Goal: Feedback & Contribution: Submit feedback/report problem

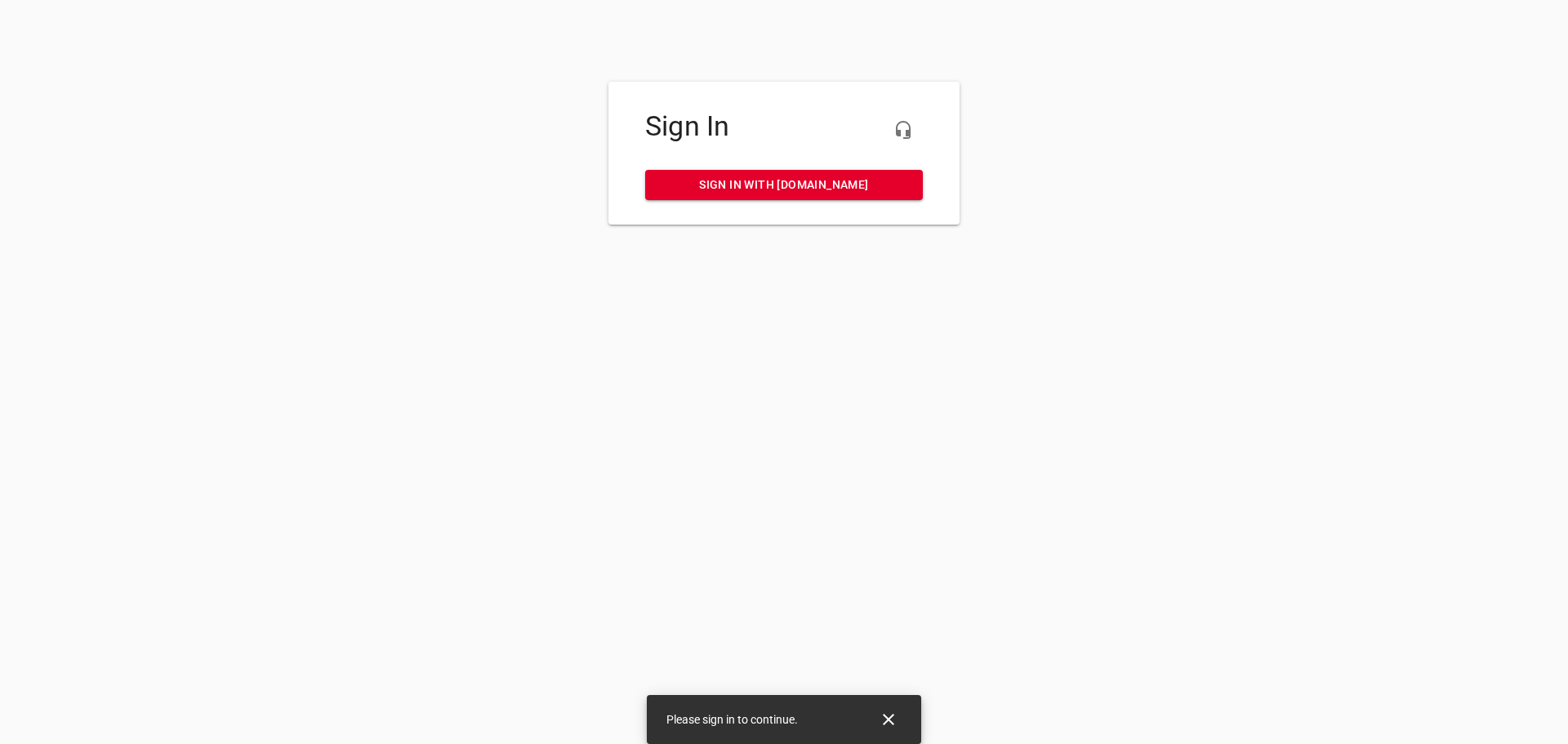
click at [807, 187] on span "Sign in with my.rheem.com" at bounding box center [784, 185] width 251 height 21
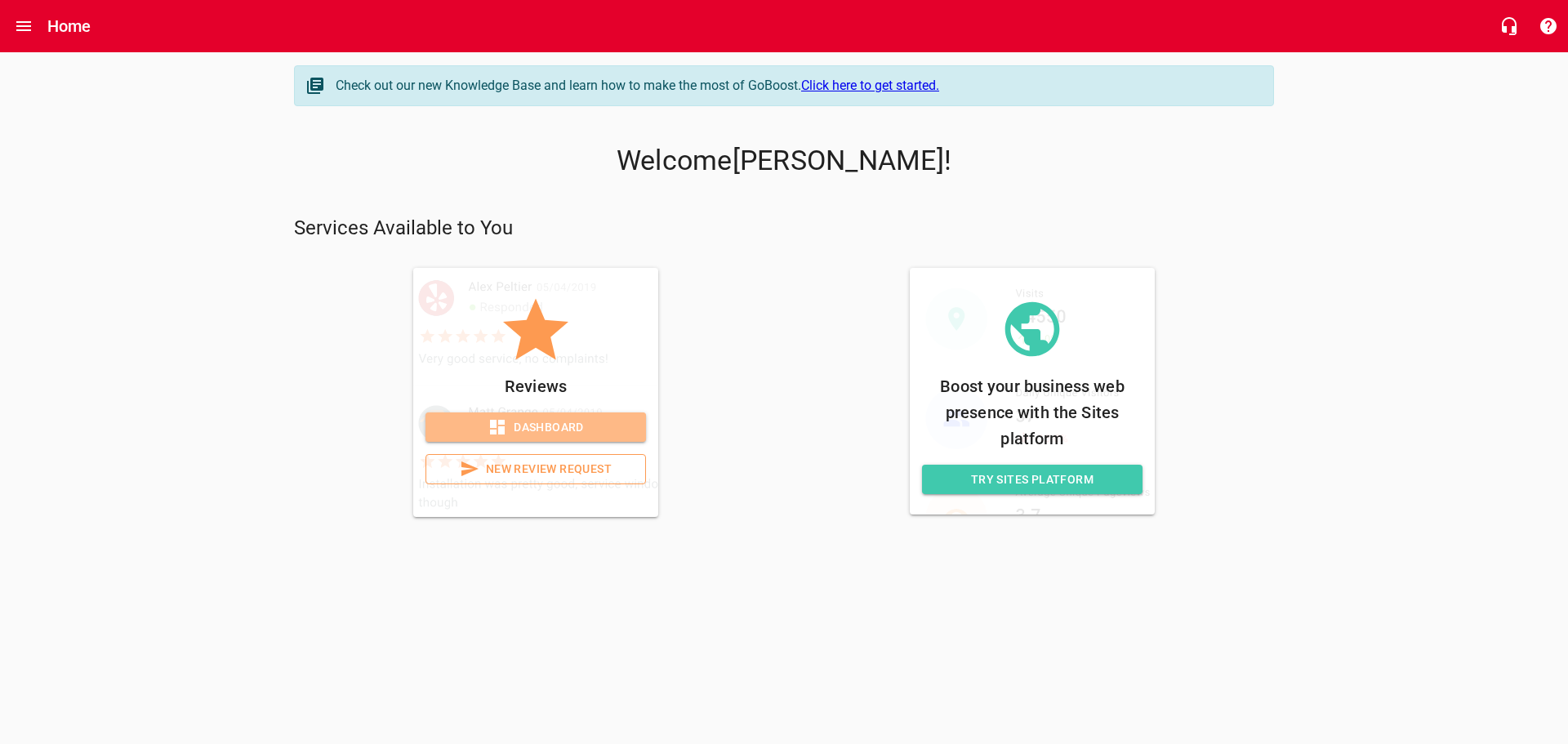
click at [572, 421] on span "Dashboard" at bounding box center [536, 427] width 194 height 21
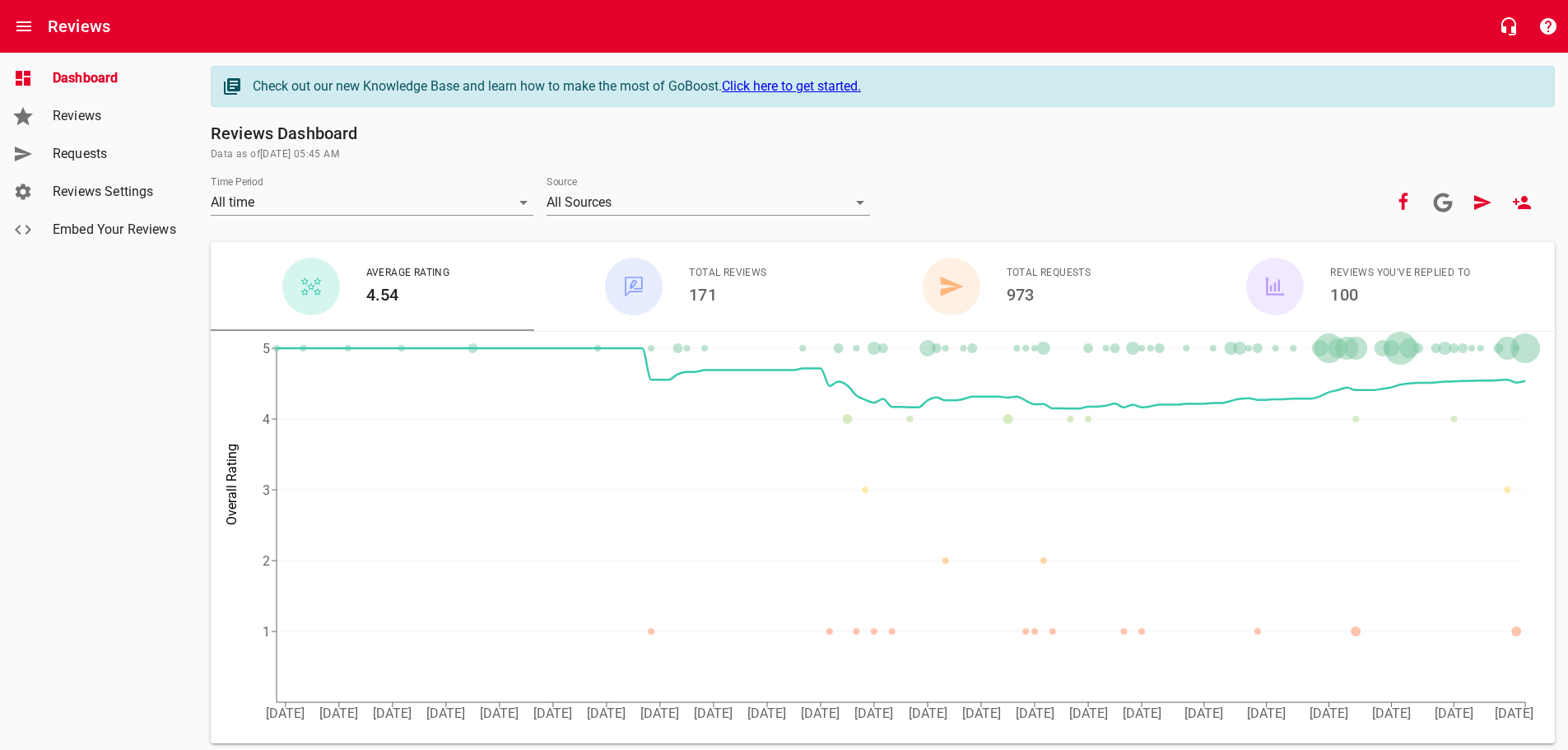
click at [90, 146] on span "Requests" at bounding box center [115, 153] width 125 height 20
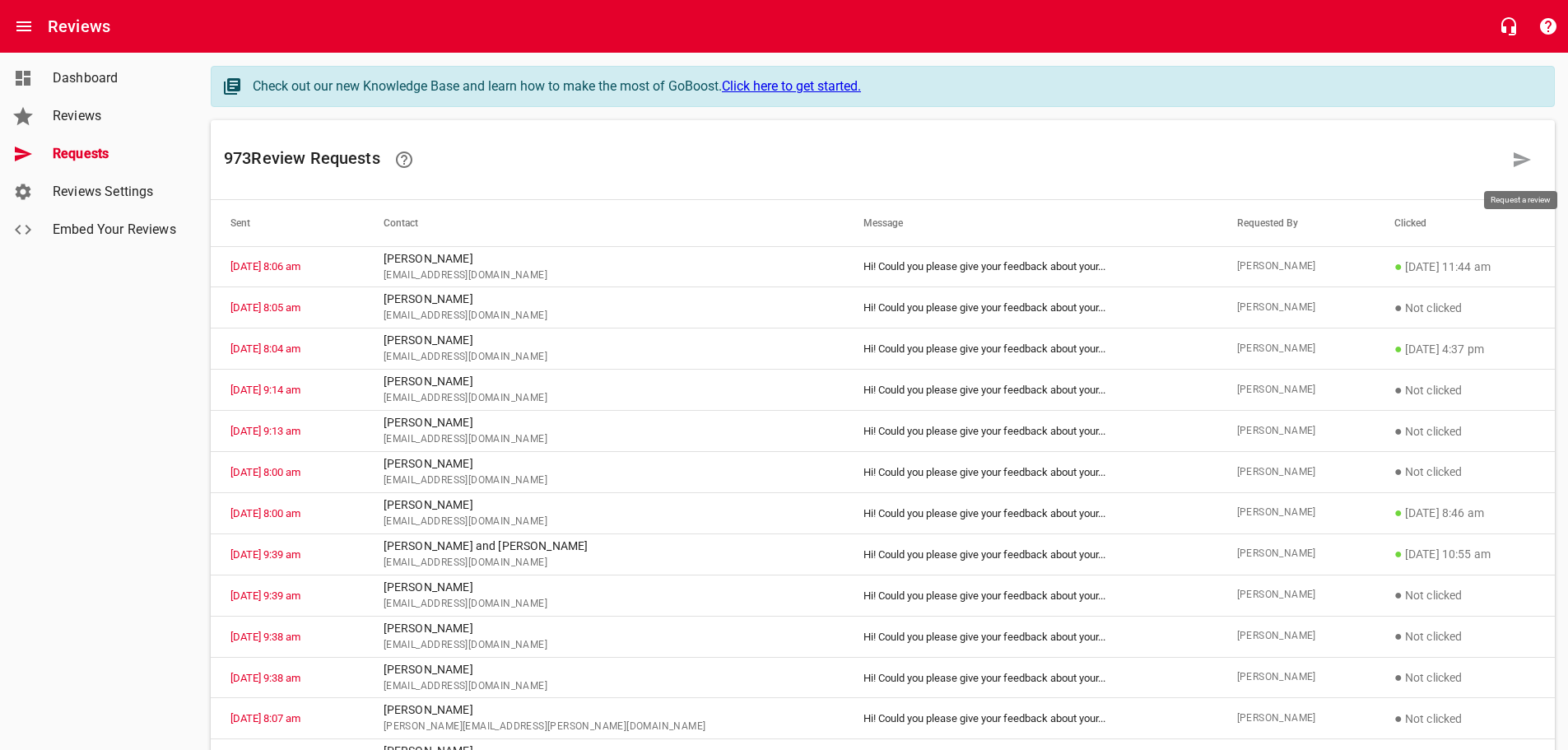
click at [1521, 156] on icon at bounding box center [1522, 160] width 17 height 15
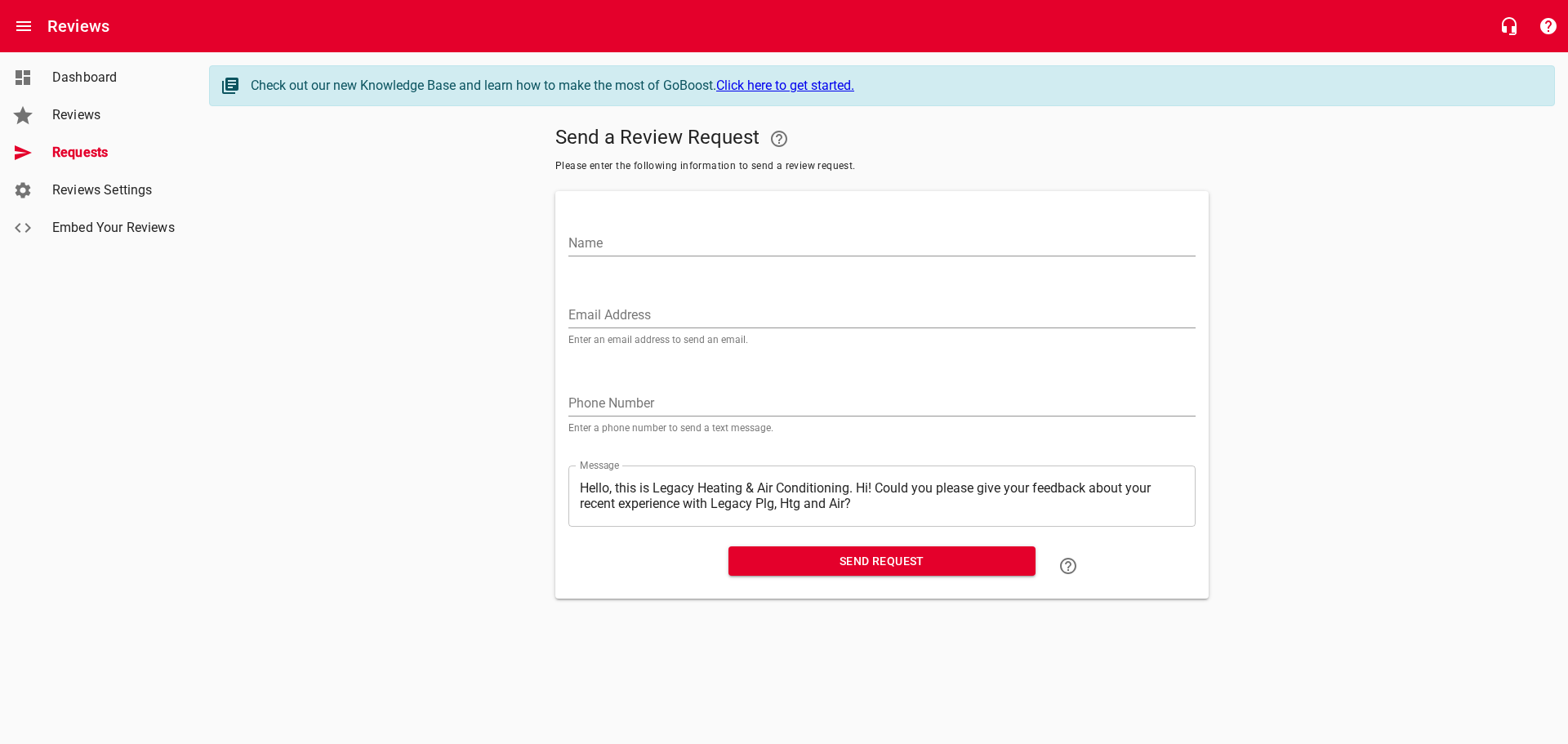
click at [580, 232] on input "Name" at bounding box center [881, 243] width 627 height 26
type input "[PERSON_NAME]"
click at [569, 302] on input "Email Address" at bounding box center [881, 315] width 627 height 26
paste input "[EMAIL_ADDRESS][DOMAIN_NAME]"
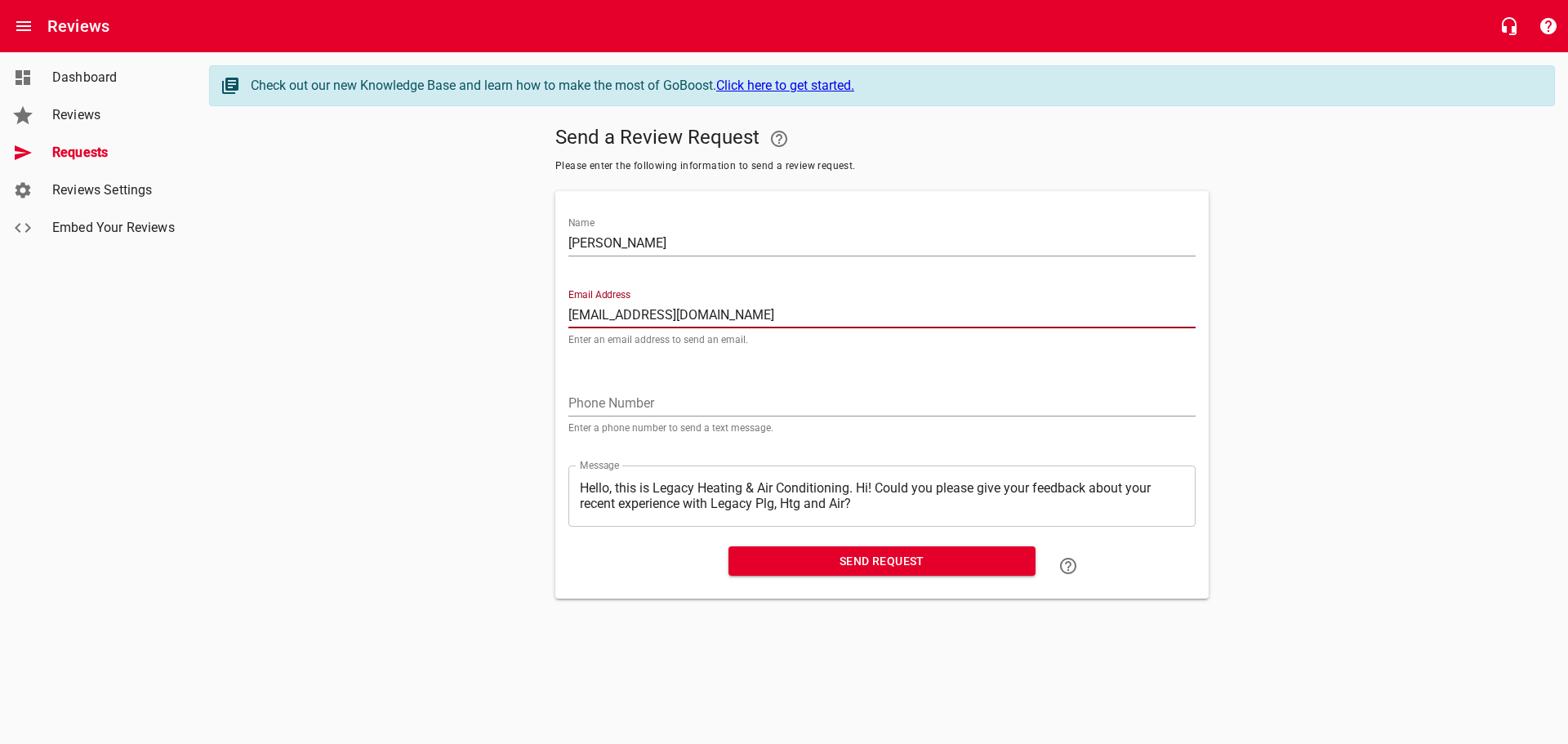
type input "[EMAIL_ADDRESS][DOMAIN_NAME]"
click at [860, 481] on textarea "Hello, this is Legacy Heating & Air Conditioning. Hi! Could you please give you…" at bounding box center [882, 495] width 604 height 31
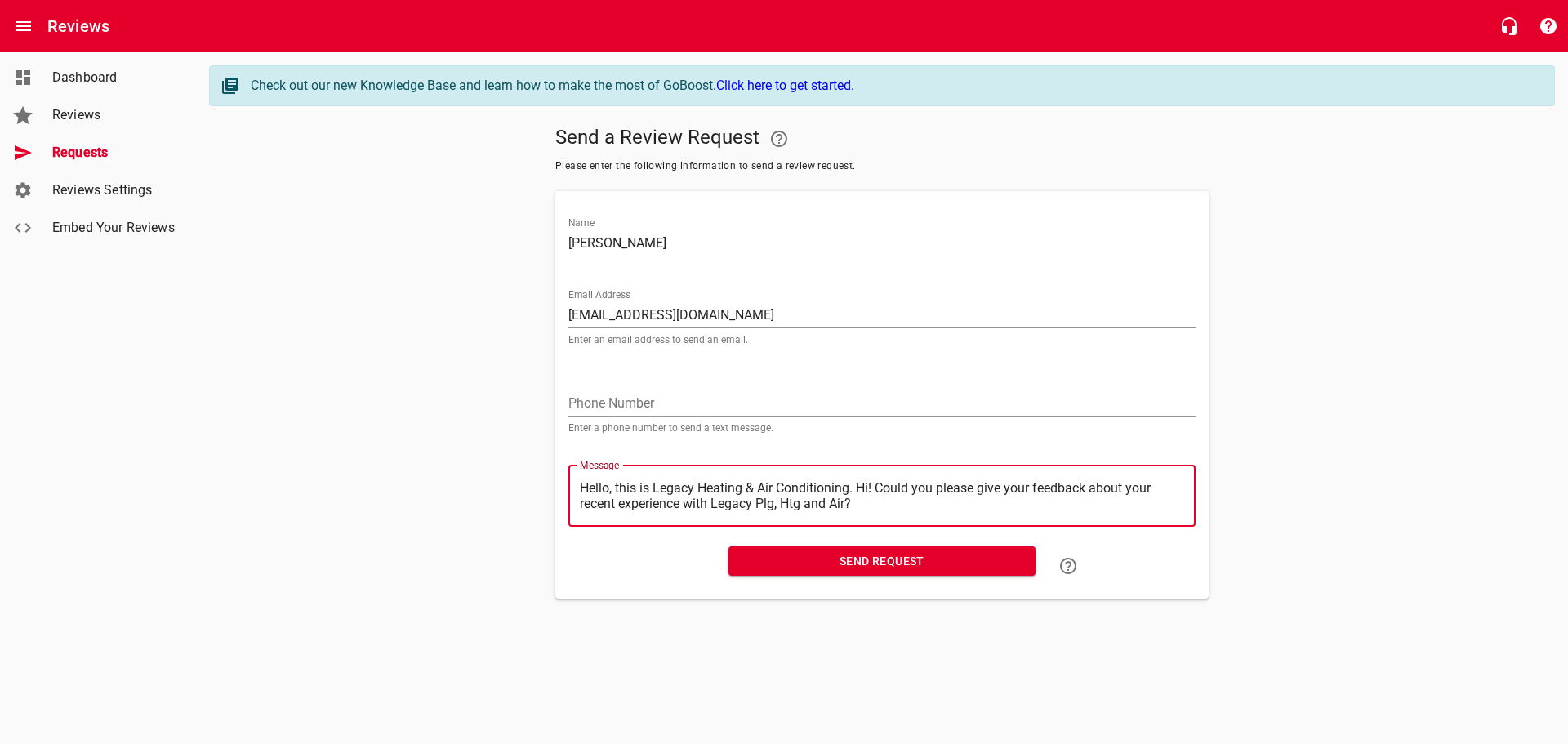
type textarea "Hello, this is Legacy Heating & Air Conditioning.Hi! Could you please give your…"
type textarea "Hello, this is Legacy Heating & Air ConditioningHi! Could you please give your …"
type textarea "Hello, this is Legacy Heating & Air ConditioninHi! Could you please give your f…"
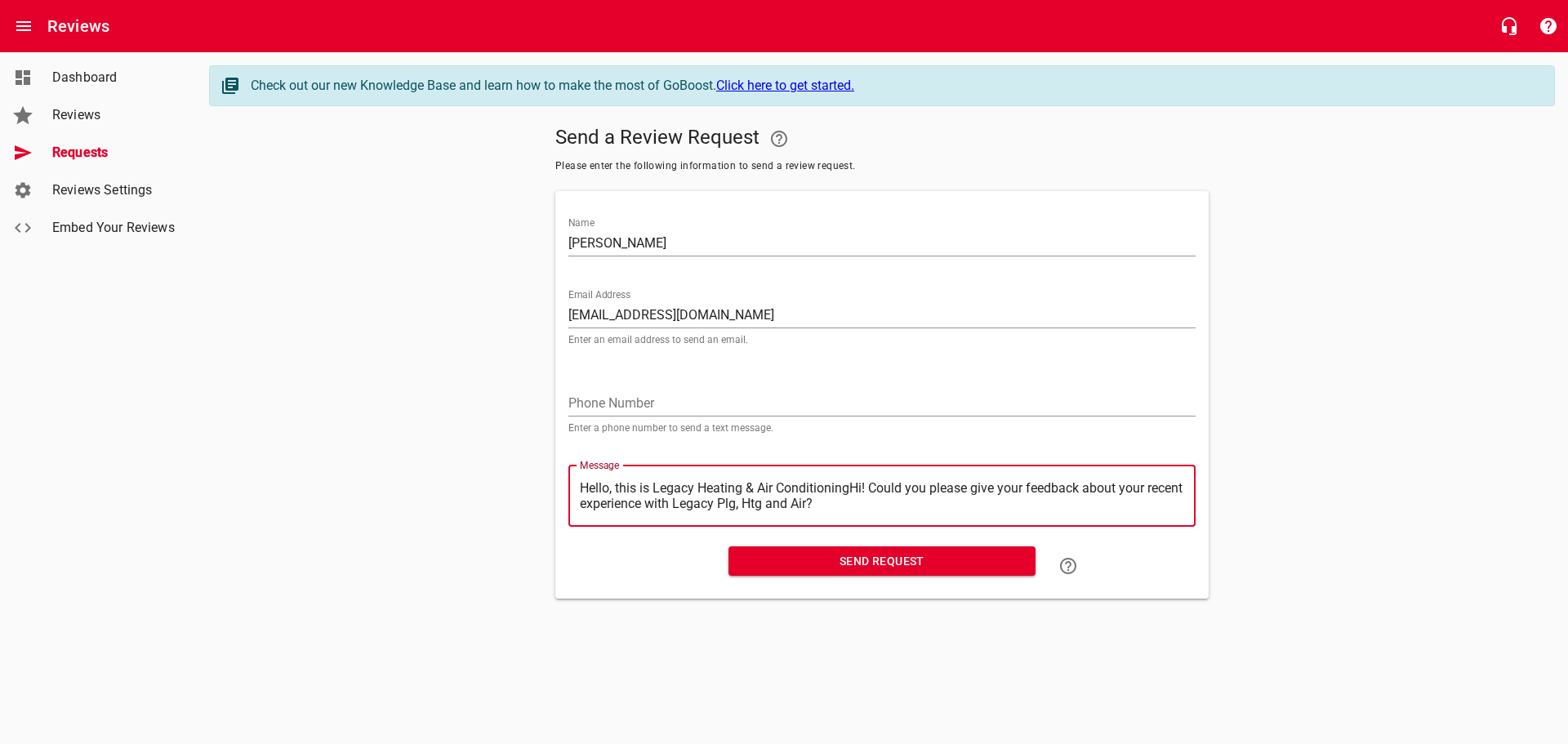
type textarea "Hello, this is Legacy Heating & Air ConditioninHi! Could you please give your f…"
type textarea "Hello, this is Legacy Heating & Air ConditioniHi! Could you please give your fe…"
type textarea "Hello, this is Legacy Heating & Air ConditionHi! Could you please give your fee…"
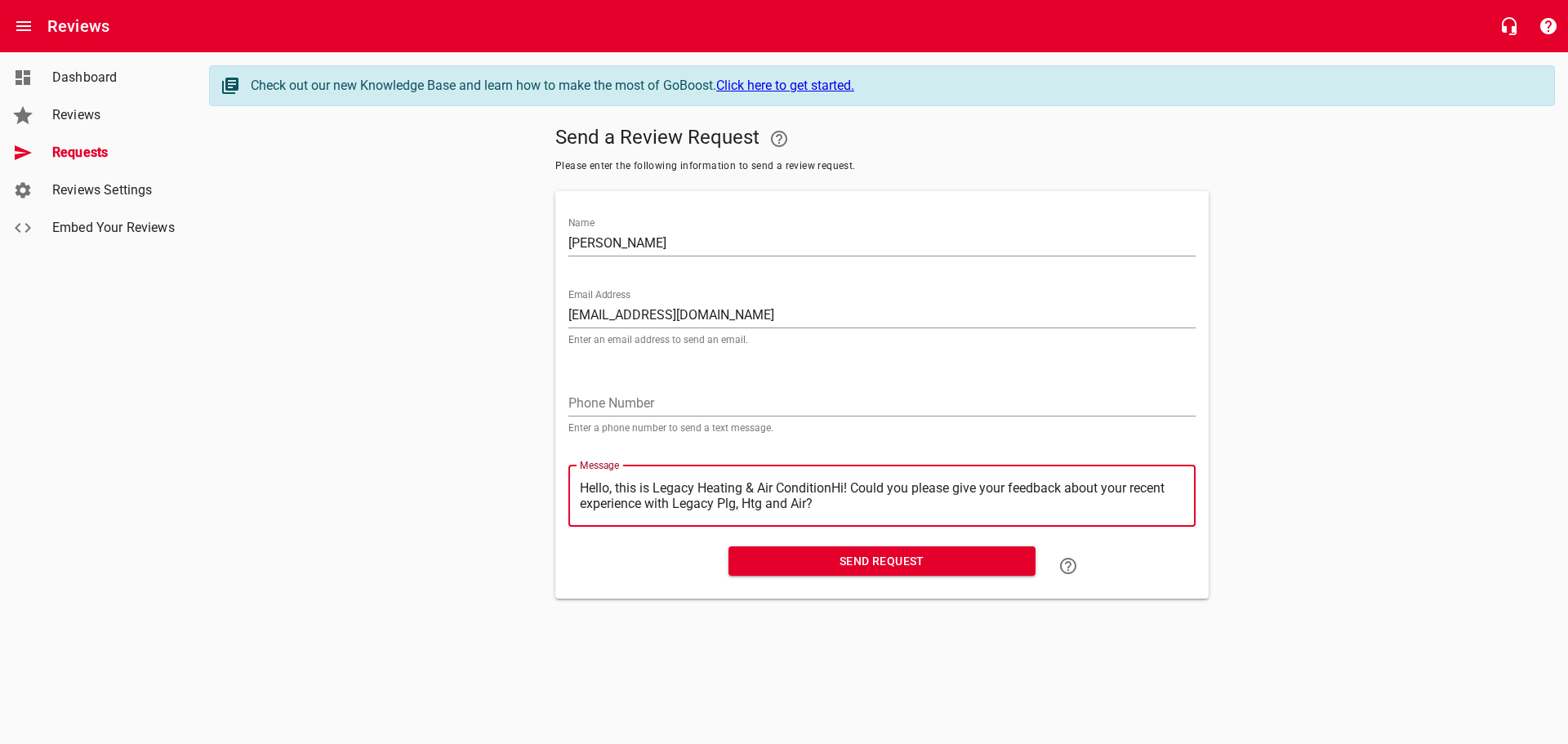
type textarea "Hello, this is Legacy Heating & Air ConditioHi! Could you please give your feed…"
type textarea "Hello, this is Legacy Heating & Air ConditiHi! Could you please give your feedb…"
type textarea "Hello, this is Legacy Heating & Air ConditHi! Could you please give your feedba…"
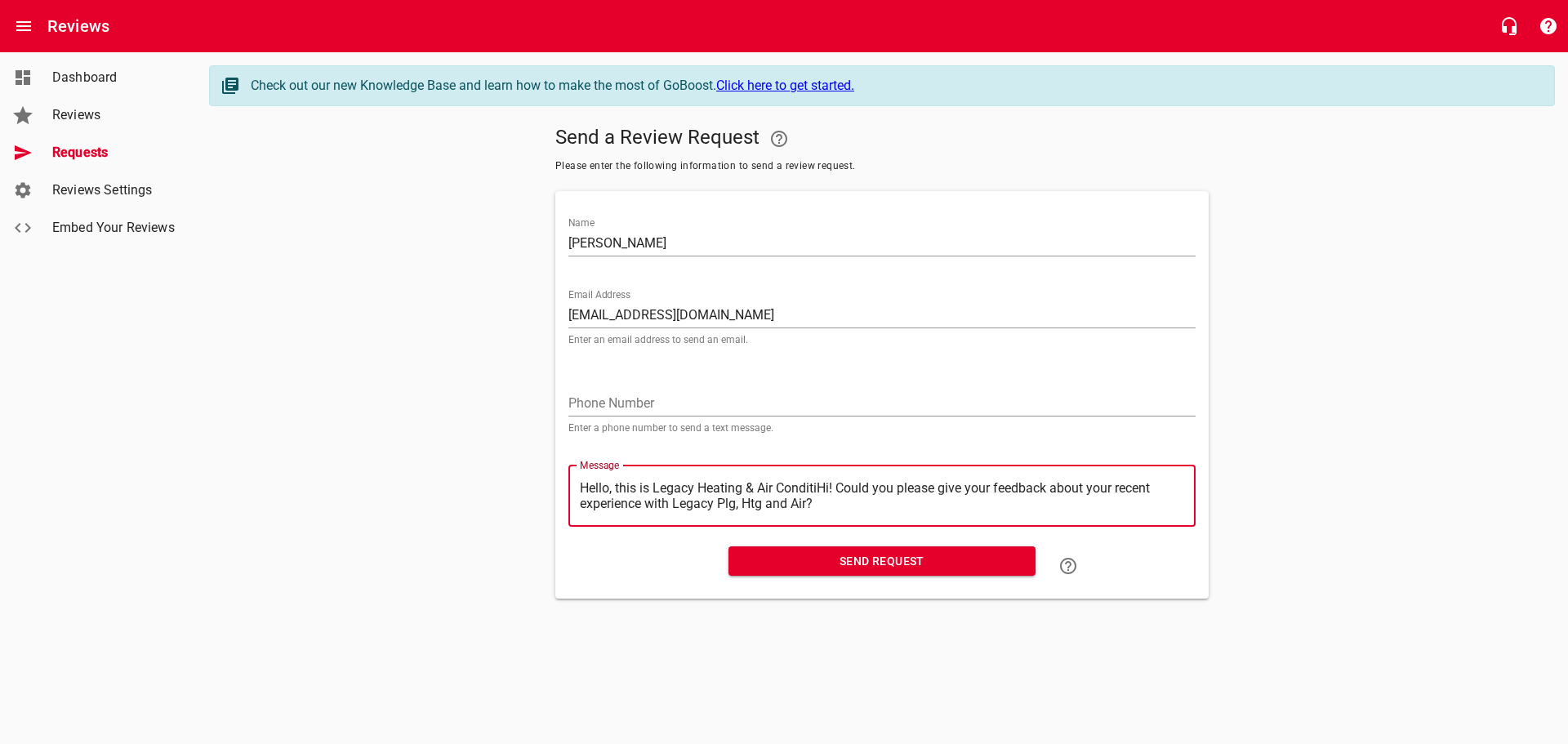
type textarea "Hello, this is Legacy Heating & Air ConditHi! Could you please give your feedba…"
type textarea "Hello, this is Legacy Heating & Air CondiHi! Could you please give your feedbac…"
type textarea "Hello, this is Legacy Heating & Air CondHi! Could you please give your feedback…"
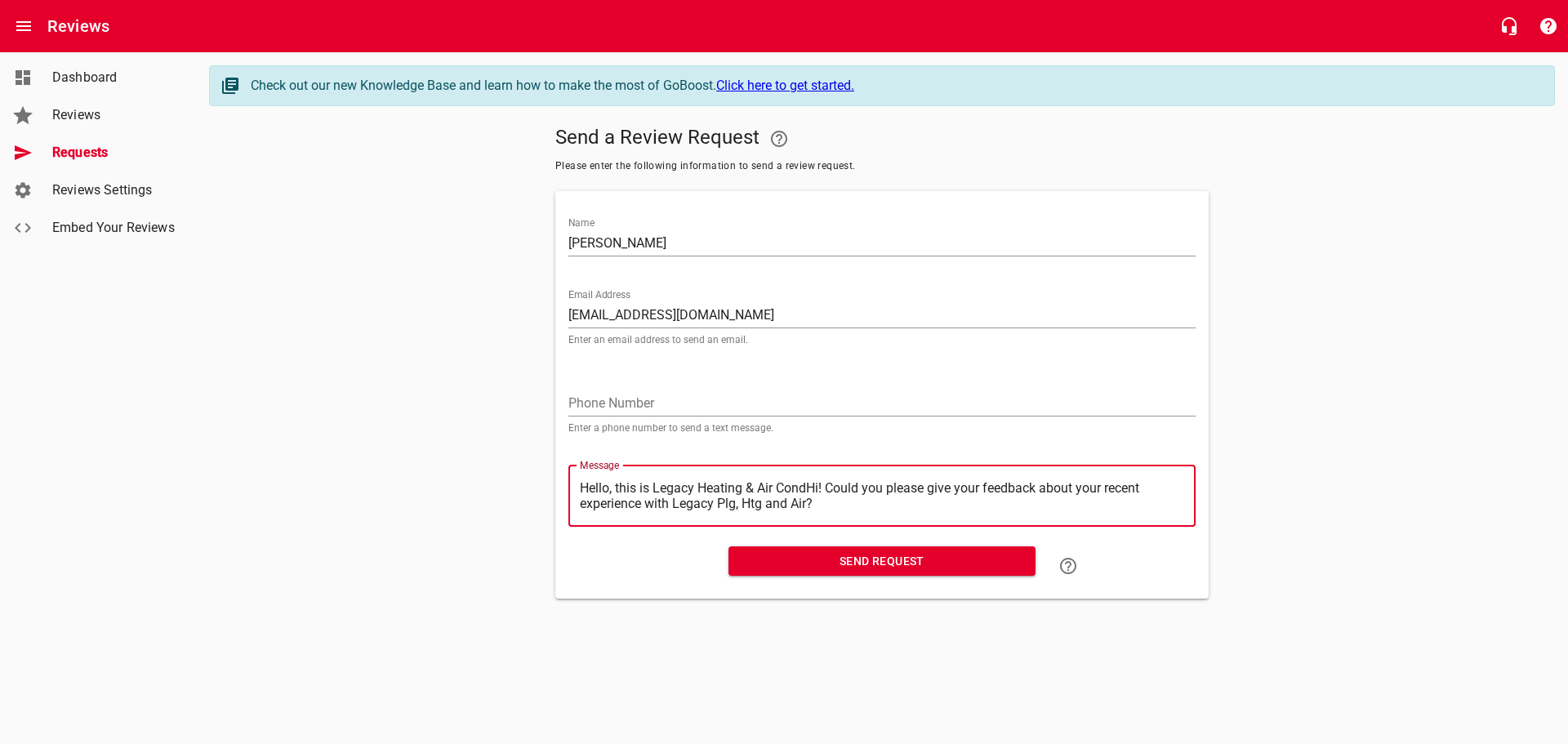
type textarea "Hello, this is Legacy Heating & Air ConHi! Could you please give your feedback …"
type textarea "Hello, this is Legacy Heating & Air CoHi! Could you please give your feedback a…"
type textarea "Hello, this is Legacy Heating & Air CHi! Could you please give your feedback ab…"
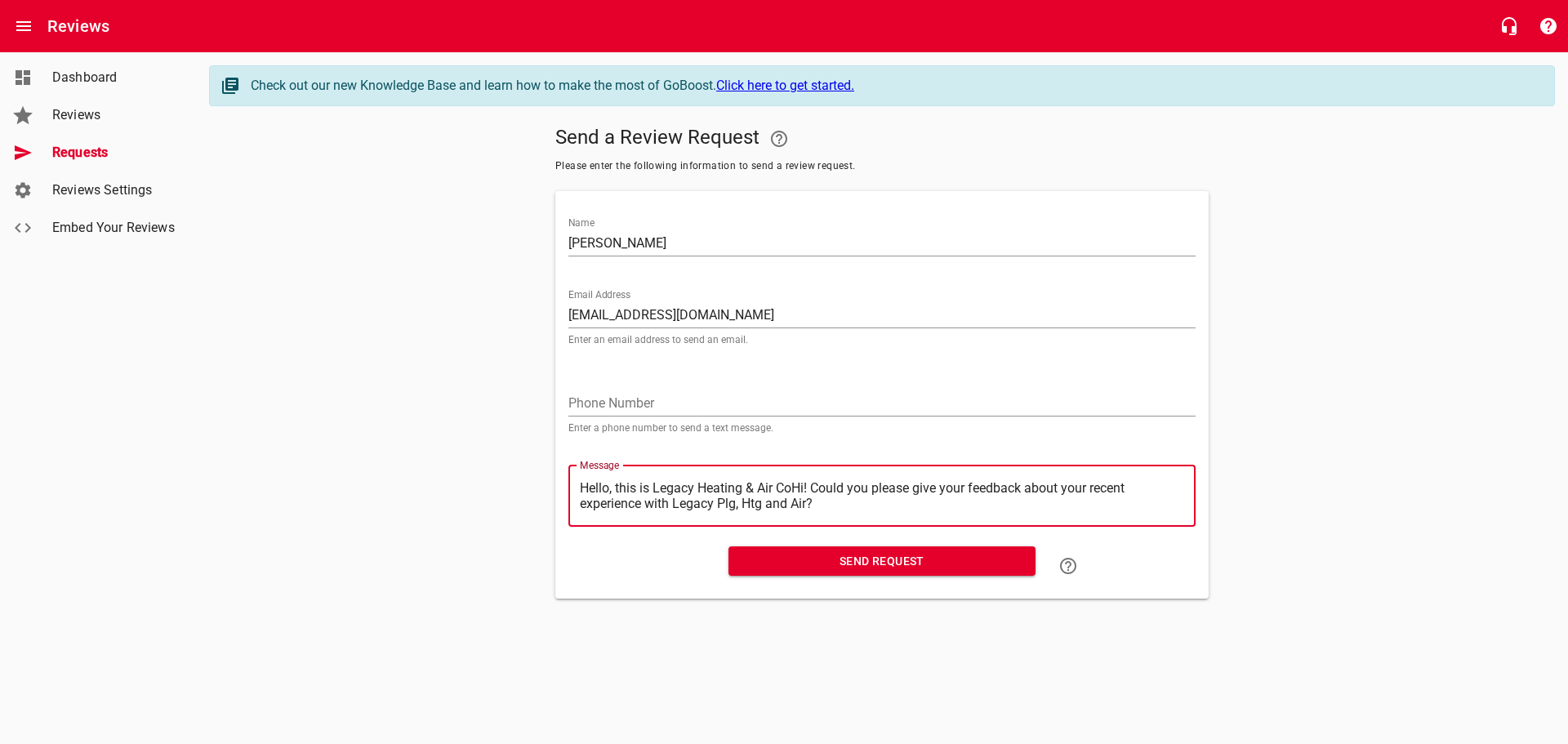
type textarea "Hello, this is Legacy Heating & Air CHi! Could you please give your feedback ab…"
type textarea "Hello, this is Legacy Heating & Air Hi! Could you please give your feedback abo…"
type textarea "Hello, this is Legacy Heating & AirHi! Could you please give your feedback abou…"
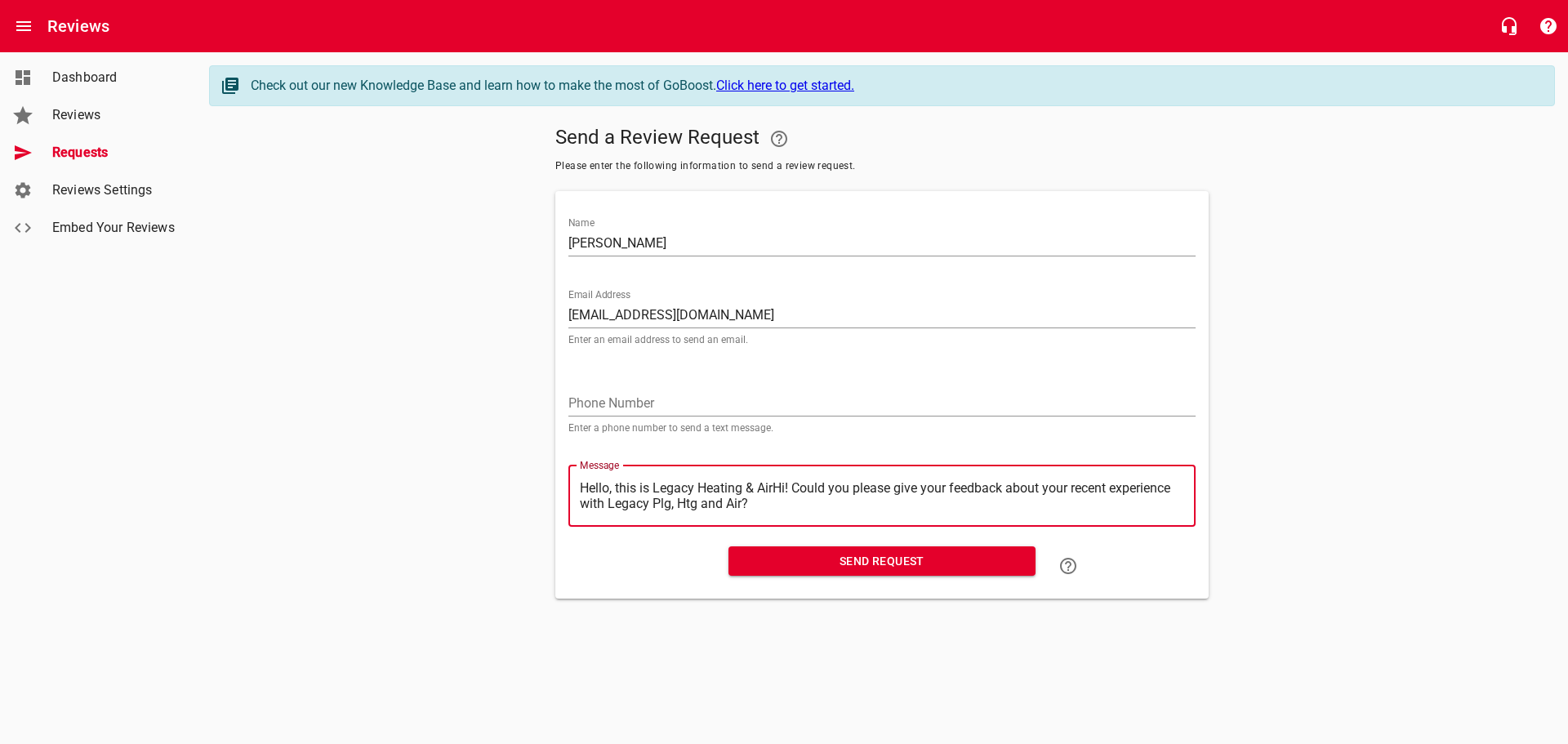
type textarea "Hello, this is Legacy Heating & AiHi! Could you please give your feedback about…"
type textarea "Hello, this is Legacy Heating & AHi! Could you please give your feedback about …"
type textarea "Hello, this is Legacy Heating & Hi! Could you please give your feedback about y…"
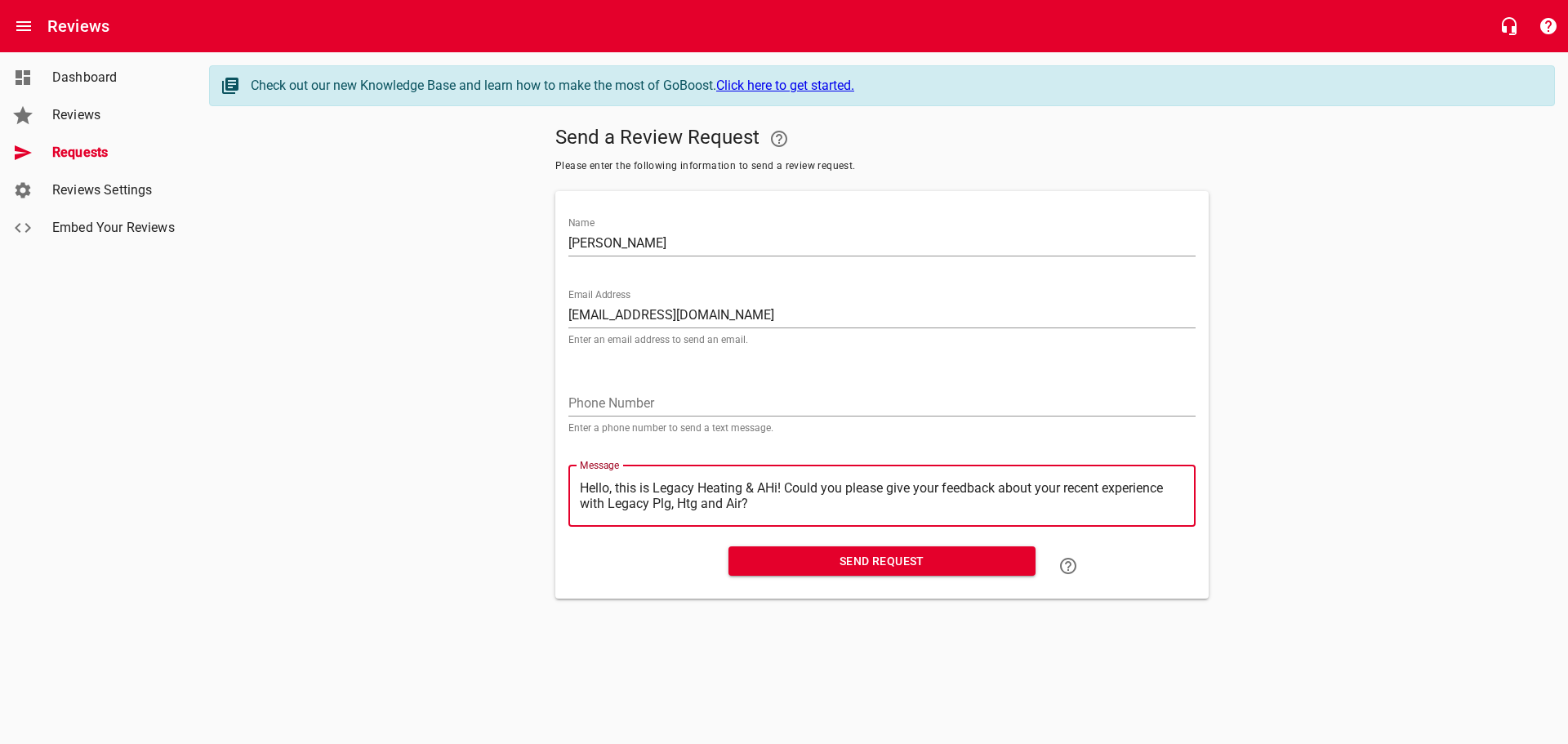
type textarea "Hello, this is Legacy Heating & Hi! Could you please give your feedback about y…"
type textarea "Hello, this is Legacy Heating &Hi! Could you please give your feedback about yo…"
type textarea "Hello, this is Legacy Heating Hi! Could you please give your feedback about you…"
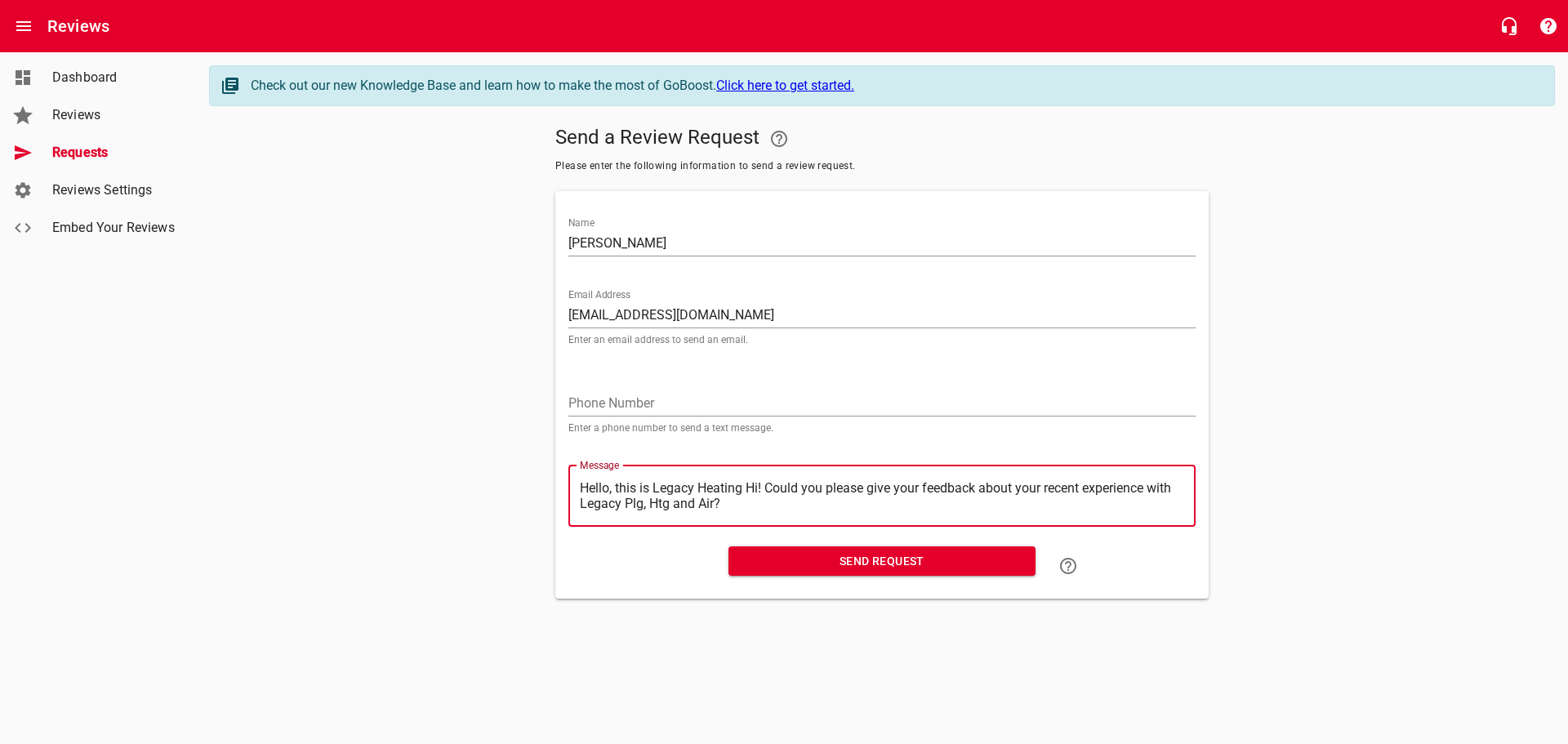
type textarea "Hello, this is Legacy HeatingHi! Could you please give your feedback about your…"
type textarea "Hello, this is Legacy HeatinHi! Could you please give your feedback about your …"
type textarea "Hello, this is Legacy HeatiHi! Could you please give your feedback about your r…"
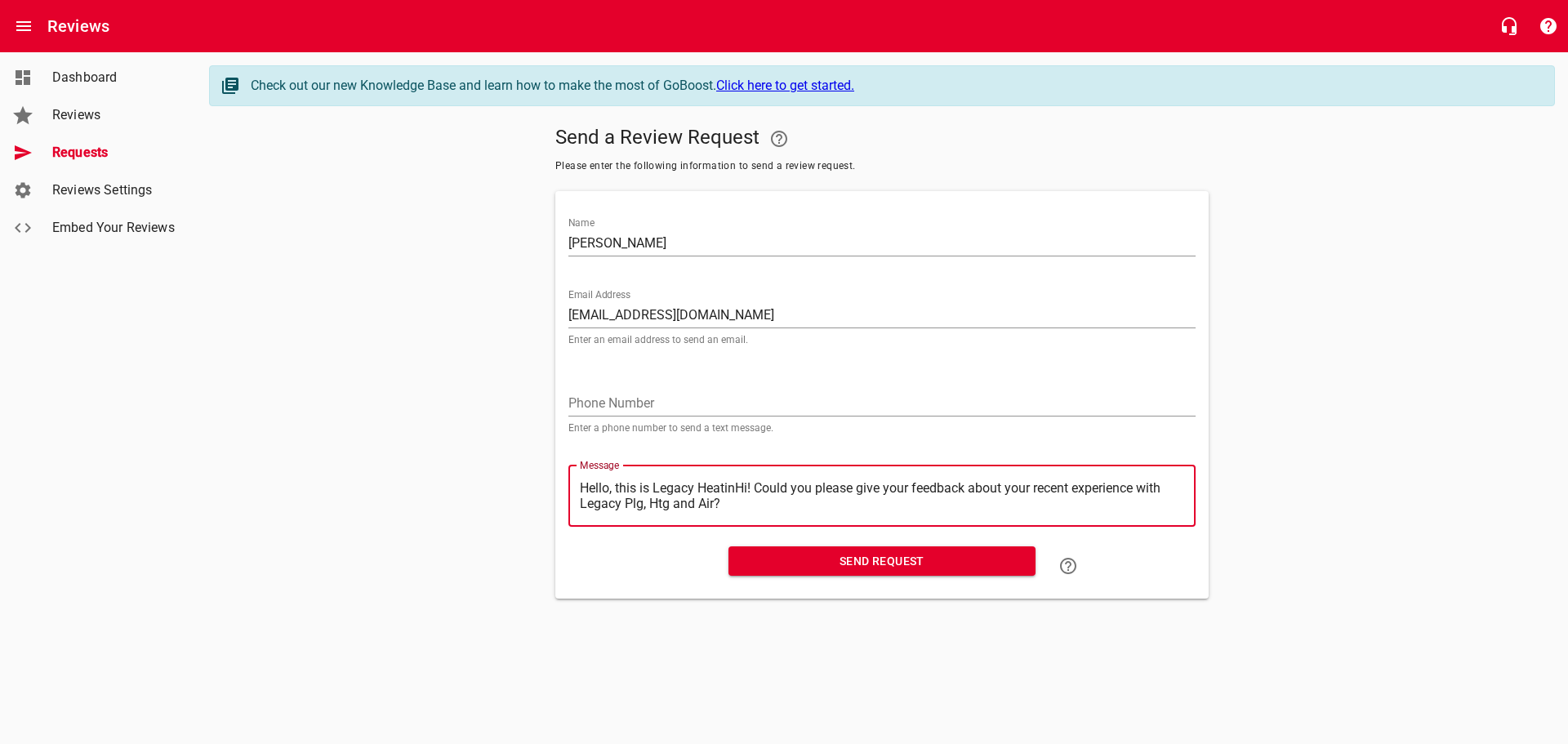
type textarea "Hello, this is Legacy HeatiHi! Could you please give your feedback about your r…"
type textarea "Hello, this is Legacy HeatHi! Could you please give your feedback about your re…"
type textarea "Hello, this is Legacy HeaHi! Could you please give your feedback about your rec…"
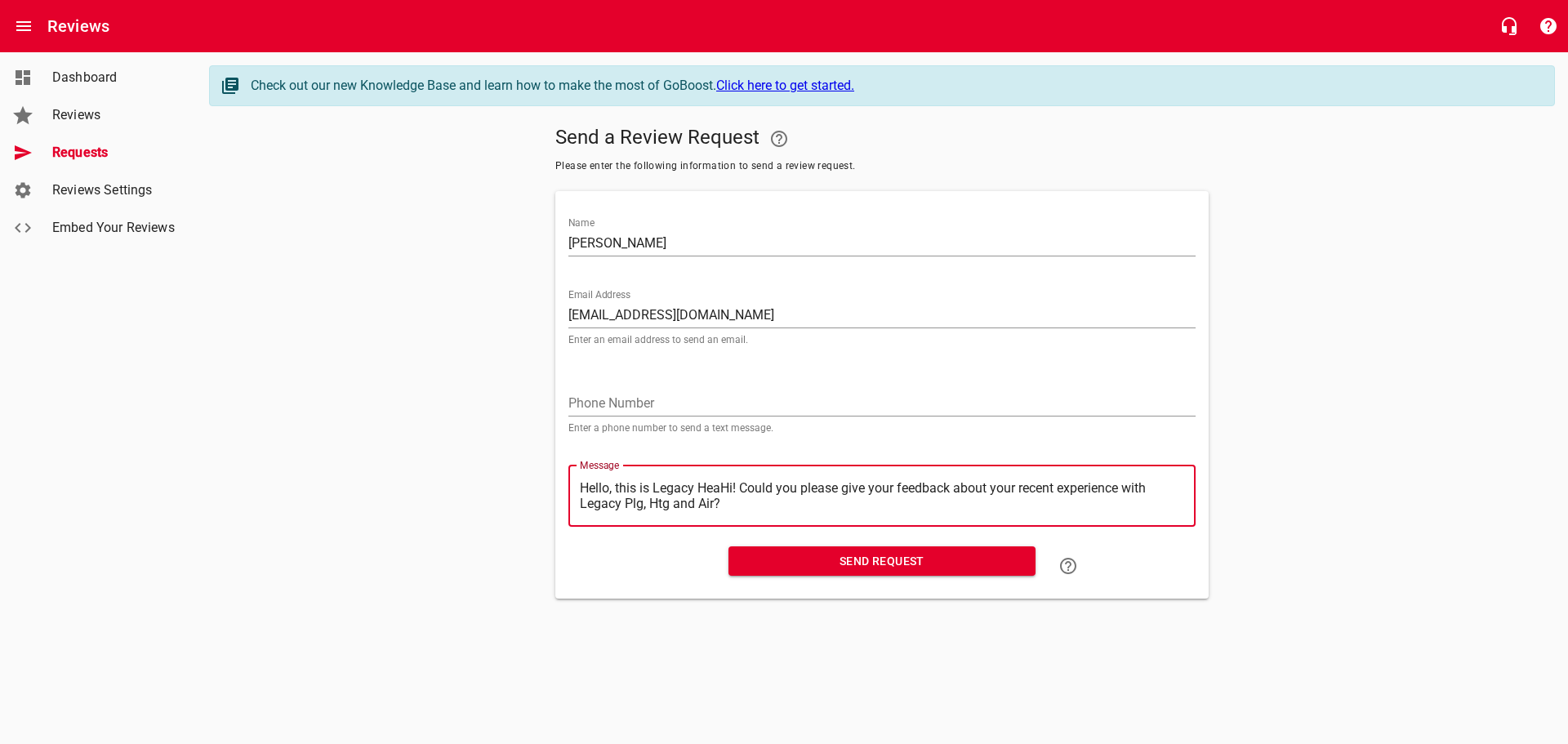
type textarea "Hello, this is Legacy HeHi! Could you please give your feedback about your rece…"
type textarea "Hello, this is Legacy HHi! Could you please give your feedback about your recen…"
type textarea "Hello, this is Legacy Hi! Could you please give your feedback about your recent…"
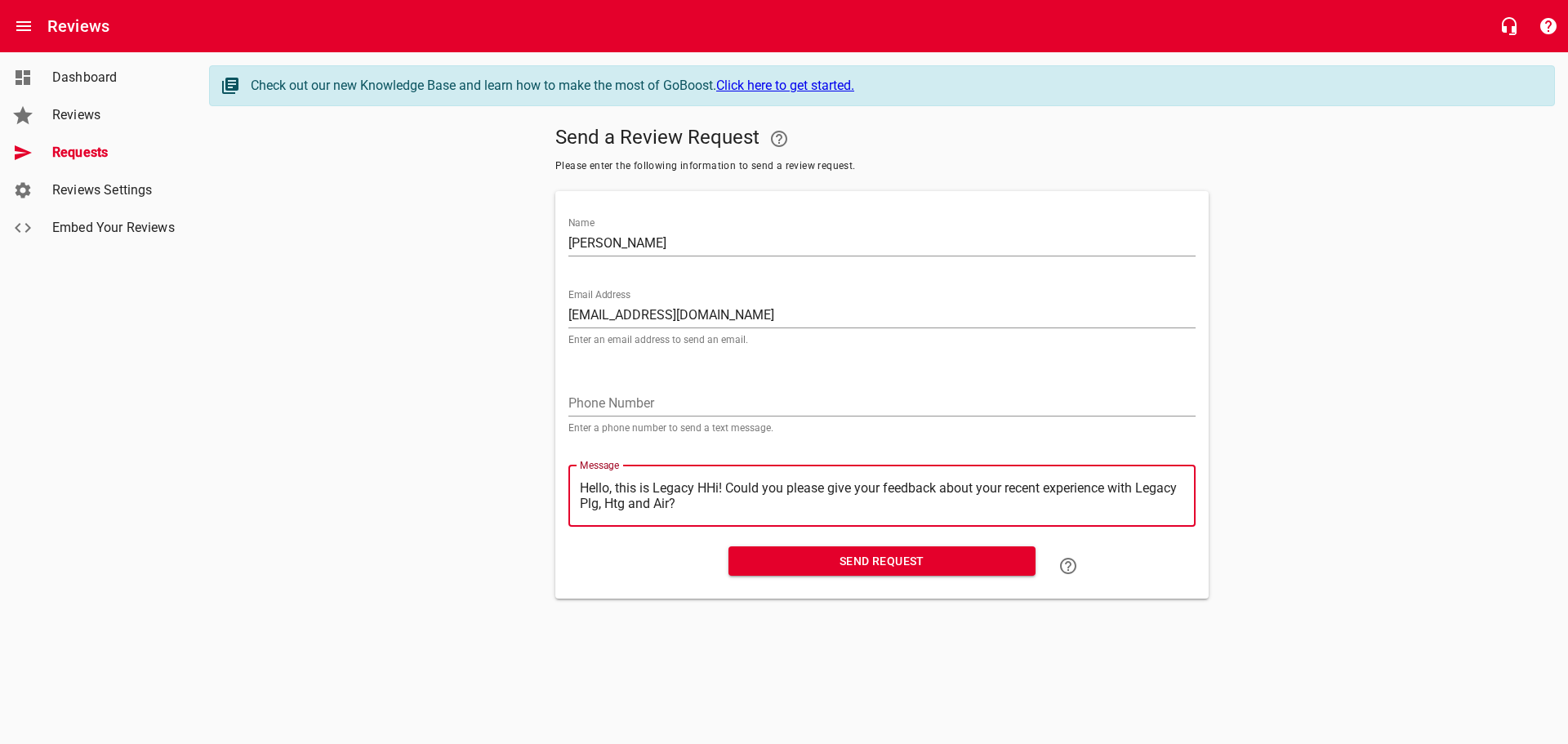
type textarea "Hello, this is Legacy Hi! Could you please give your feedback about your recent…"
type textarea "Hello, this is LegacyHi! Could you please give your feedback about your recent …"
type textarea "Hello, this is LegacHi! Could you please give your feedback about your recent e…"
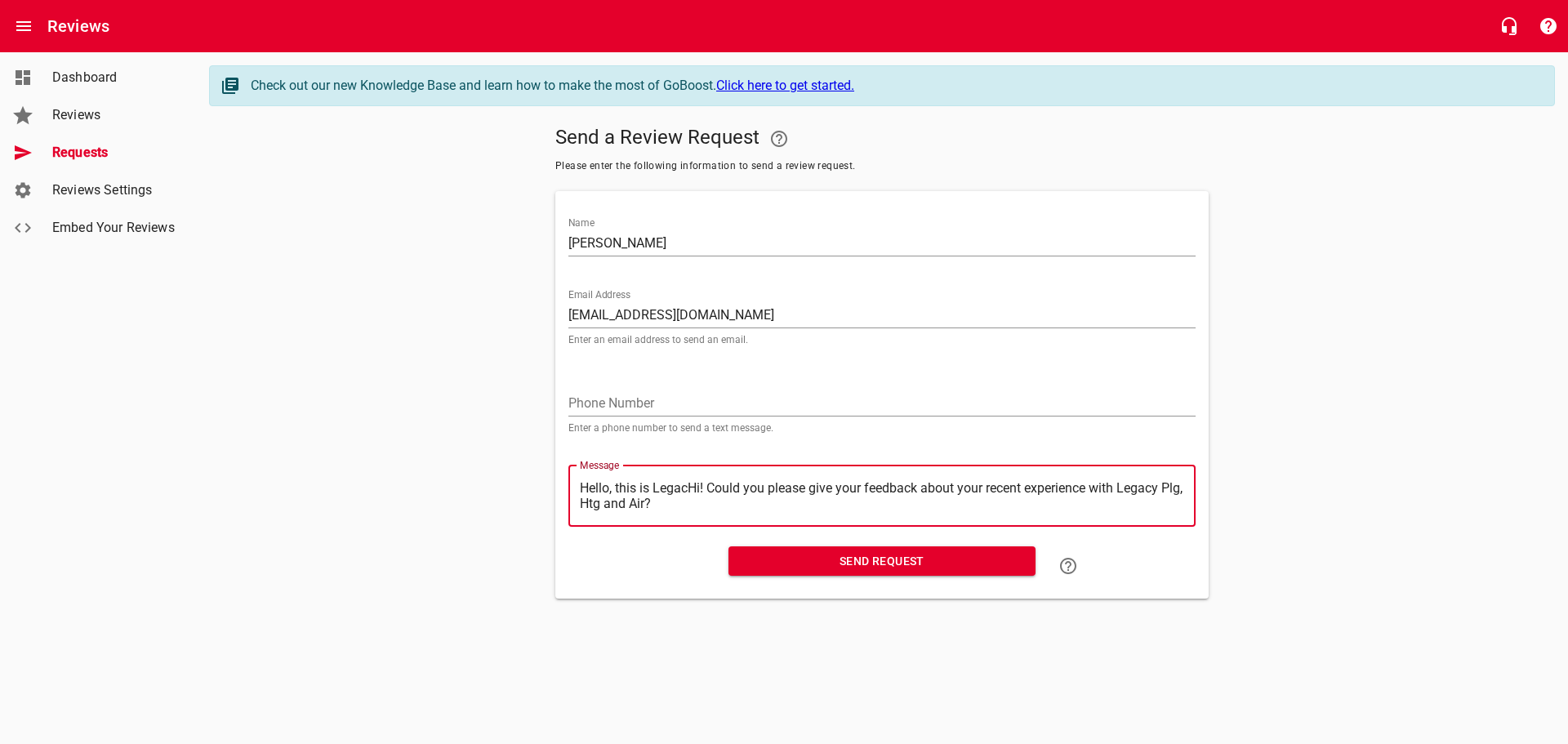
type textarea "Hello, this is LegaHi! Could you please give your feedback about your recent ex…"
type textarea "Hello, this is LegHi! Could you please give your feedback about your recent exp…"
type textarea "Hello, this is LeHi! Could you please give your feedback about your recent expe…"
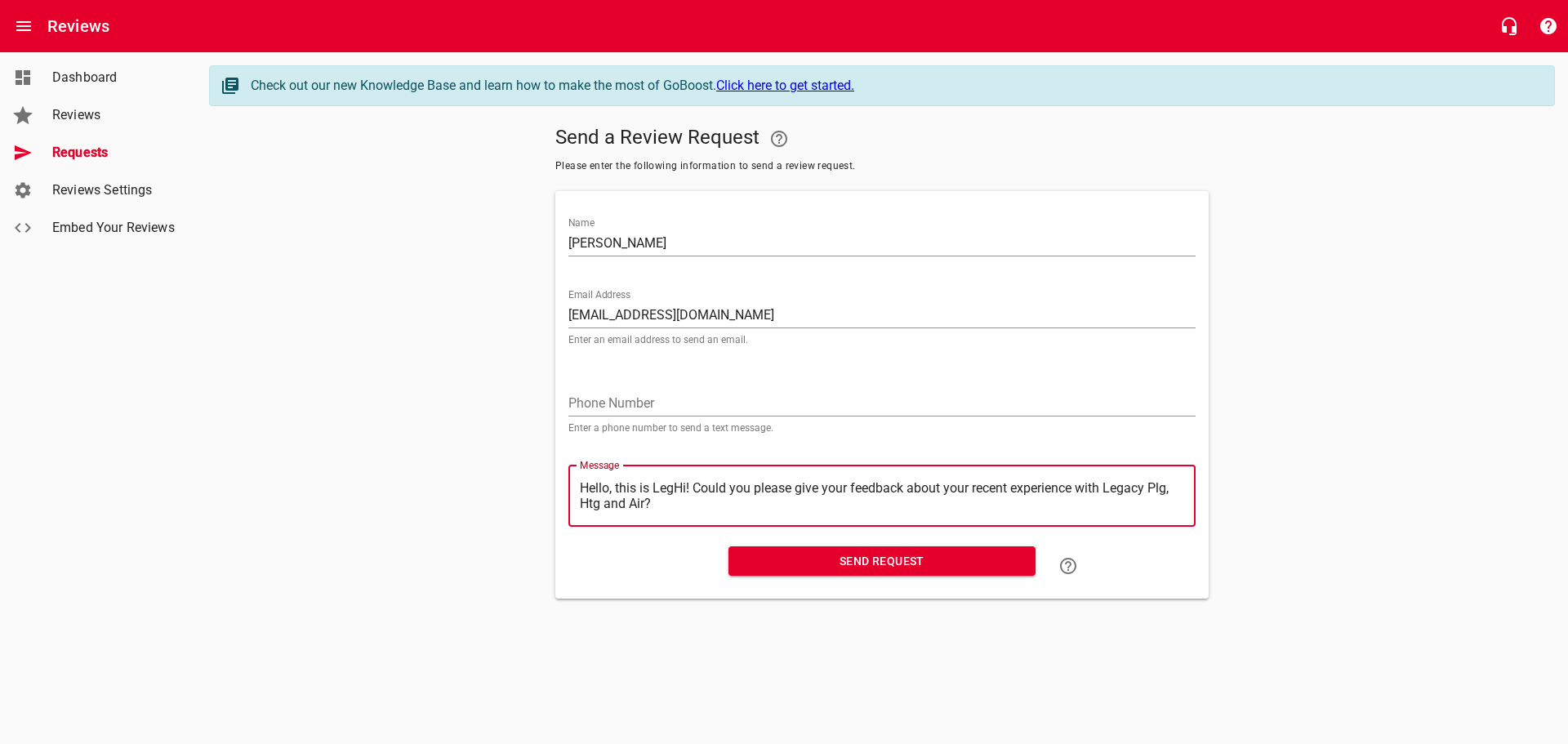
type textarea "Hello, this is LeHi! Could you please give your feedback about your recent expe…"
type textarea "Hello, this is LHi! Could you please give your feedback about your recent exper…"
type textarea "Hello, this is Hi! Could you please give your feedback about your recent experi…"
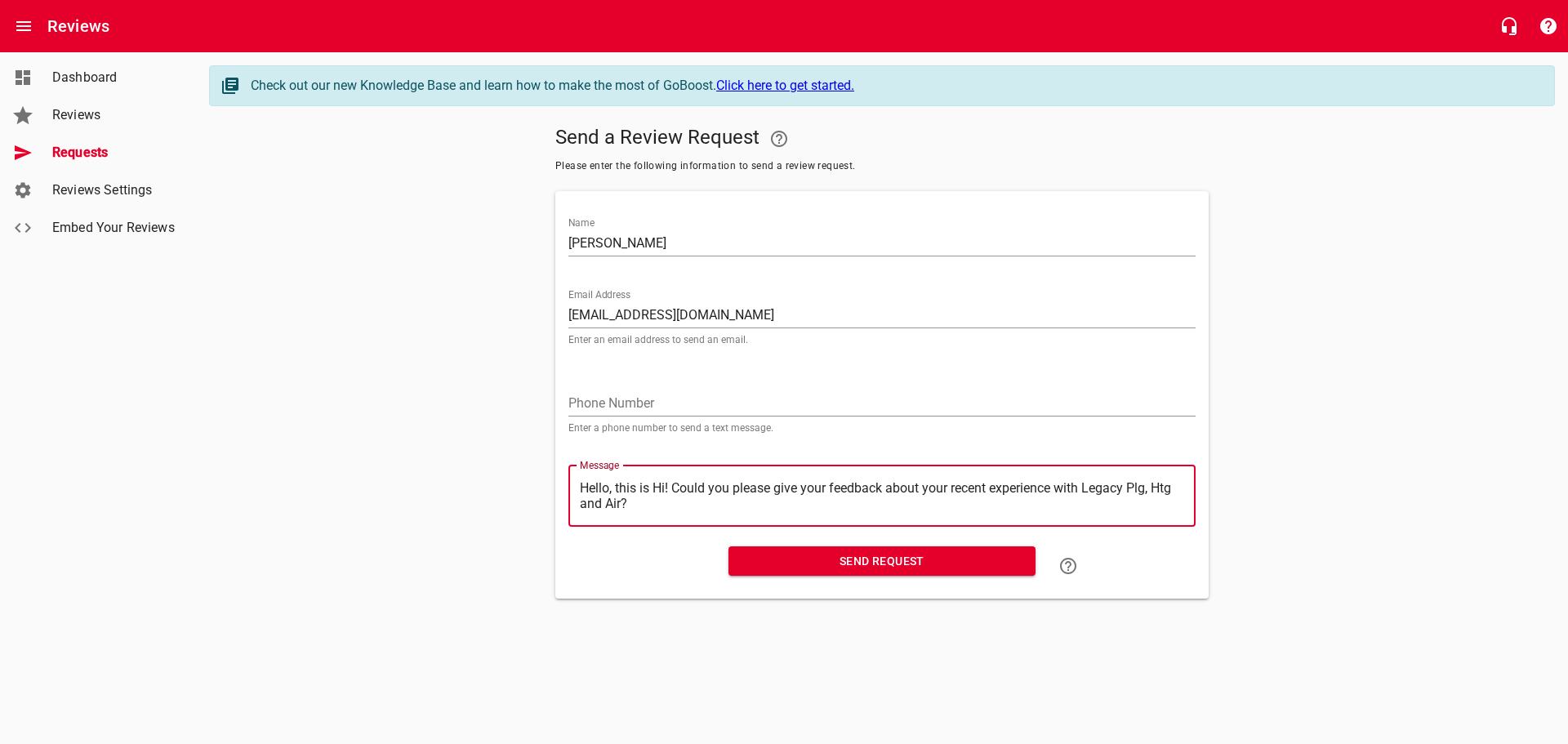
type textarea "Hello, this isHi! Could you please give your feedback about your recent experie…"
type textarea "Hello, this iHi! Could you please give your feedback about your recent experien…"
type textarea "Hello, this Hi! Could you please give your feedback about your recent experienc…"
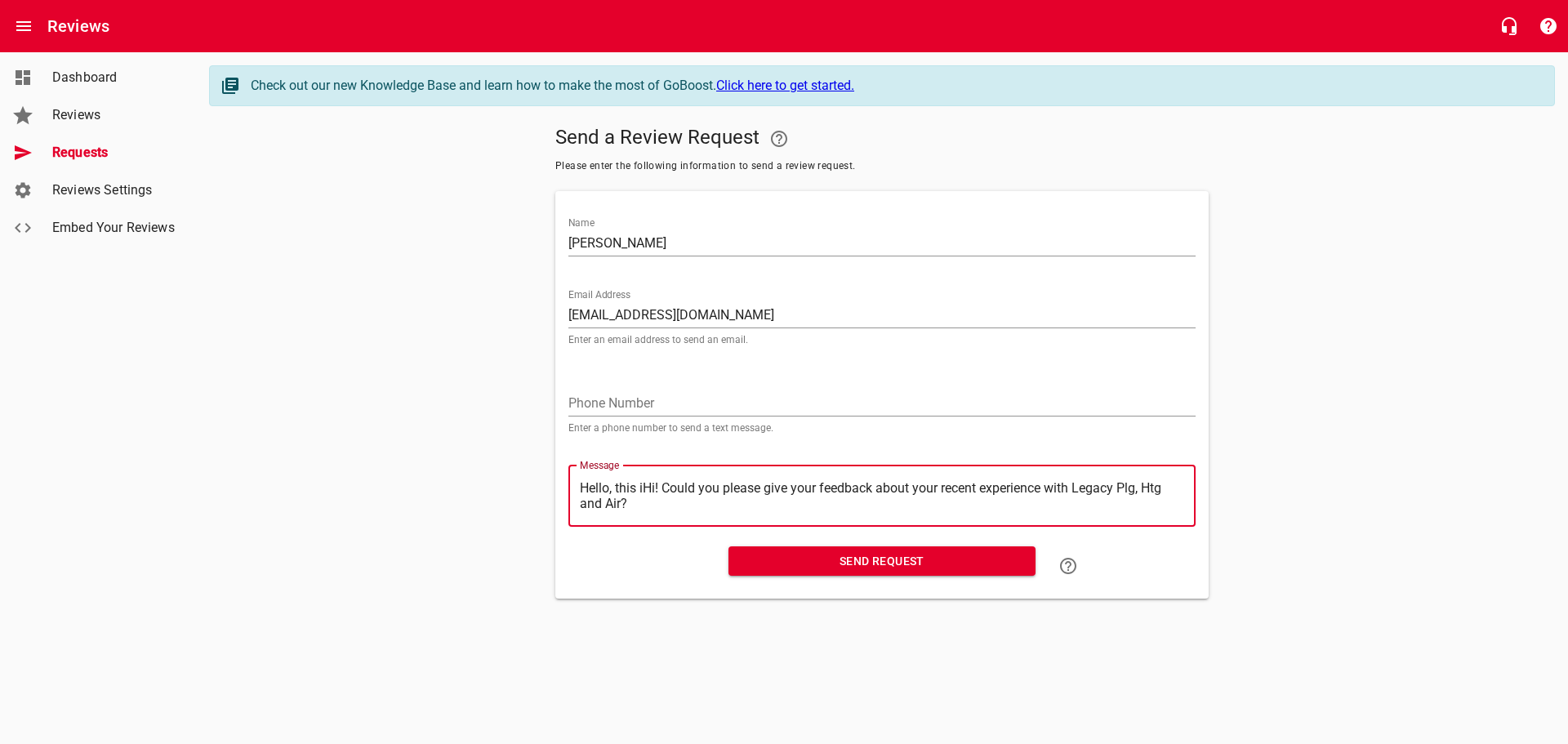
type textarea "Hello, this Hi! Could you please give your feedback about your recent experienc…"
type textarea "Hello, thisHi! Could you please give your feedback about your recent experience…"
type textarea "Hello, thiHi! Could you please give your feedback about your recent experience …"
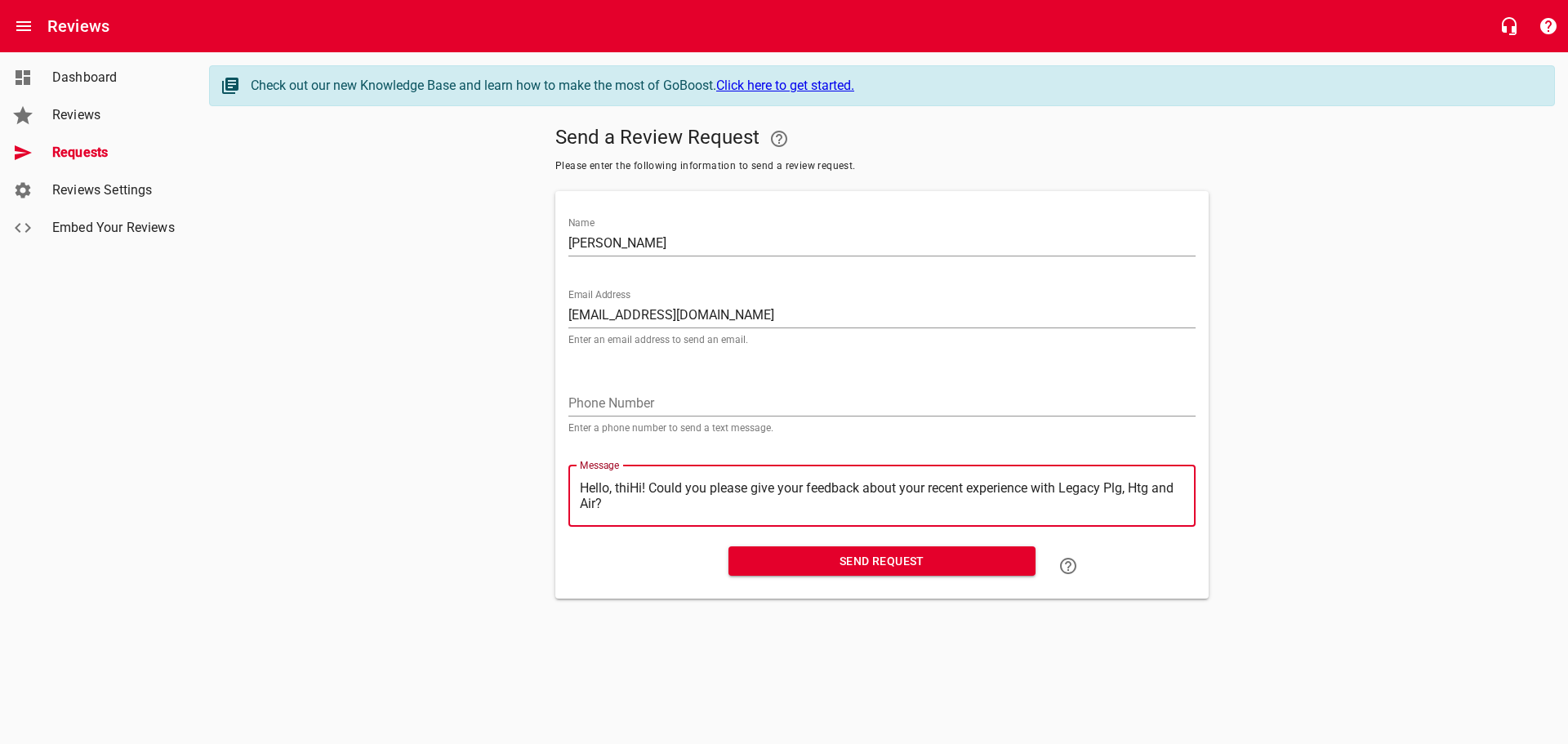
type textarea "Hello, thHi! Could you please give your feedback about your recent experience w…"
type textarea "Hello, tHi! Could you please give your feedback about your recent experience wi…"
type textarea "Hello, Hi! Could you please give your feedback about your recent experience wit…"
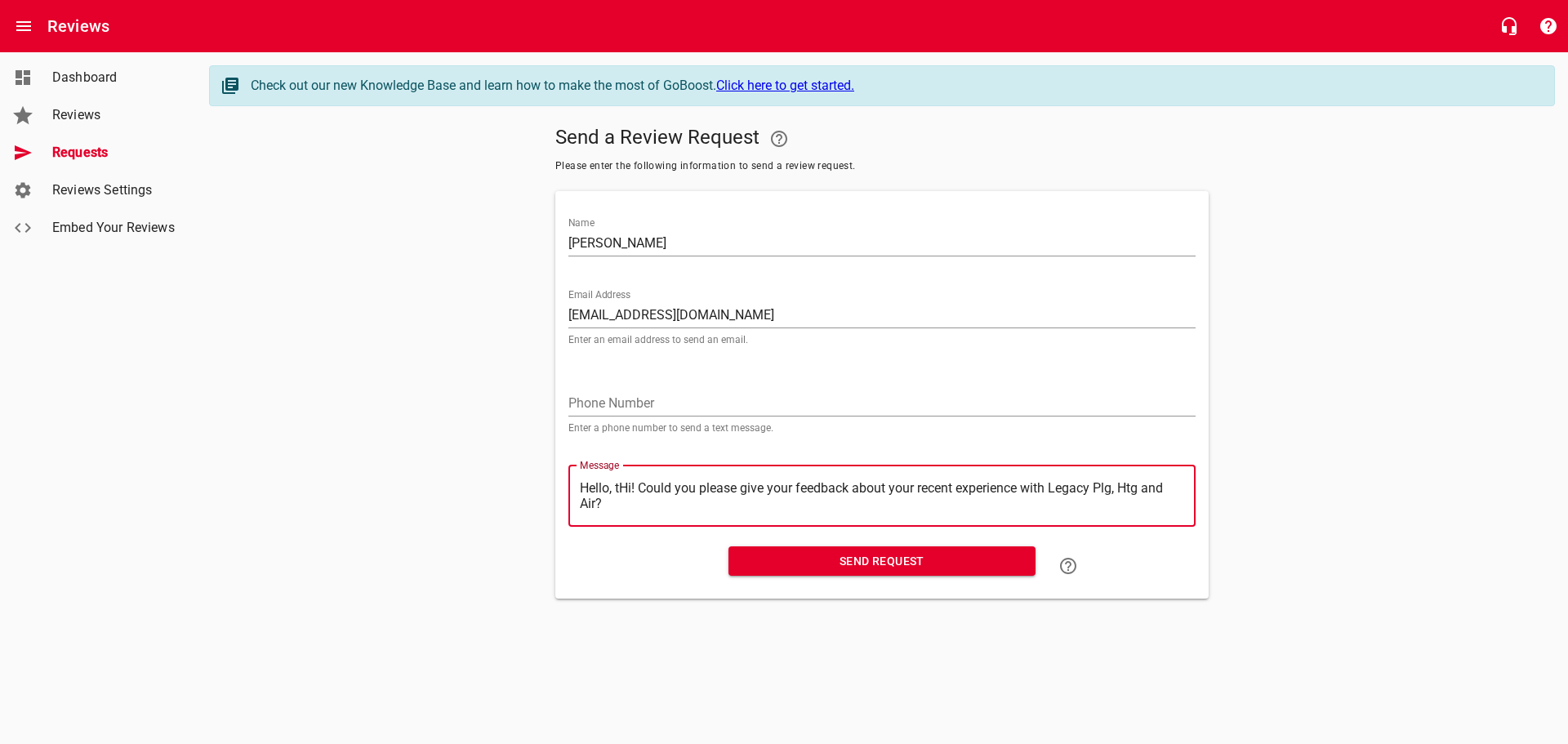
type textarea "Hello, Hi! Could you please give your feedback about your recent experience wit…"
type textarea "Hello,Hi! Could you please give your feedback about your recent experience with…"
type textarea "HelloHi! Could you please give your feedback about your recent experience with …"
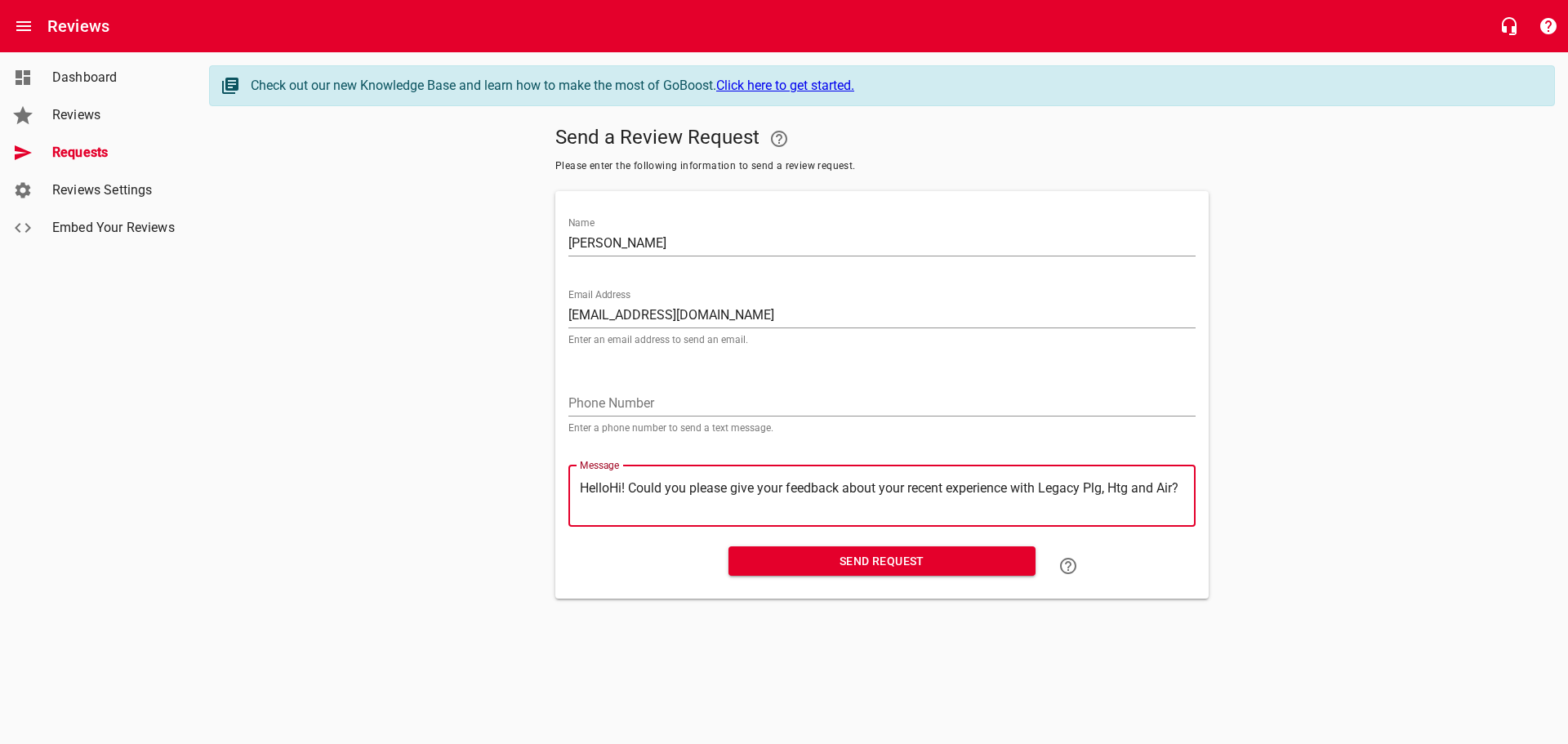
type textarea "HellHi! Could you please give your feedback about your recent experience with L…"
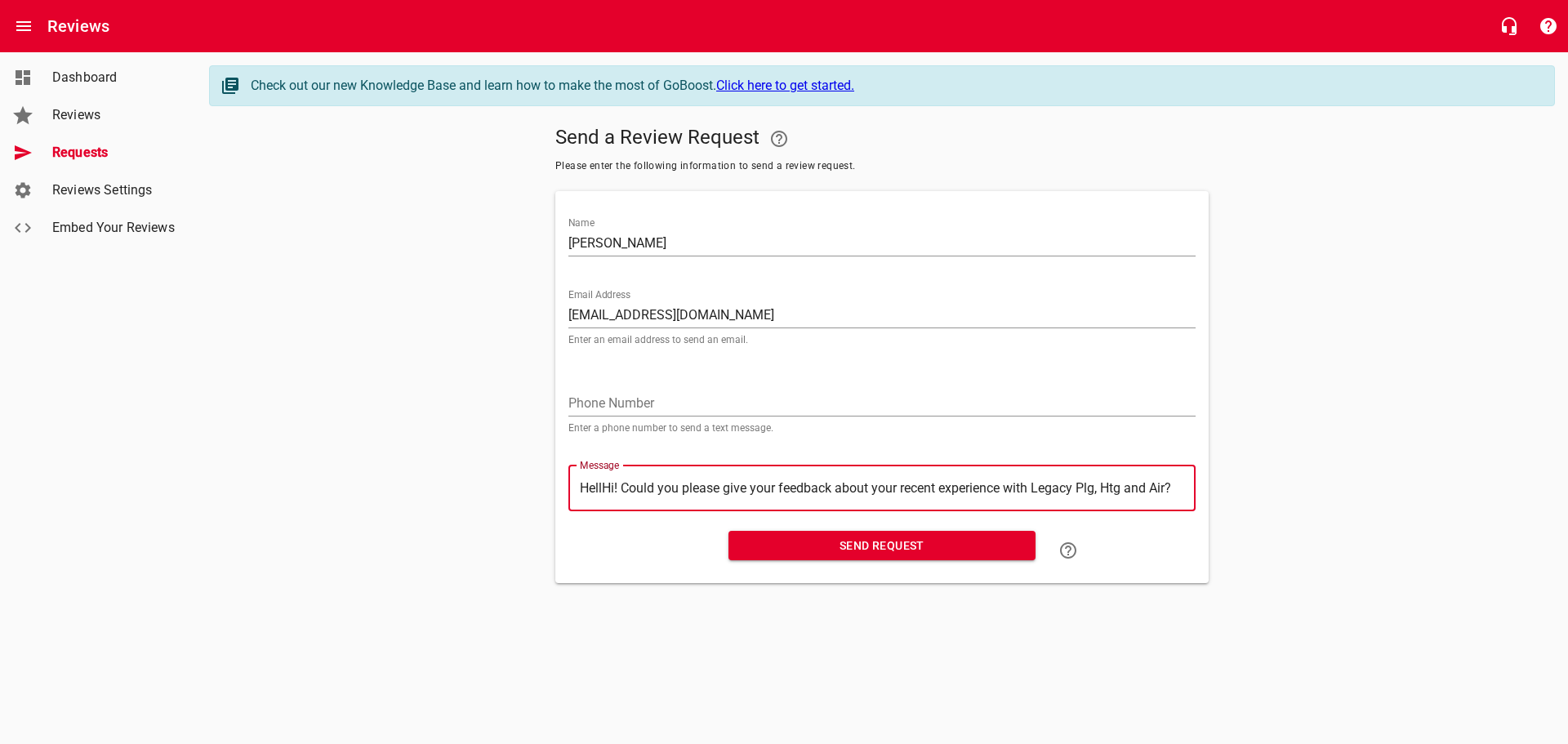
type textarea "HelHi! Could you please give your feedback about your recent experience with Le…"
type textarea "HeHi! Could you please give your feedback about your recent experience with Leg…"
type textarea "HHi! Could you please give your feedback about your recent experience with Lega…"
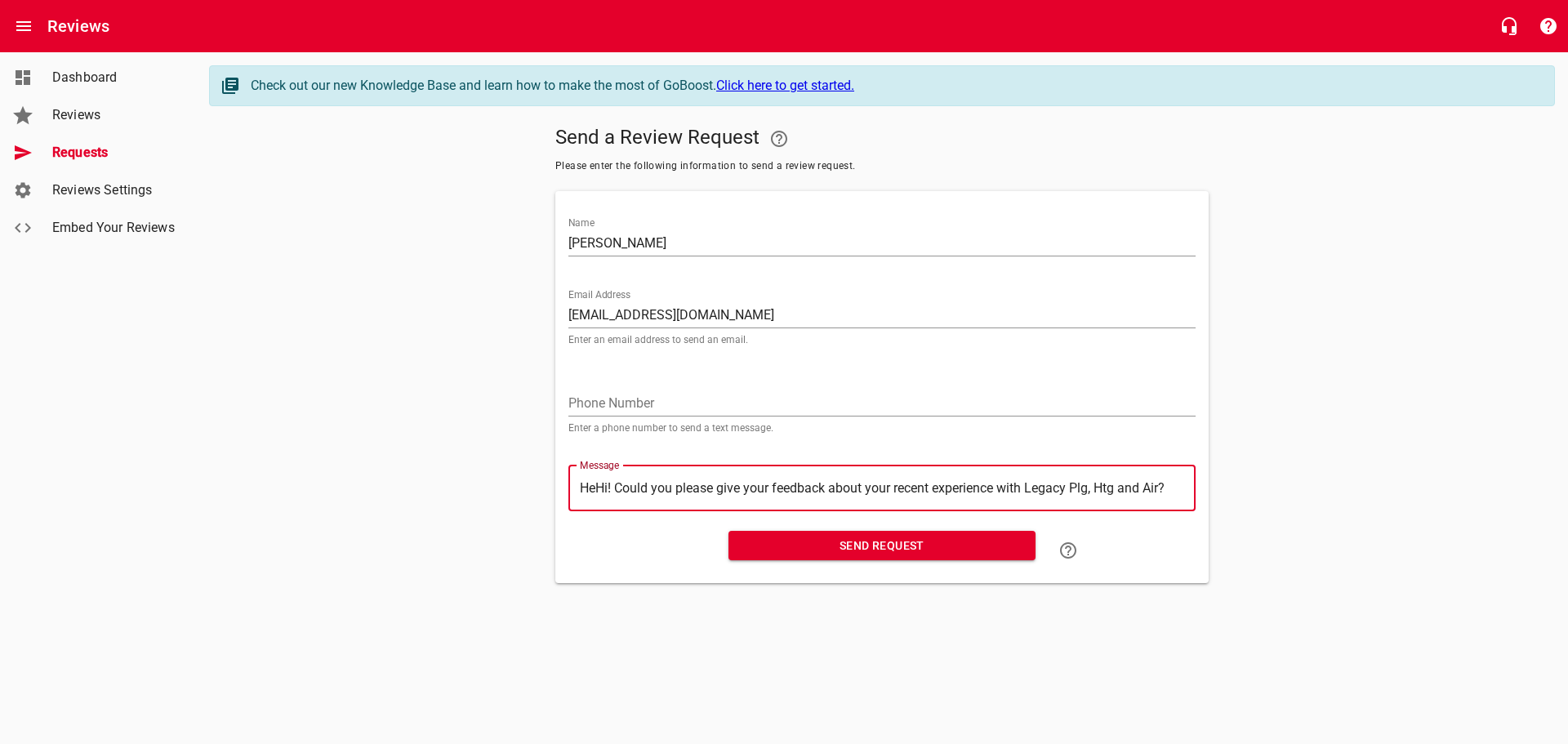
type textarea "HHi! Could you please give your feedback about your recent experience with Lega…"
type textarea "Hi! Could you please give your feedback about your recent experience with Legac…"
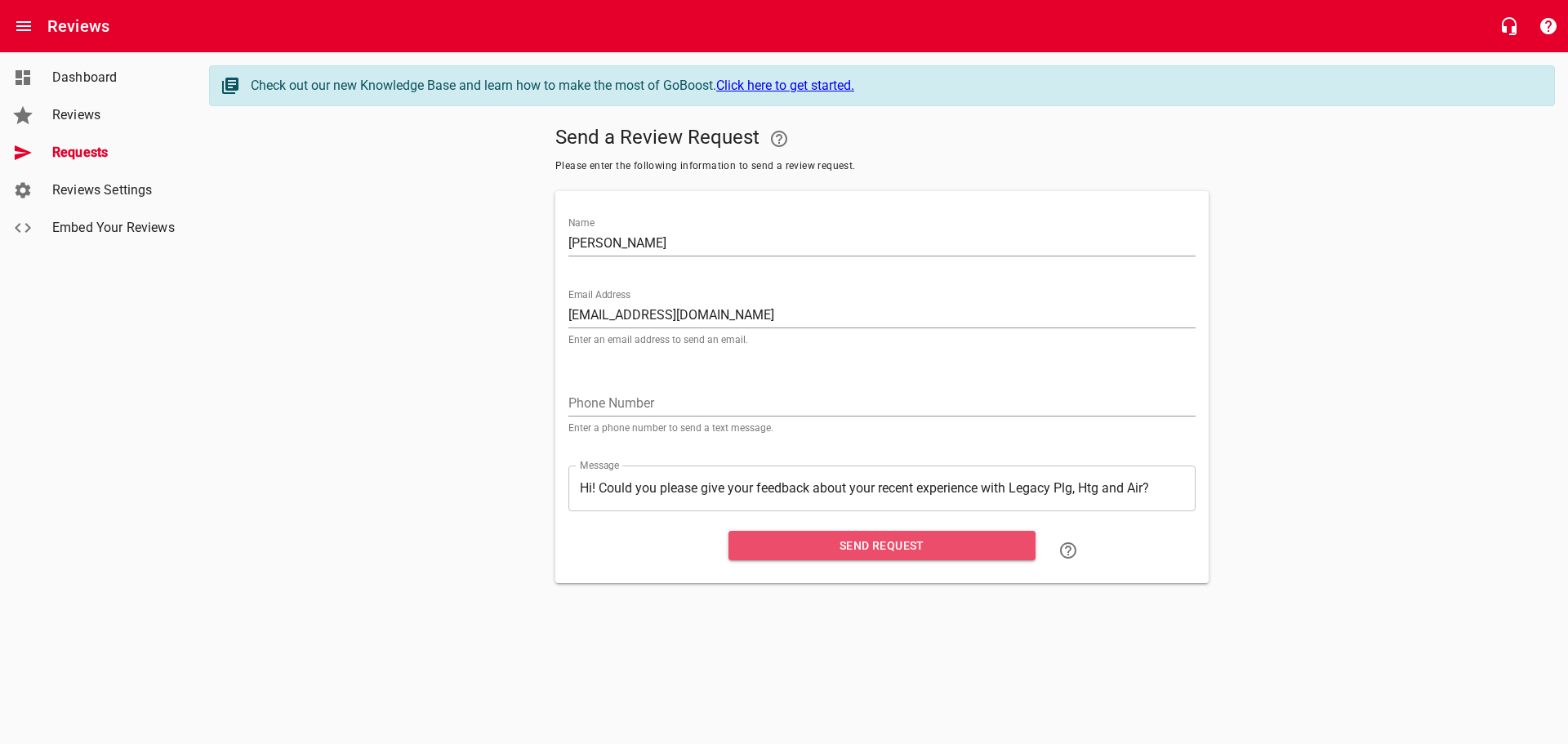
click at [861, 553] on span "Send Request" at bounding box center [882, 546] width 281 height 21
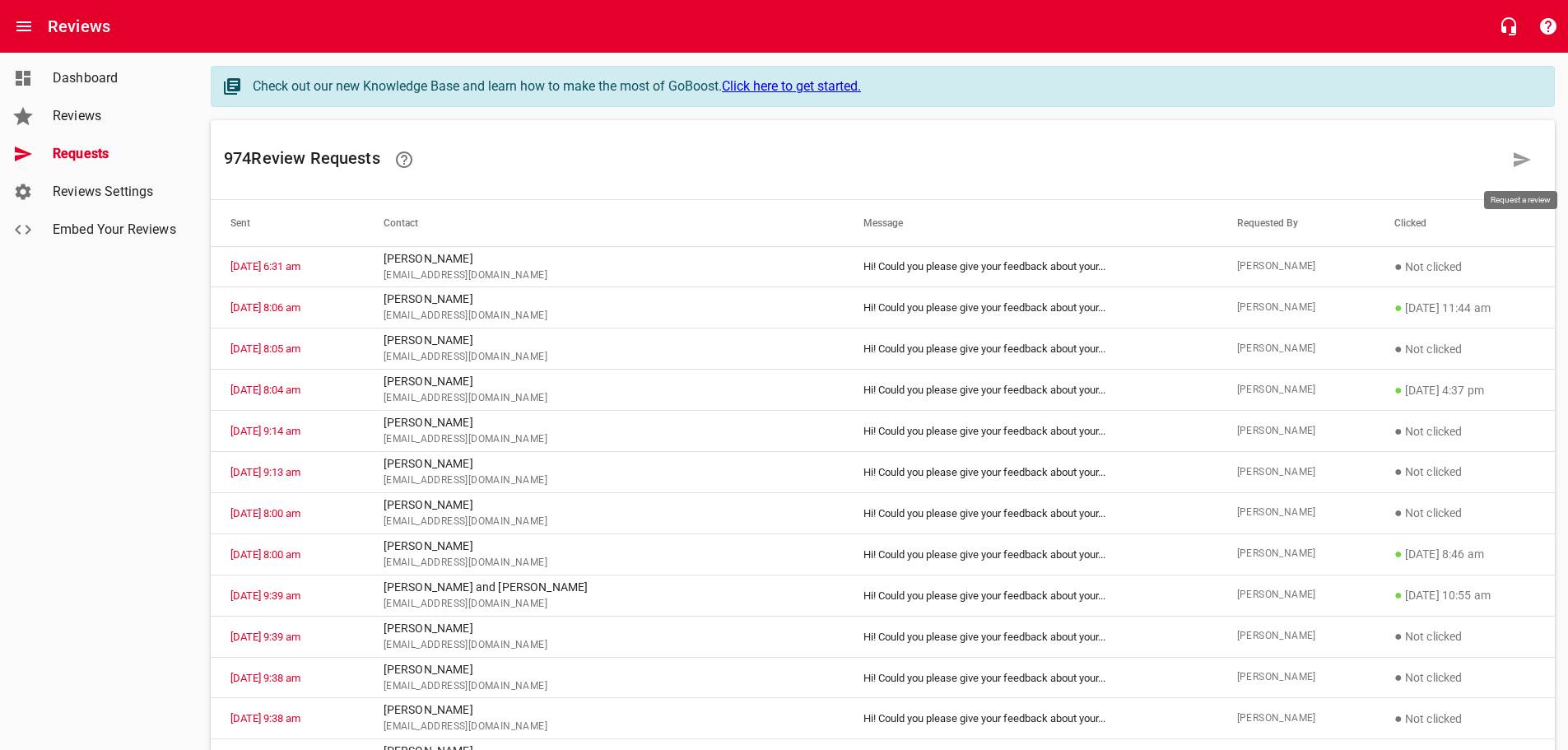
click at [1529, 161] on icon at bounding box center [1521, 160] width 20 height 20
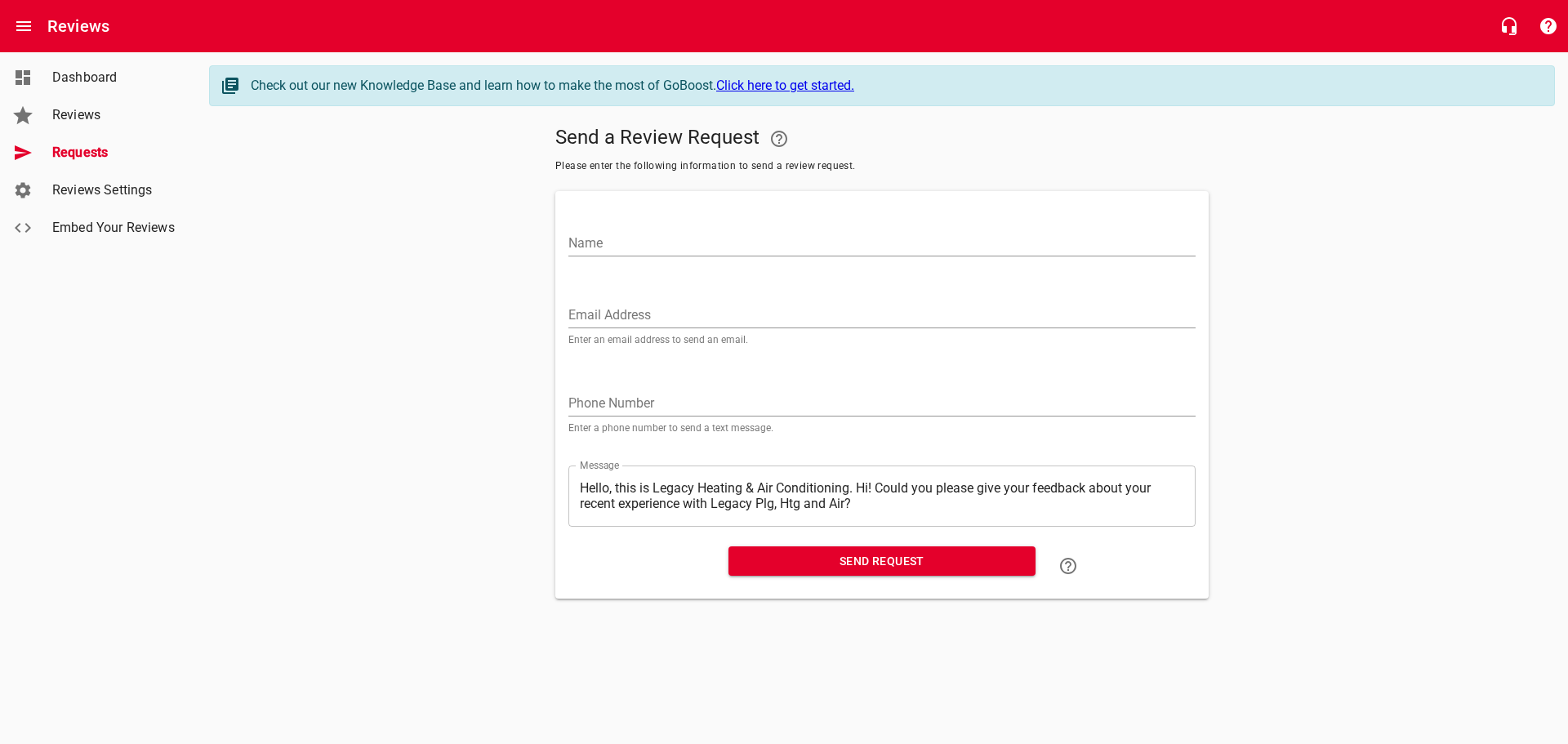
click at [601, 234] on input "Name" at bounding box center [881, 243] width 627 height 26
type input "[PERSON_NAME]"
click at [577, 315] on input "Email Address" at bounding box center [881, 315] width 627 height 26
paste input "[EMAIL_ADDRESS][DOMAIN_NAME]"
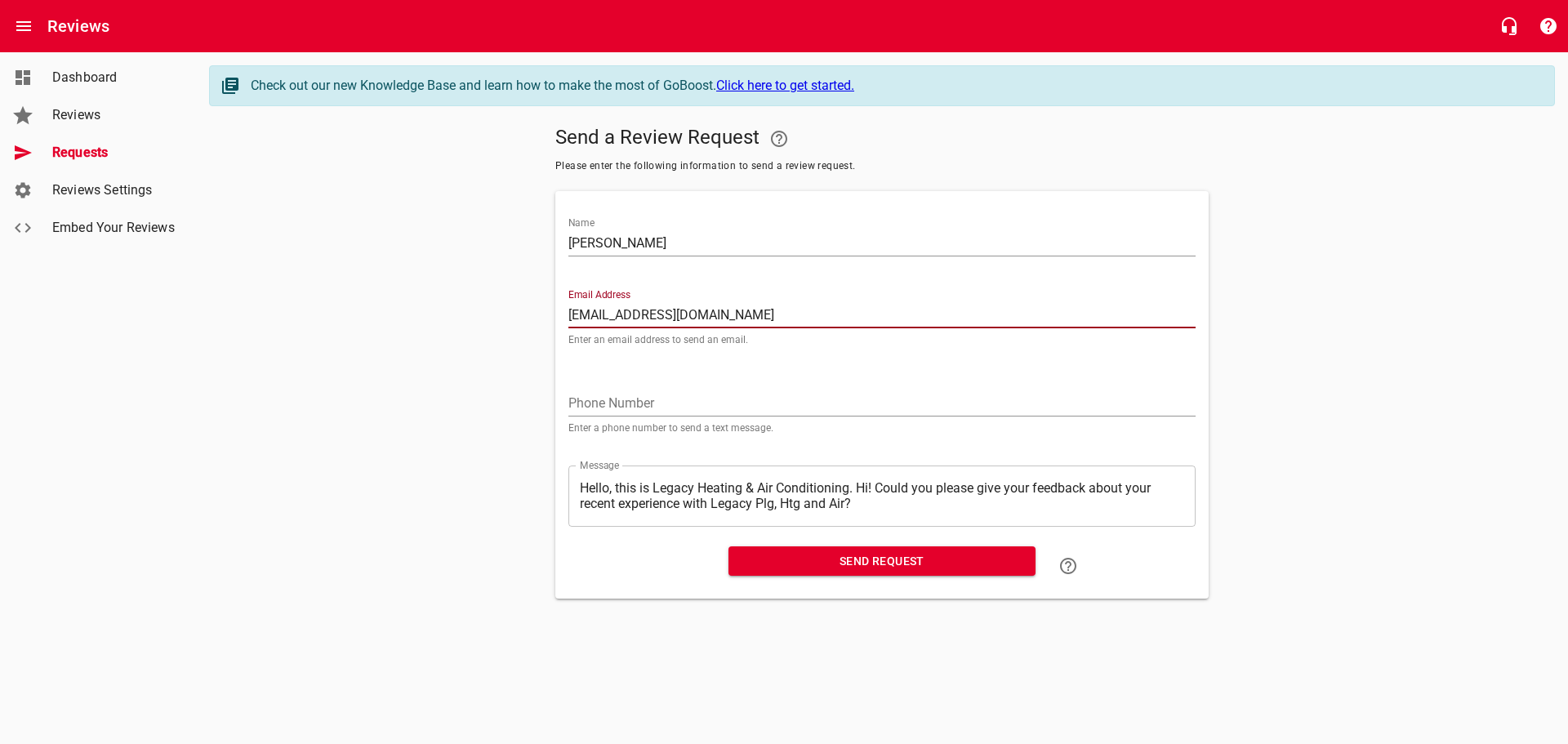
type input "[EMAIL_ADDRESS][DOMAIN_NAME]"
click at [633, 238] on input "[PERSON_NAME]" at bounding box center [881, 243] width 627 height 26
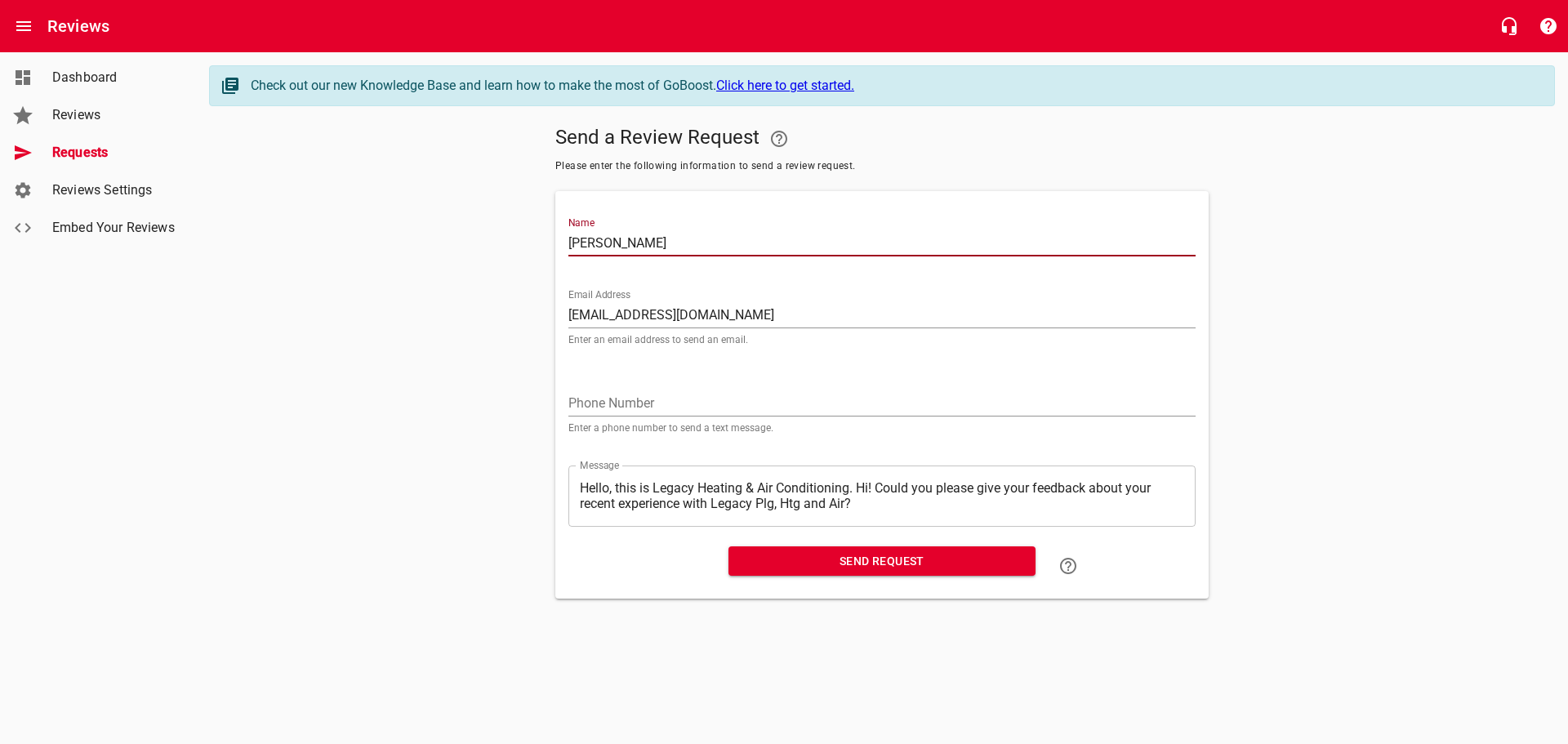
type input "[PERSON_NAME]"
click at [857, 483] on textarea "Hello, this is Legacy Heating & Air Conditioning. Hi! Could you please give you…" at bounding box center [882, 495] width 604 height 31
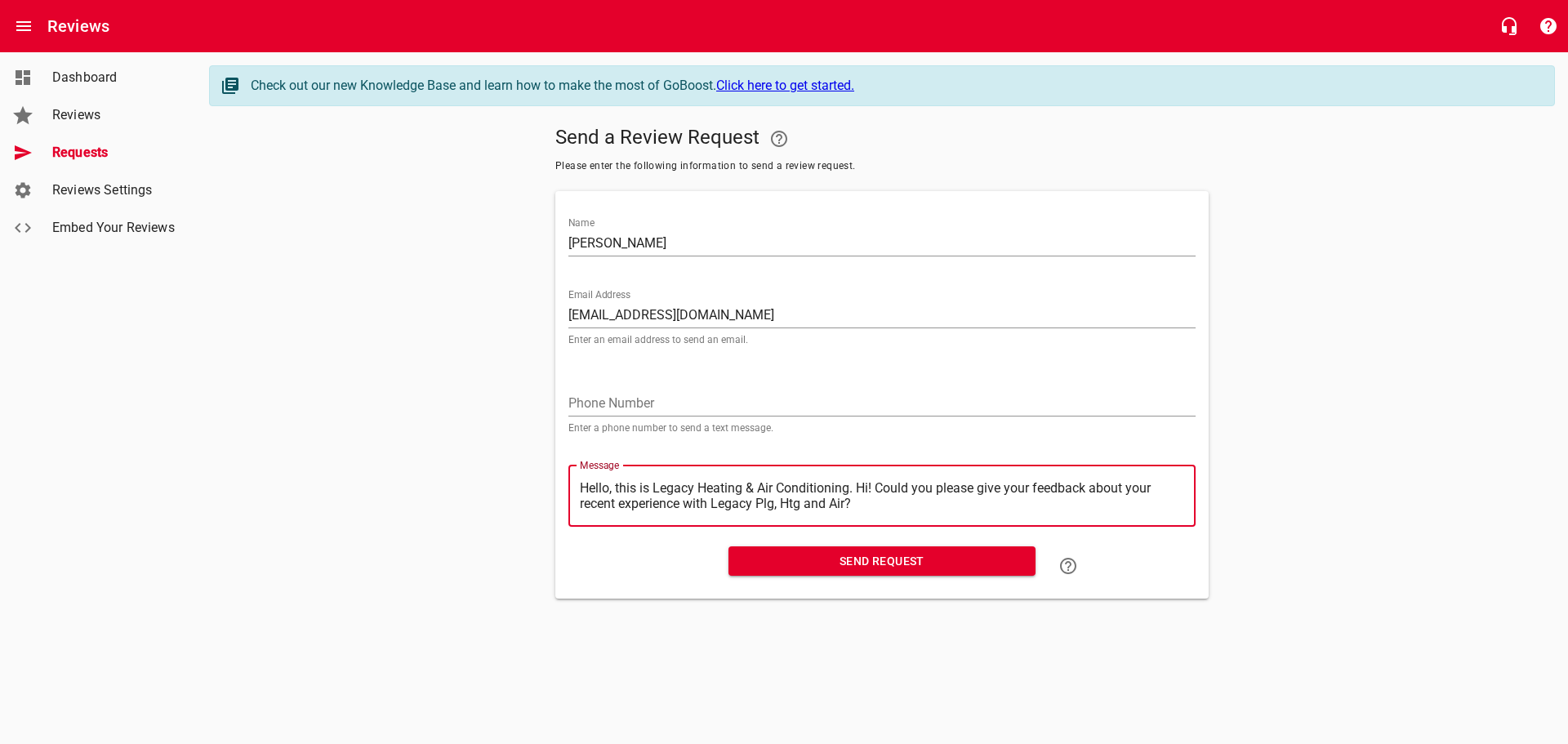
type textarea "Hello, this is Legacy Heating & Air Conditioning.Hi! Could you please give your…"
type textarea "Hello, this is Legacy Heating & Air ConditioningHi! Could you please give your …"
type textarea "Hello, this is Legacy Heating & Air ConditioninHi! Could you please give your f…"
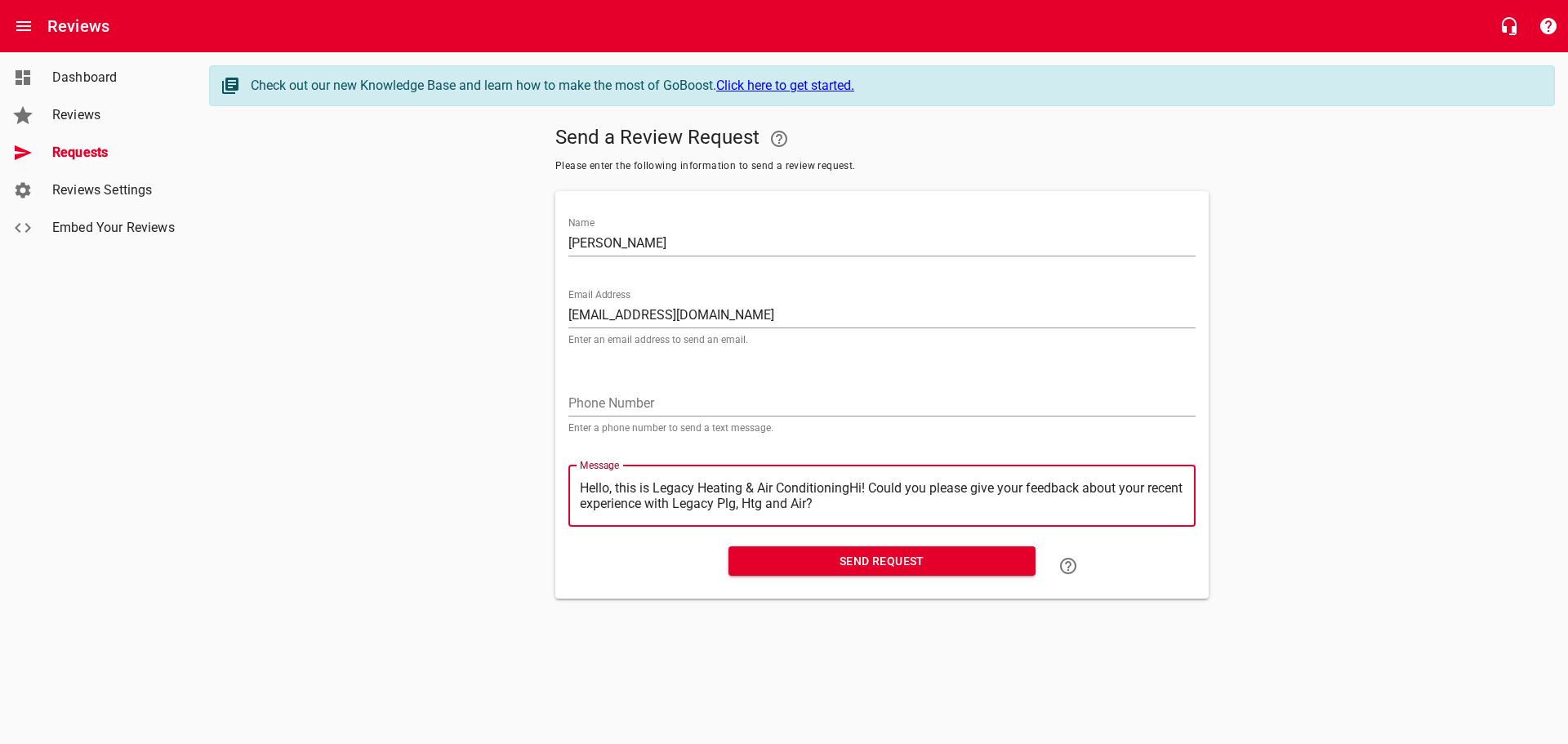
type textarea "Hello, this is Legacy Heating & Air ConditioninHi! Could you please give your f…"
type textarea "Hello, this is Legacy Heating & Air ConditioniHi! Could you please give your fe…"
type textarea "Hello, this is Legacy Heating & Air ConditionHi! Could you please give your fee…"
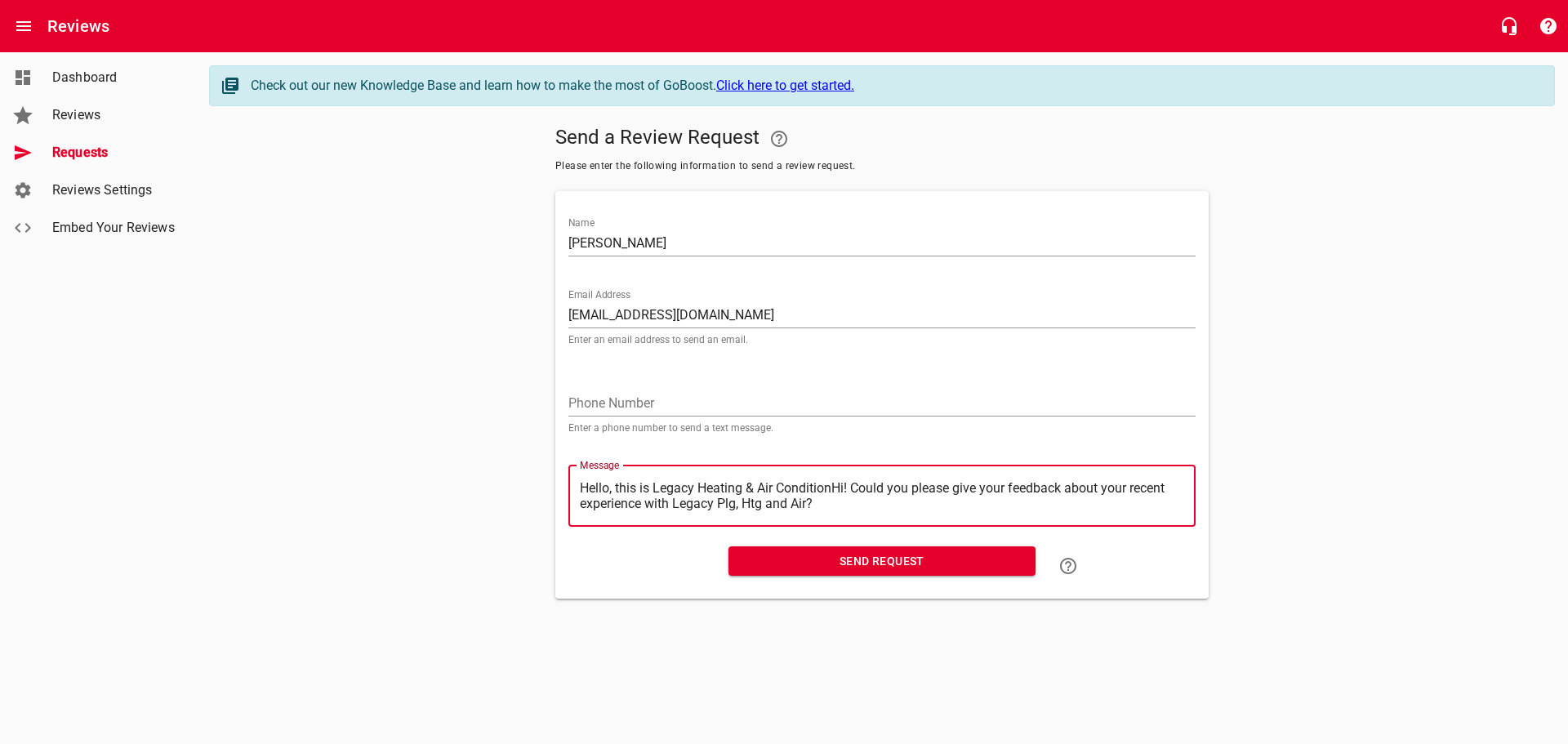
type textarea "Hello, this is Legacy Heating & Air ConditioHi! Could you please give your feed…"
type textarea "Hello, this is Legacy Heating & Air ConditiHi! Could you please give your feedb…"
type textarea "Hello, this is Legacy Heating & Air ConditHi! Could you please give your feedba…"
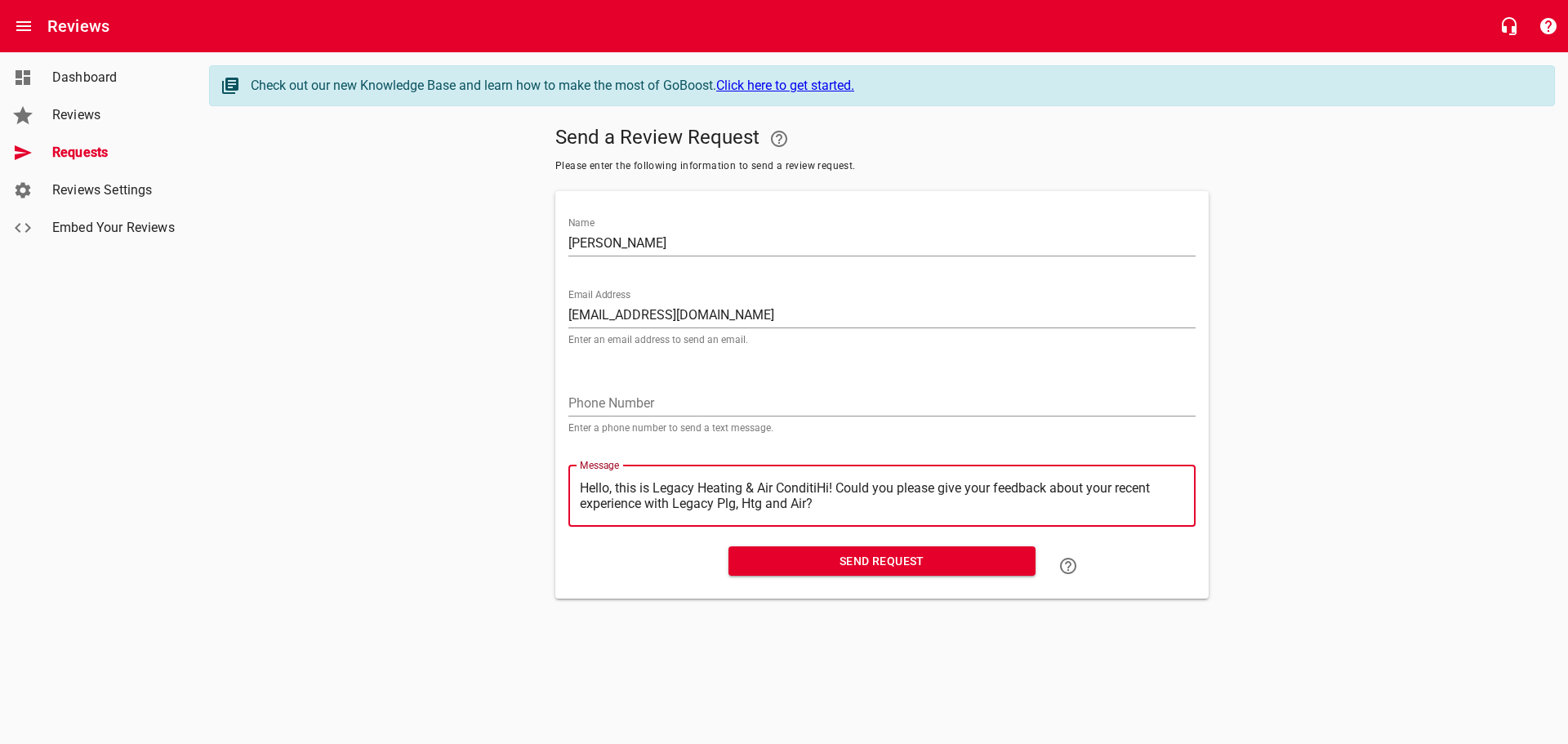
type textarea "Hello, this is Legacy Heating & Air ConditHi! Could you please give your feedba…"
type textarea "Hello, this is Legacy Heating & Air CondiHi! Could you please give your feedbac…"
type textarea "Hello, this is Legacy Heating & Air CondHi! Could you please give your feedback…"
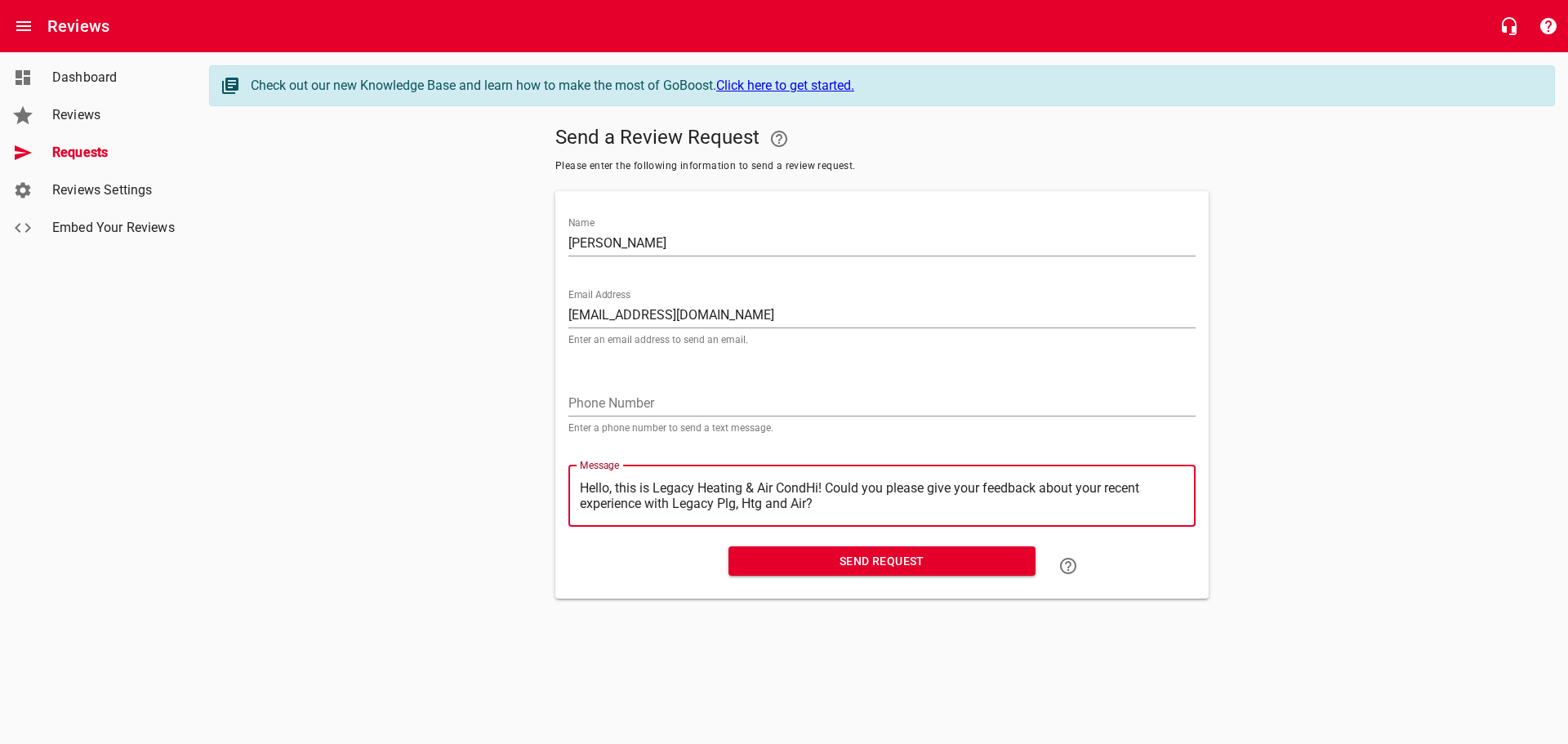
type textarea "Hello, this is Legacy Heating & Air ConHi! Could you please give your feedback …"
type textarea "Hello, this is Legacy Heating & Air CoHi! Could you please give your feedback a…"
type textarea "Hello, this is Legacy Heating & Air CHi! Could you please give your feedback ab…"
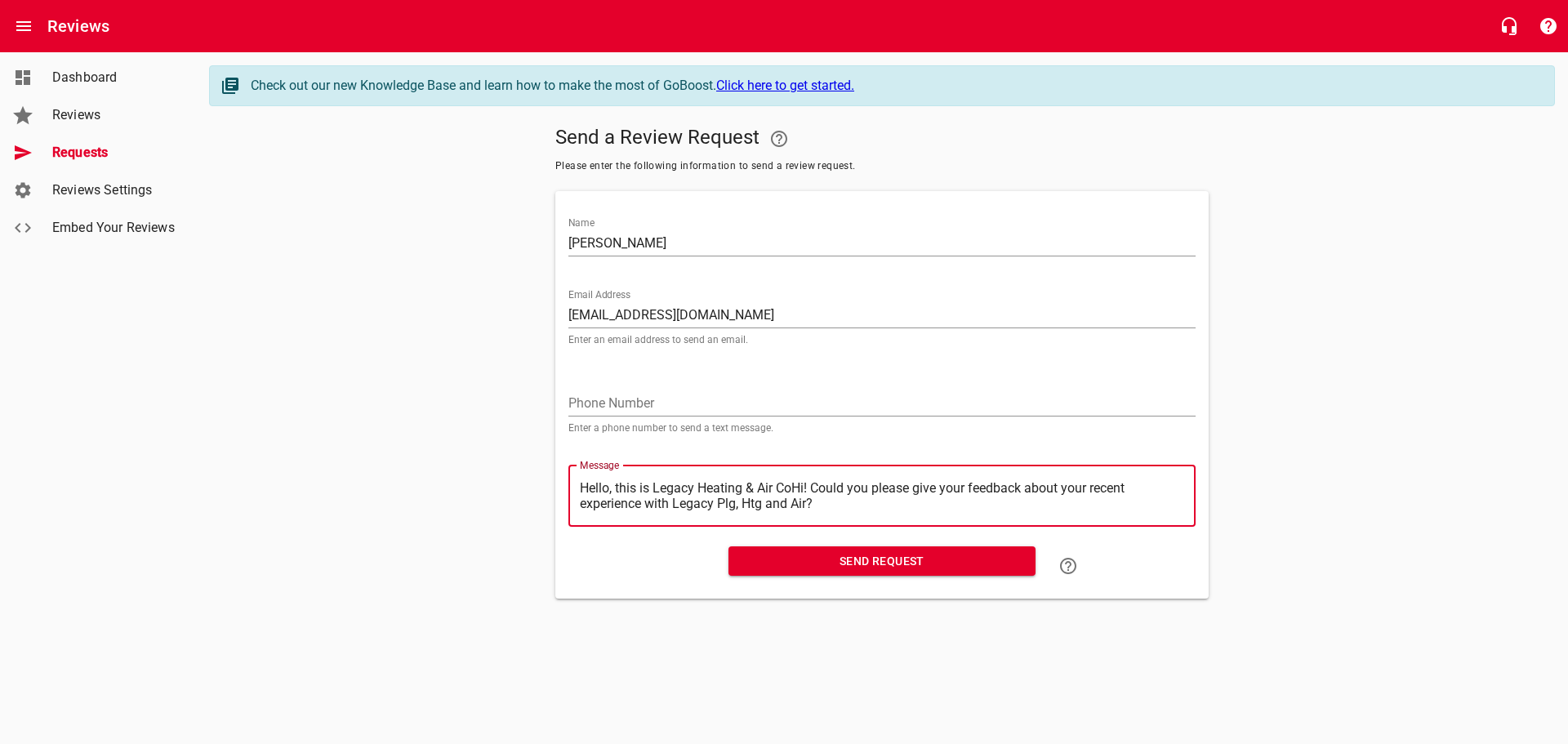
type textarea "Hello, this is Legacy Heating & Air CHi! Could you please give your feedback ab…"
type textarea "Hello, this is Legacy Heating & Air Hi! Could you please give your feedback abo…"
type textarea "Hello, this is Legacy Heating & AirHi! Could you please give your feedback abou…"
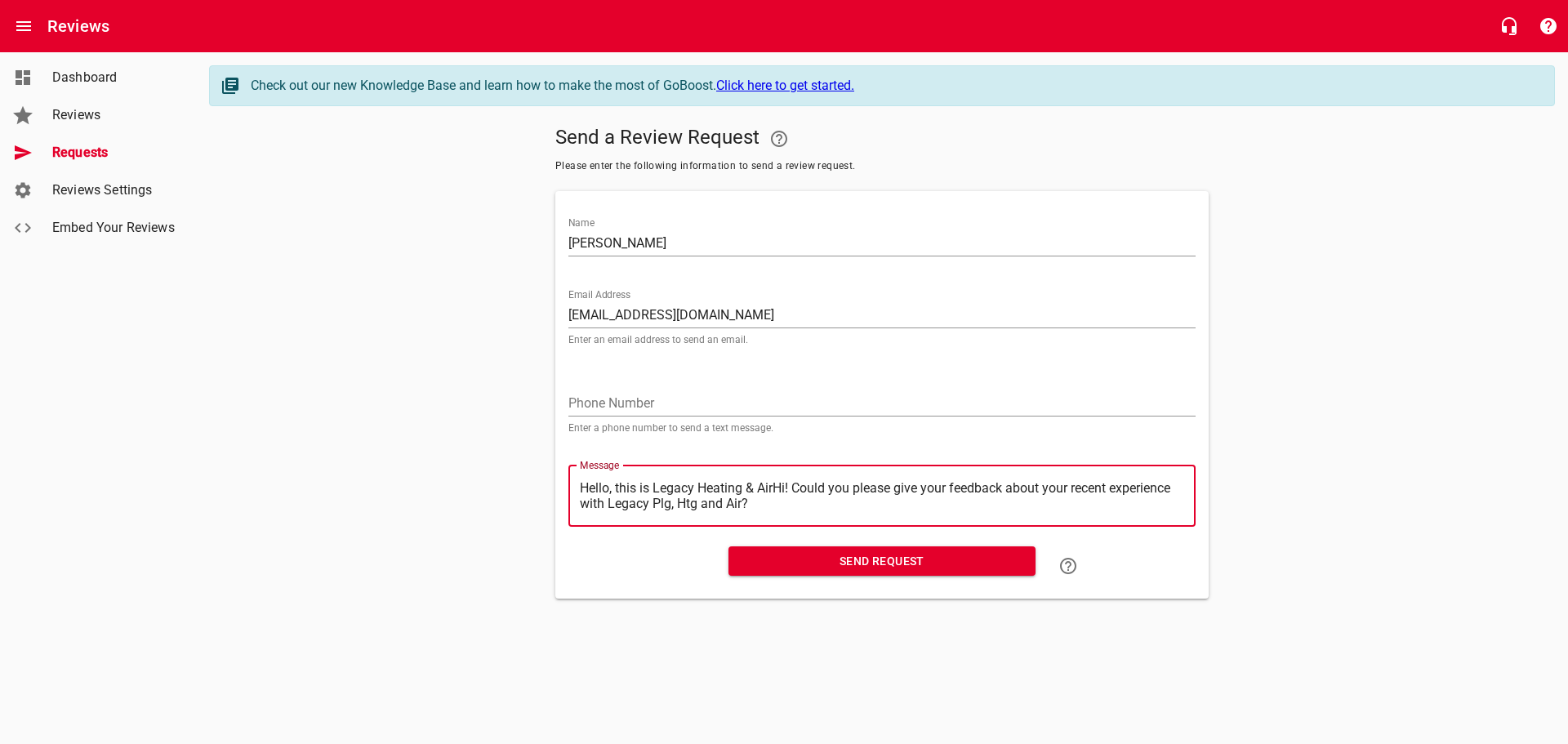
type textarea "Hello, this is Legacy Heating & AiHi! Could you please give your feedback about…"
type textarea "Hello, this is Legacy Heating & AHi! Could you please give your feedback about …"
type textarea "Hello, this is Legacy Heating & Hi! Could you please give your feedback about y…"
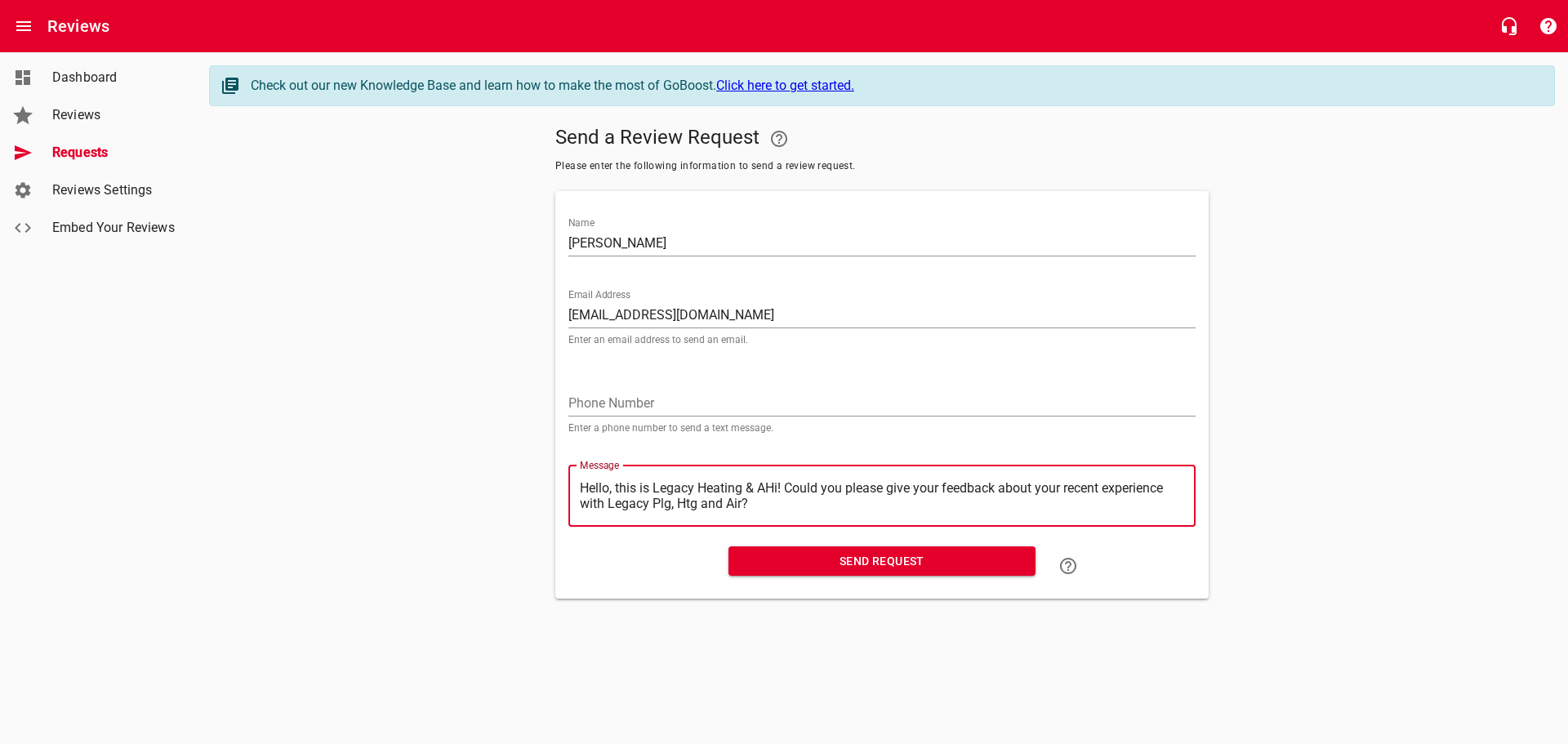
type textarea "Hello, this is Legacy Heating & Hi! Could you please give your feedback about y…"
type textarea "Hello, this is Legacy Heating &Hi! Could you please give your feedback about yo…"
type textarea "Hello, this is Legacy Heating Hi! Could you please give your feedback about you…"
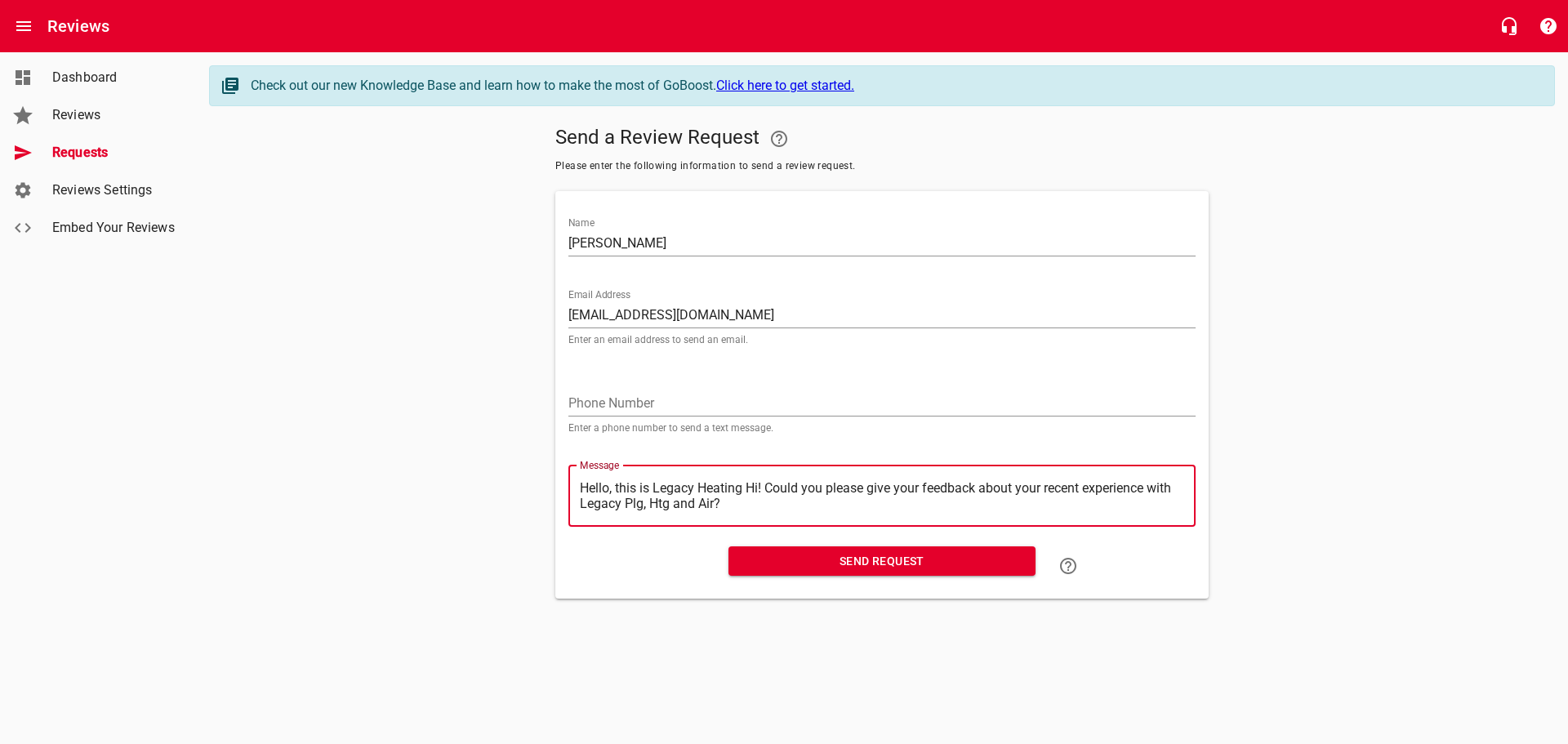
type textarea "Hello, this is Legacy HeatingHi! Could you please give your feedback about your…"
type textarea "Hello, this is Legacy HeatinHi! Could you please give your feedback about your …"
type textarea "Hello, this is Legacy HeatiHi! Could you please give your feedback about your r…"
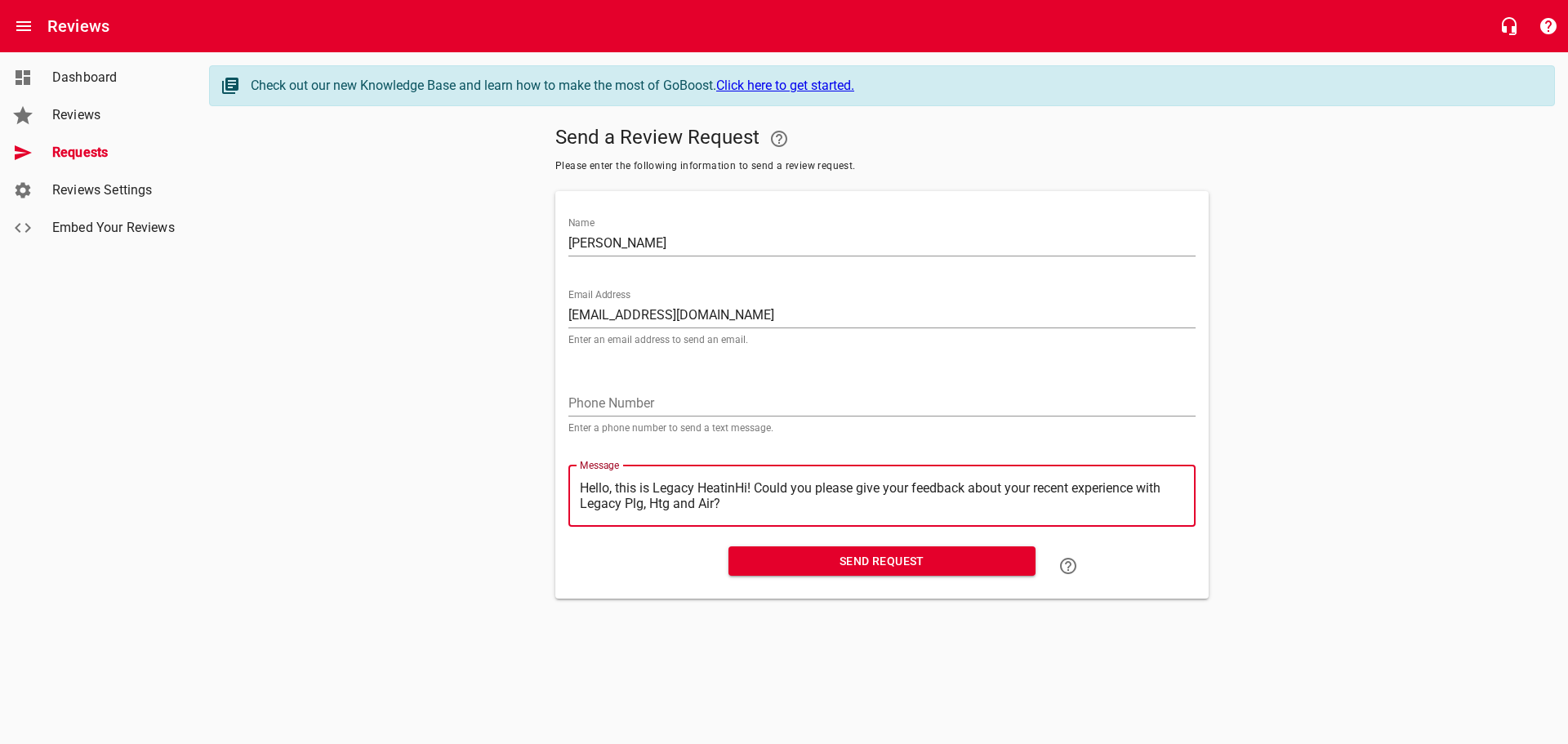
type textarea "Hello, this is Legacy HeatiHi! Could you please give your feedback about your r…"
type textarea "Hello, this is Legacy HeatHi! Could you please give your feedback about your re…"
type textarea "Hello, this is Legacy HeaHi! Could you please give your feedback about your rec…"
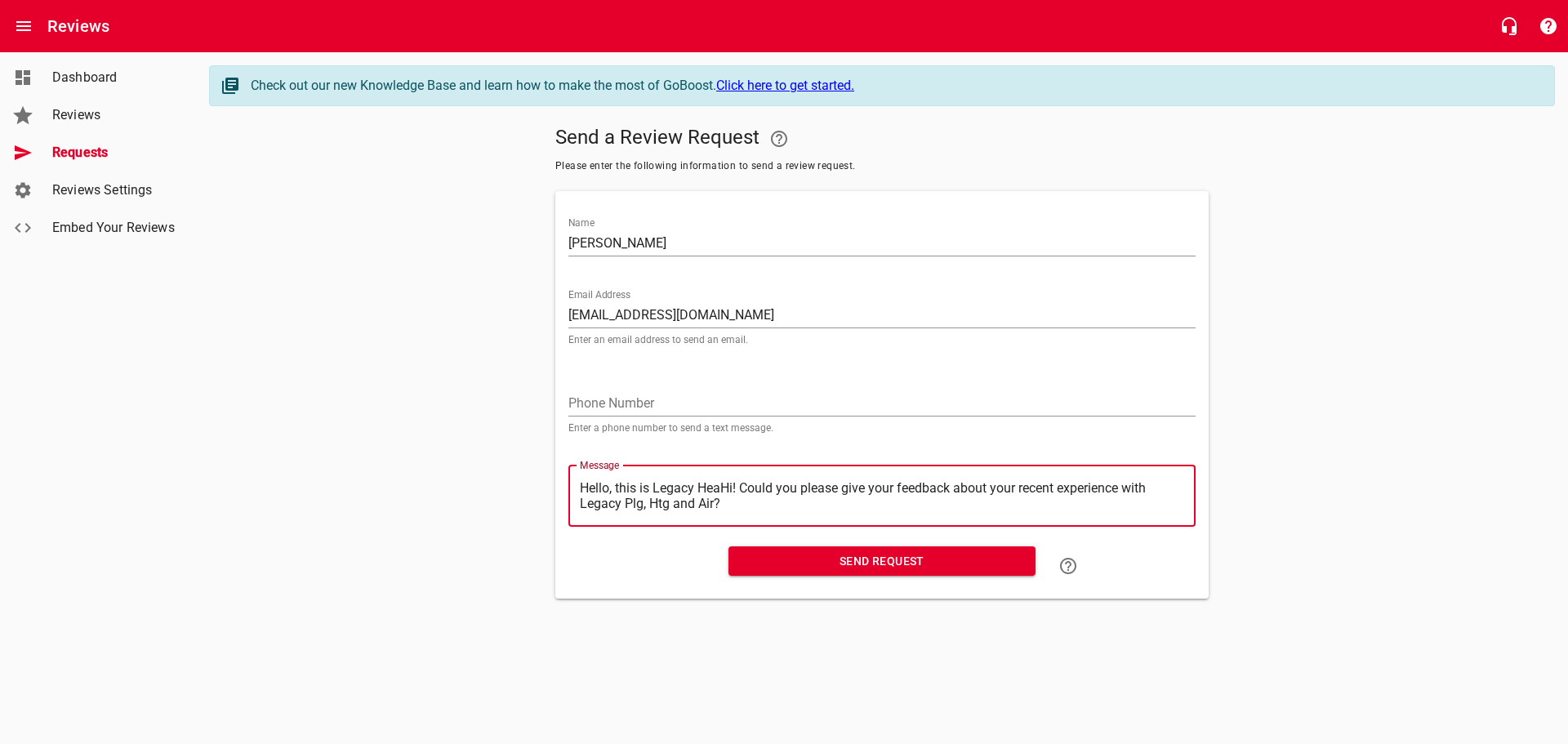
type textarea "Hello, this is Legacy HeHi! Could you please give your feedback about your rece…"
type textarea "Hello, this is Legacy HHi! Could you please give your feedback about your recen…"
type textarea "Hello, this is Legacy Hi! Could you please give your feedback about your recent…"
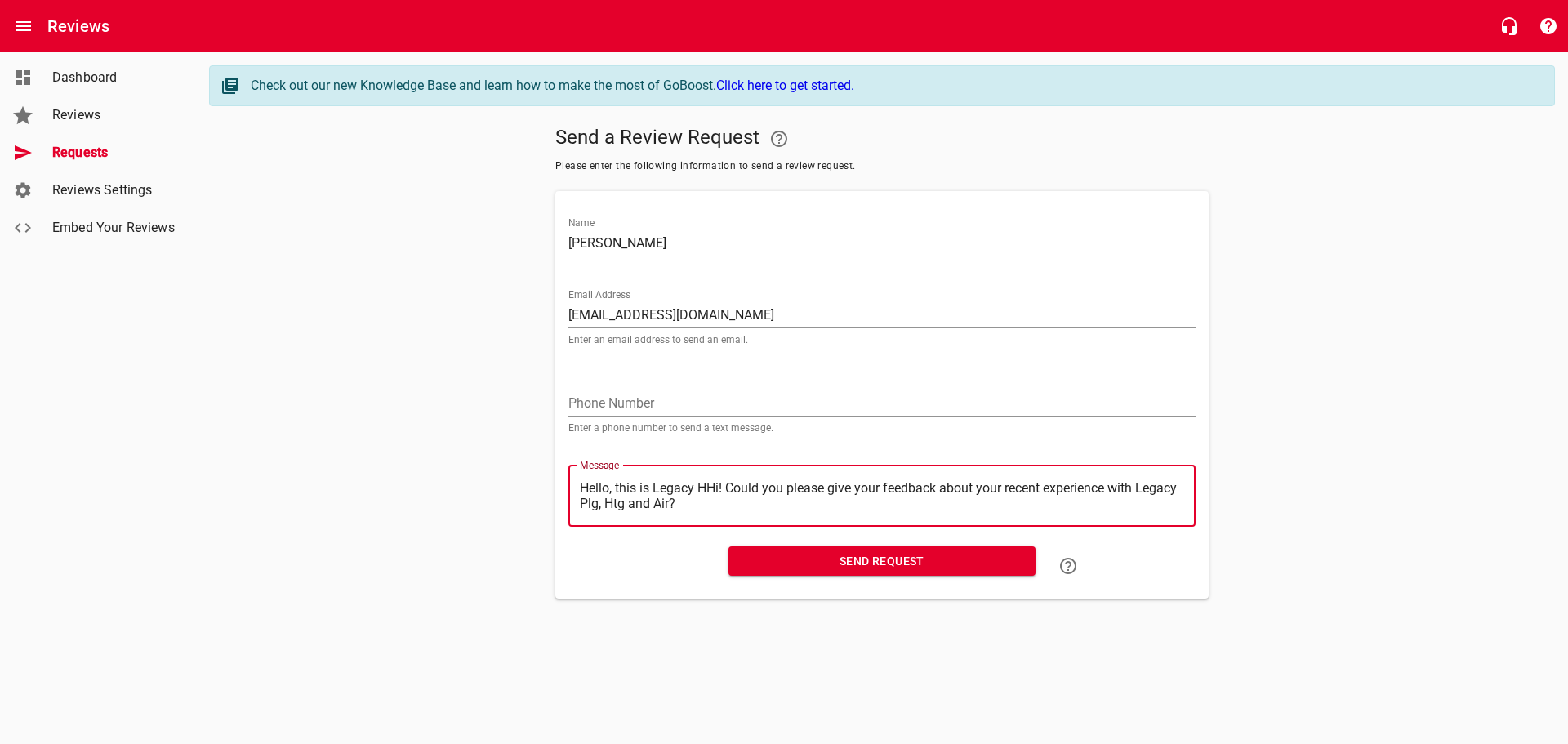
type textarea "Hello, this is Legacy Hi! Could you please give your feedback about your recent…"
type textarea "Hello, this is LegacyHi! Could you please give your feedback about your recent …"
type textarea "Hello, this is LegacHi! Could you please give your feedback about your recent e…"
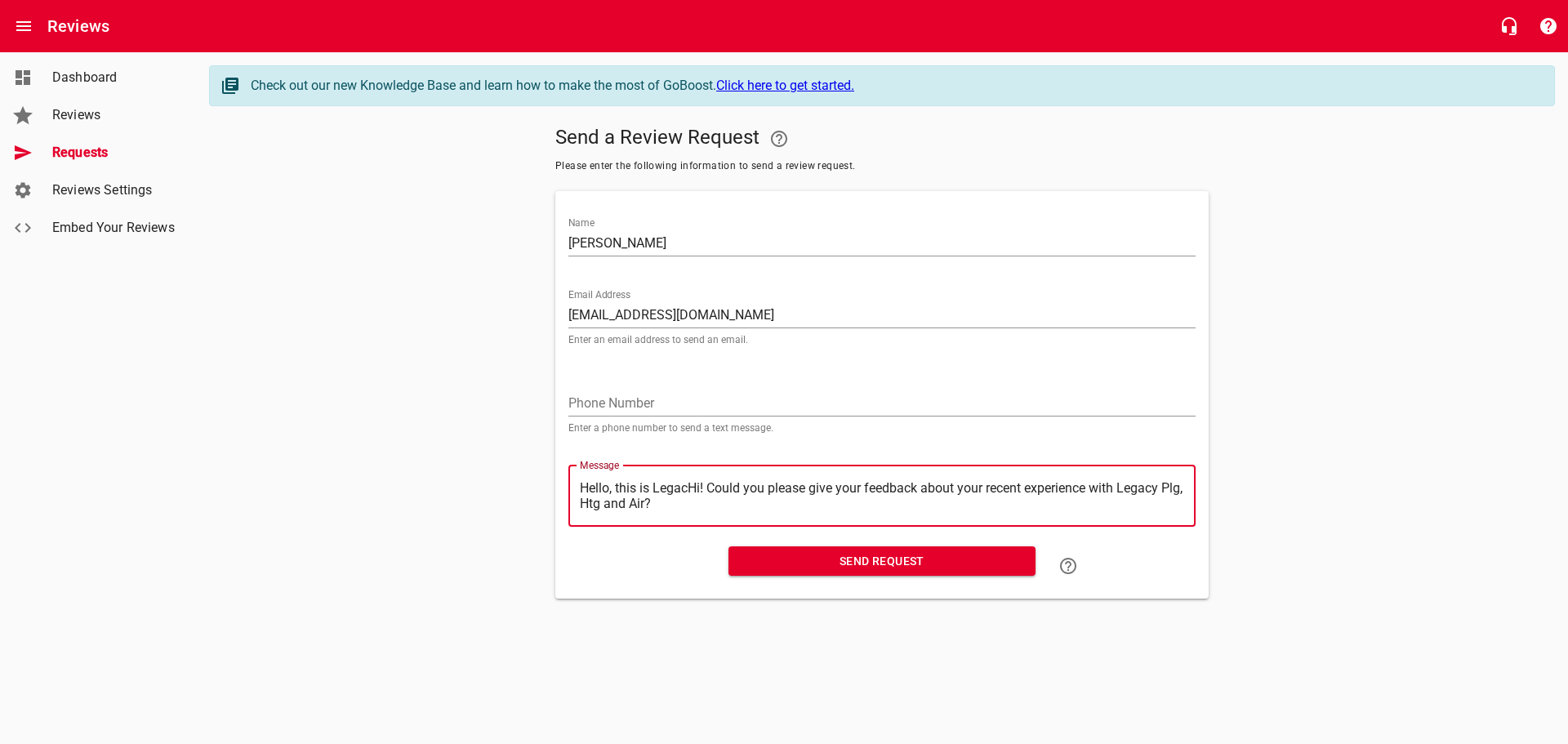
type textarea "Hello, this is LegaHi! Could you please give your feedback about your recent ex…"
type textarea "Hello, this is LegHi! Could you please give your feedback about your recent exp…"
type textarea "Hello, this is LeHi! Could you please give your feedback about your recent expe…"
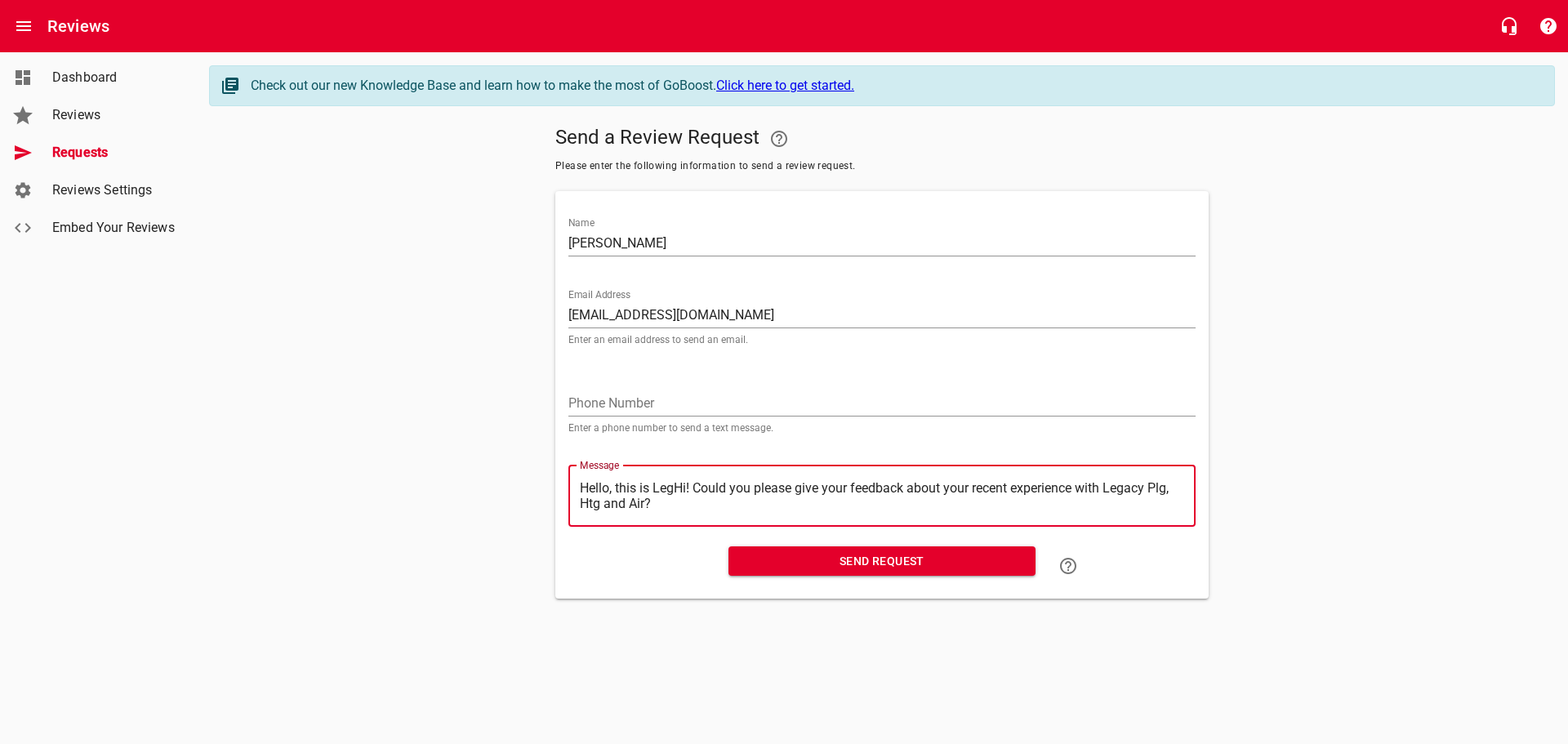
type textarea "Hello, this is LeHi! Could you please give your feedback about your recent expe…"
type textarea "Hello, this is LHi! Could you please give your feedback about your recent exper…"
type textarea "Hello, this is Hi! Could you please give your feedback about your recent experi…"
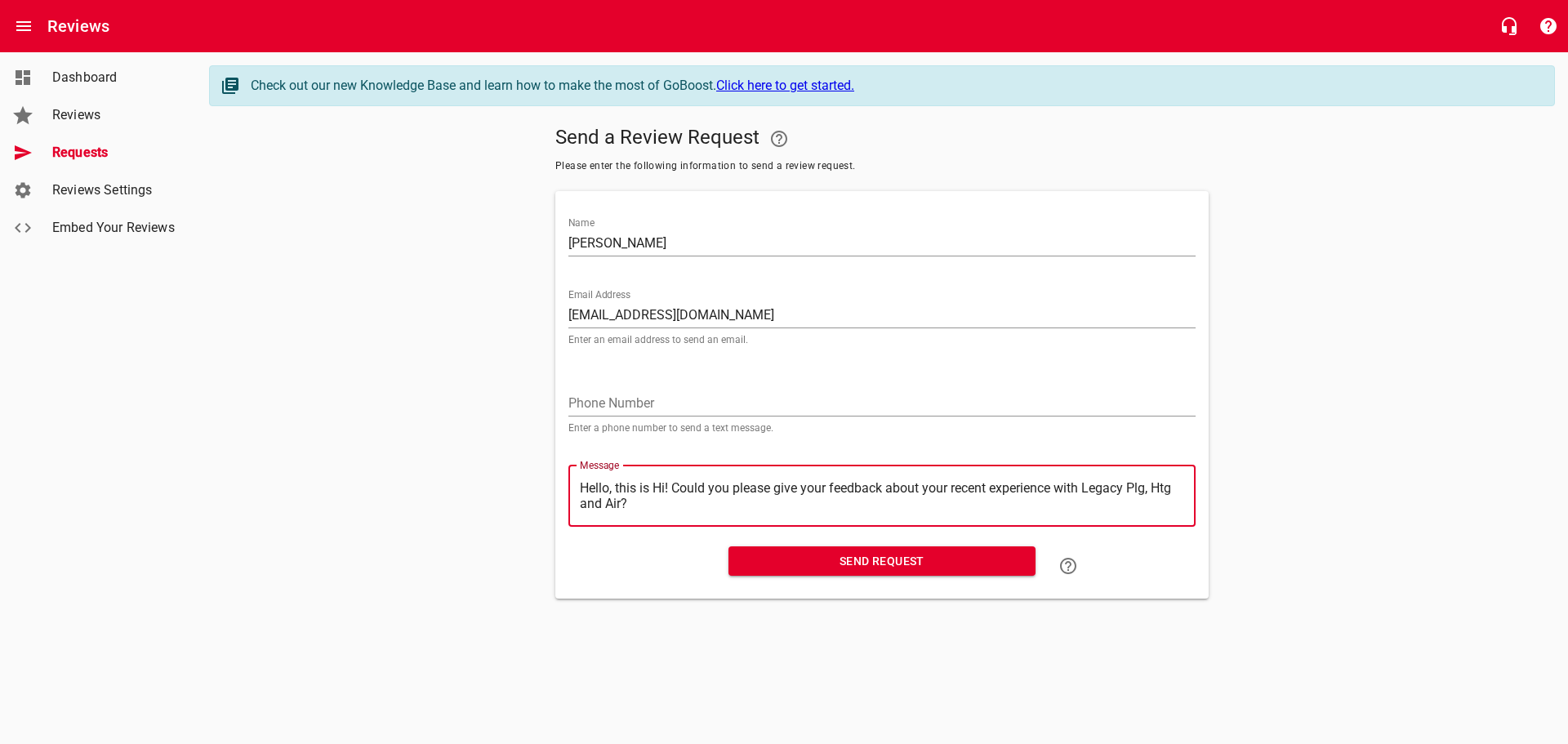
type textarea "Hello, this isHi! Could you please give your feedback about your recent experie…"
type textarea "Hello, this iHi! Could you please give your feedback about your recent experien…"
type textarea "Hello, this Hi! Could you please give your feedback about your recent experienc…"
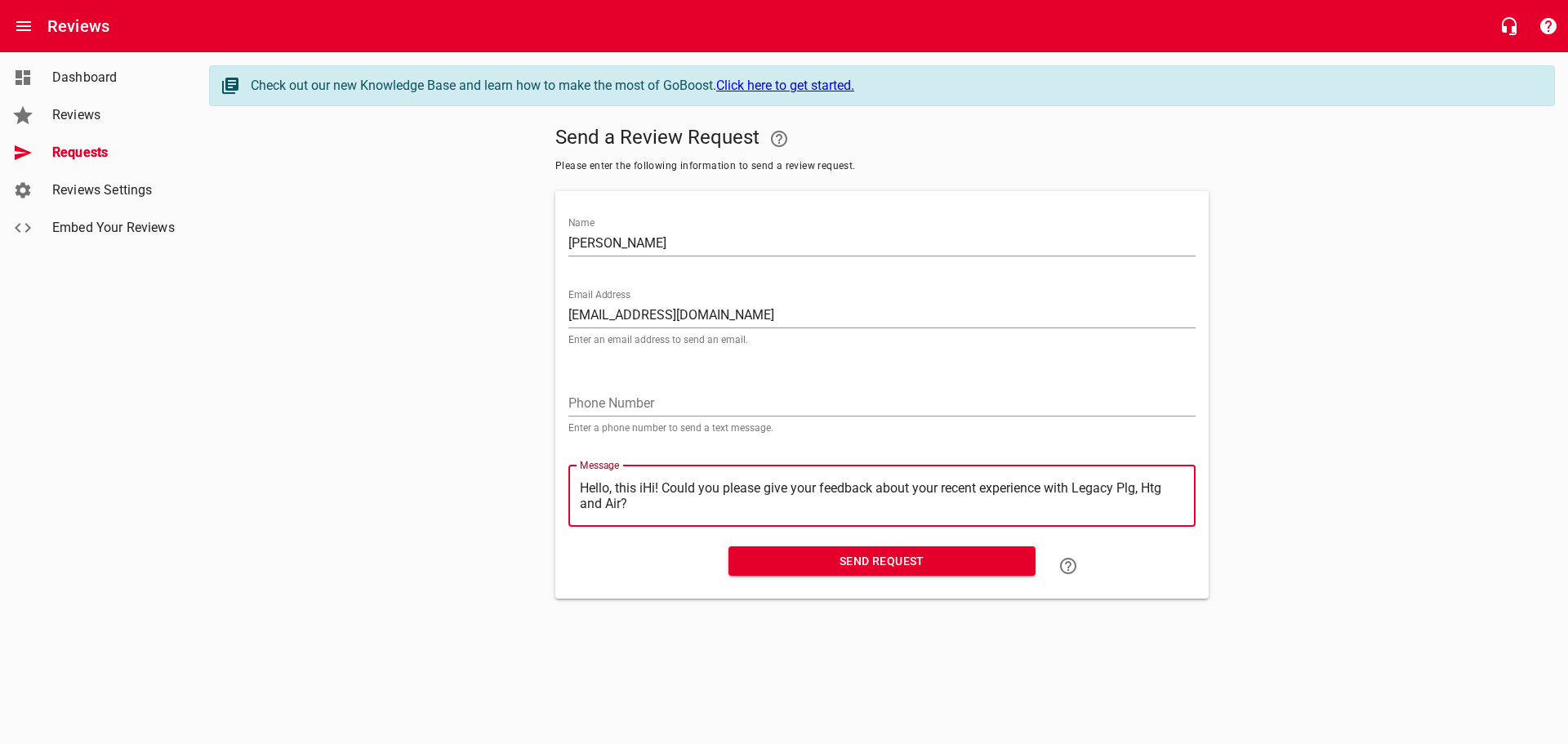
type textarea "Hello, this Hi! Could you please give your feedback about your recent experienc…"
type textarea "Hello, thisHi! Could you please give your feedback about your recent experience…"
type textarea "Hello, thiHi! Could you please give your feedback about your recent experience …"
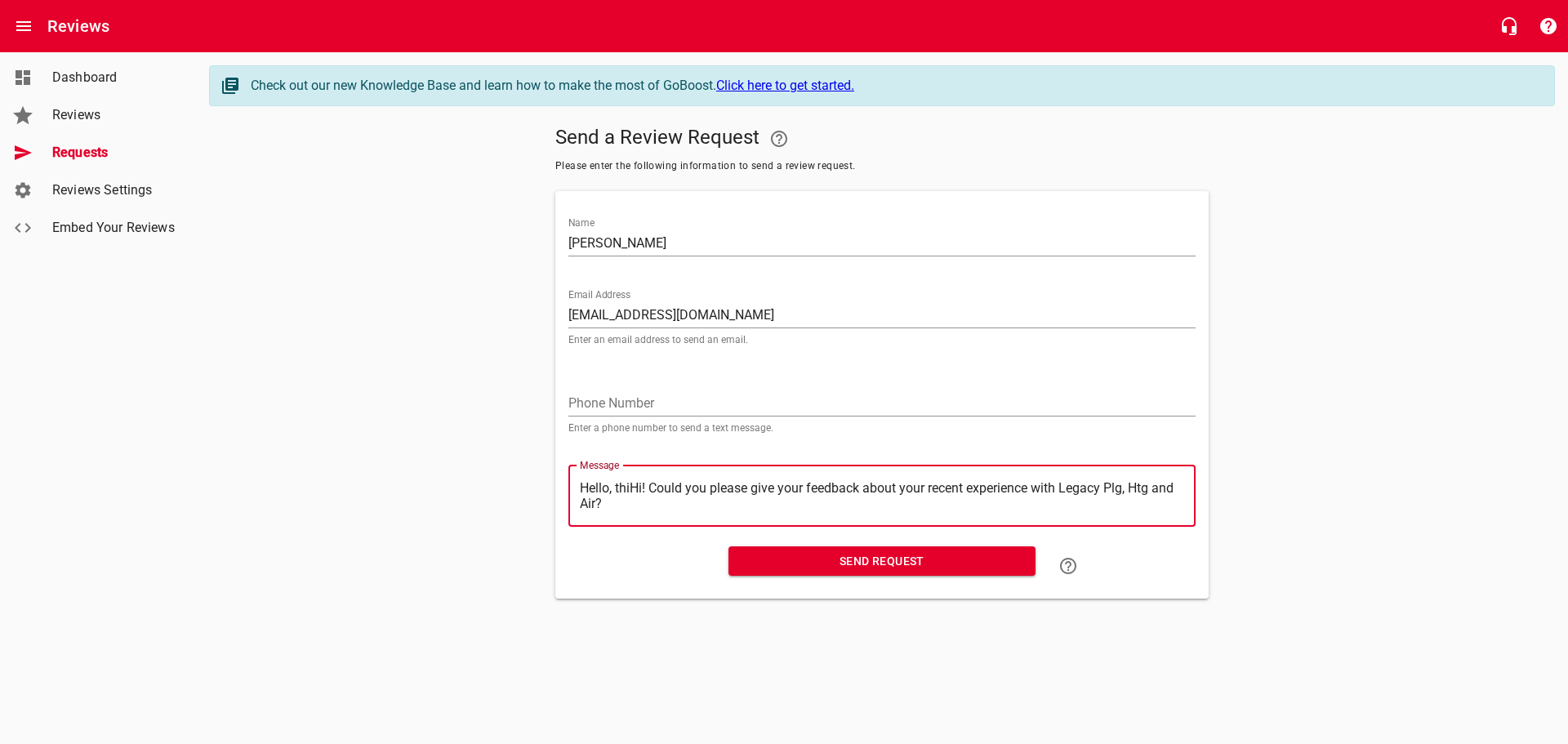
type textarea "Hello, thHi! Could you please give your feedback about your recent experience w…"
type textarea "Hello, tHi! Could you please give your feedback about your recent experience wi…"
type textarea "Hello, Hi! Could you please give your feedback about your recent experience wit…"
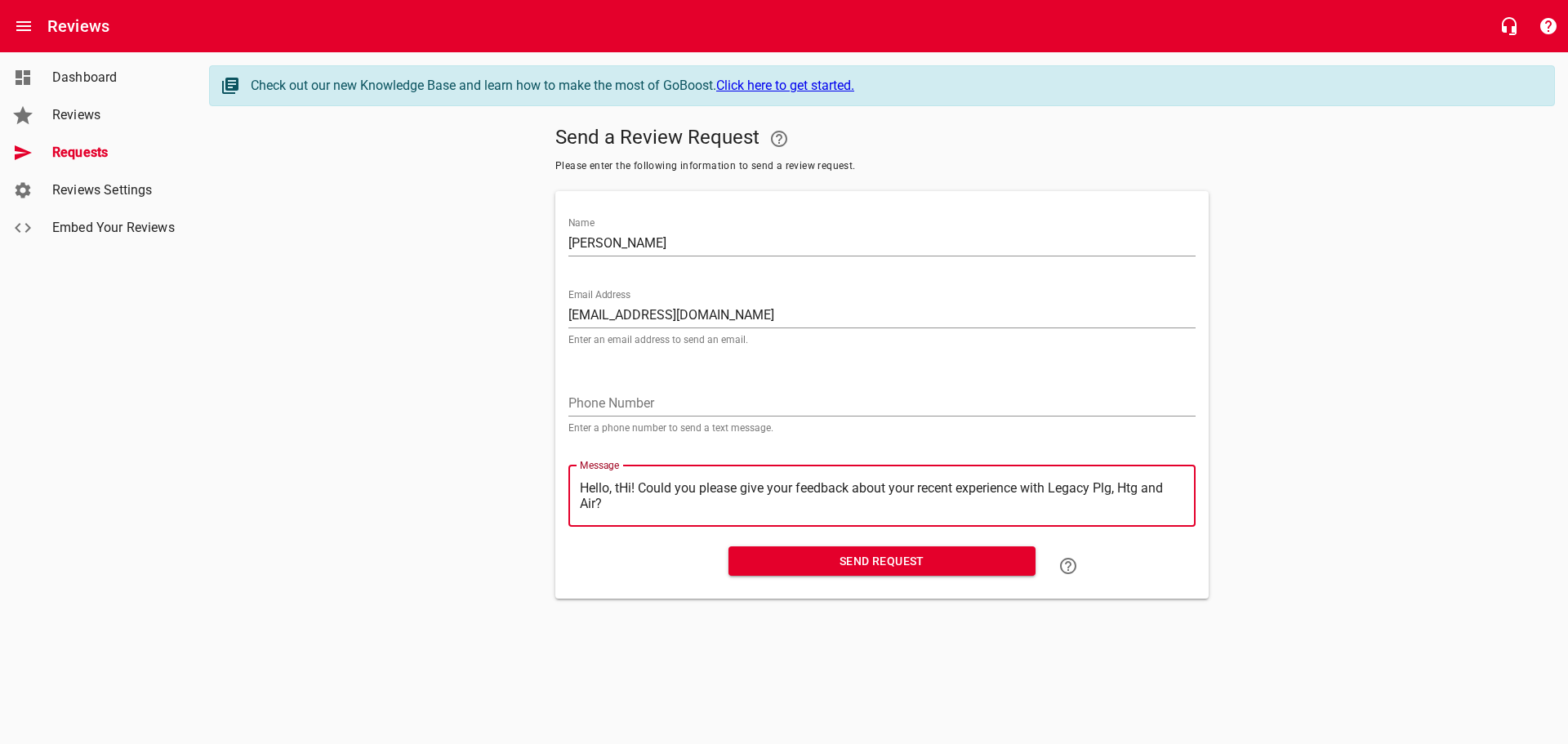
type textarea "Hello, Hi! Could you please give your feedback about your recent experience wit…"
type textarea "Hello,Hi! Could you please give your feedback about your recent experience with…"
type textarea "HelloHi! Could you please give your feedback about your recent experience with …"
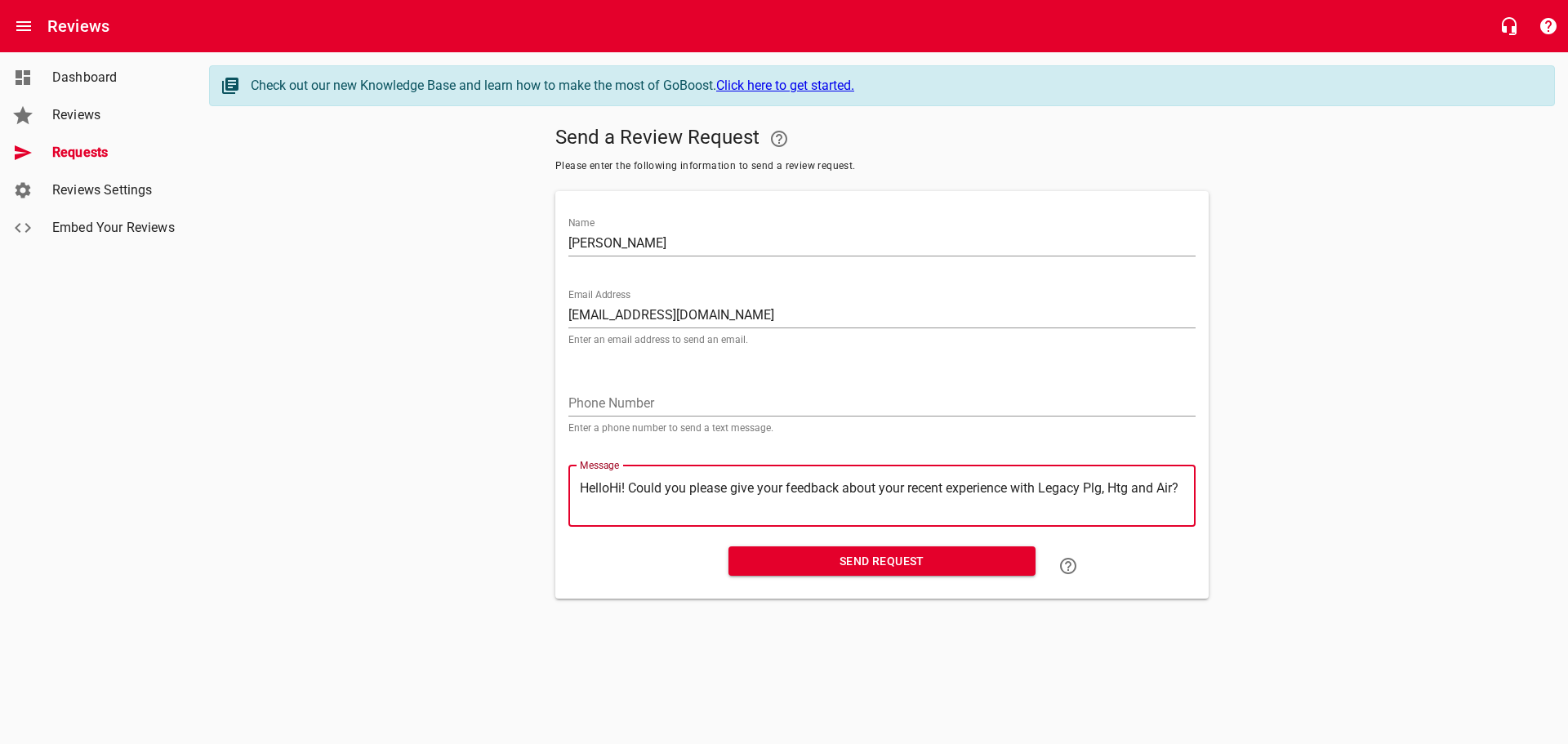
type textarea "HellHi! Could you please give your feedback about your recent experience with L…"
type textarea "HelHi! Could you please give your feedback about your recent experience with Le…"
type textarea "HeHi! Could you please give your feedback about your recent experience with Leg…"
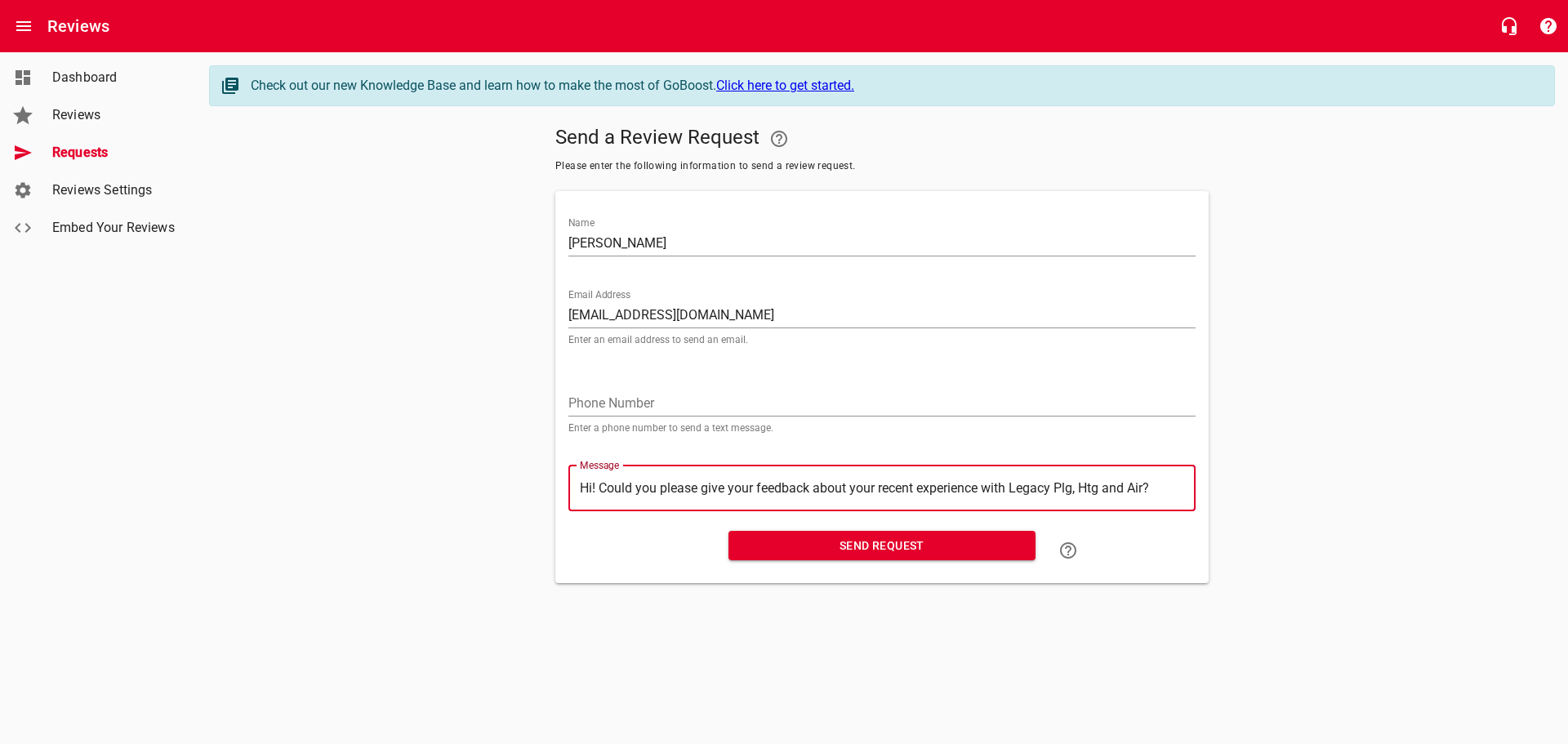
click at [857, 542] on span "Send Request" at bounding box center [882, 546] width 281 height 21
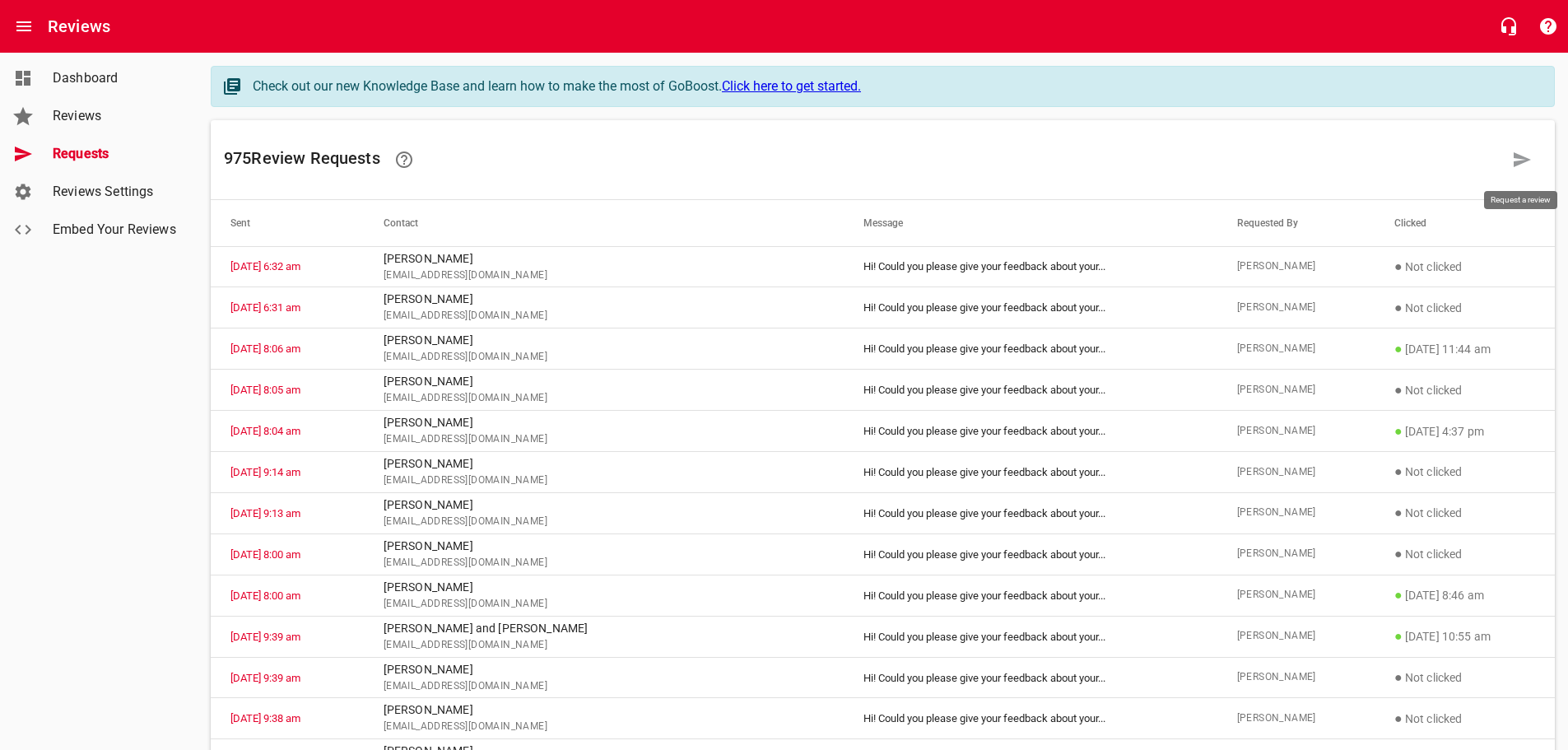
click at [1525, 153] on icon at bounding box center [1521, 160] width 20 height 20
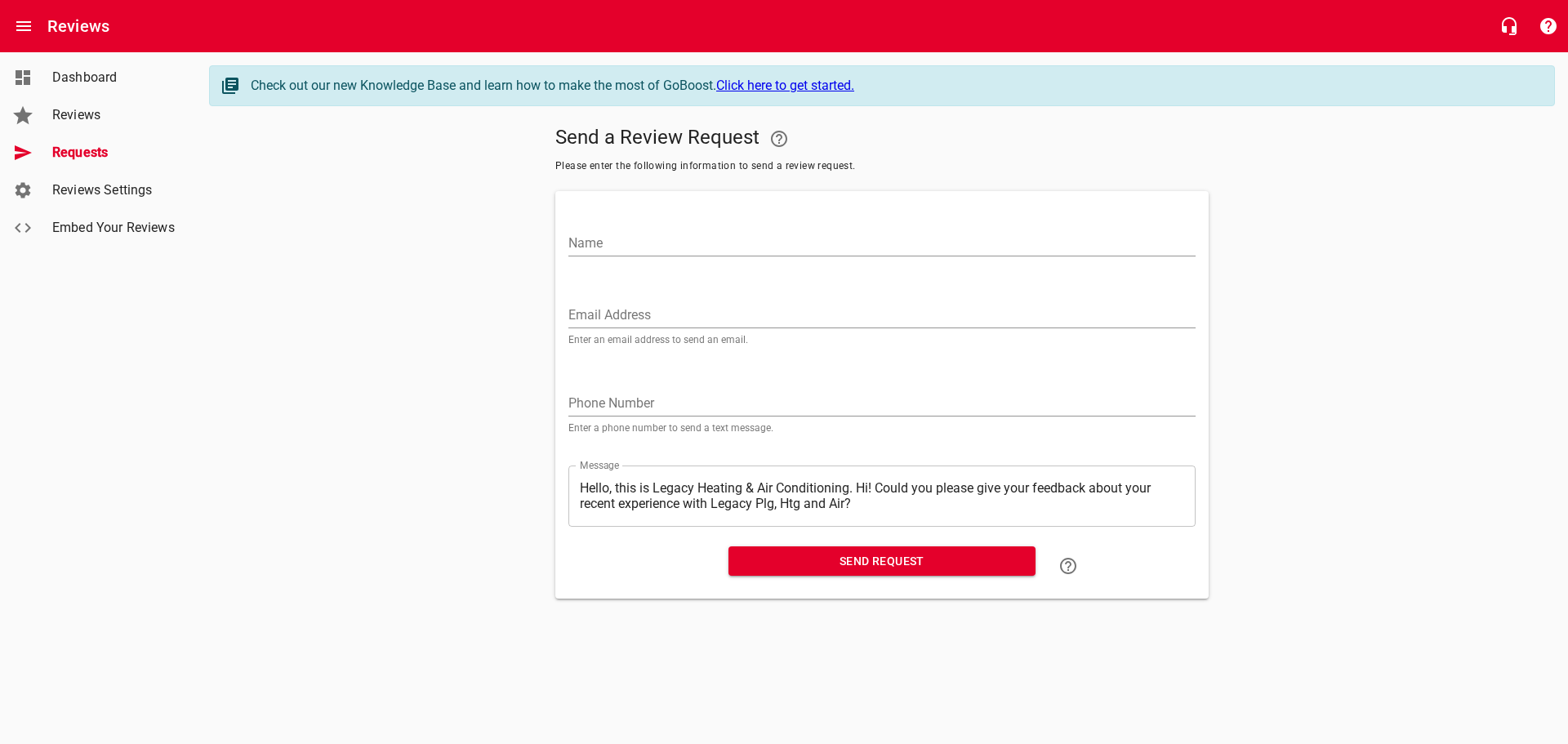
click at [577, 237] on input "Name" at bounding box center [881, 243] width 627 height 26
paste input "[EMAIL_ADDRESS][DOMAIN_NAME]"
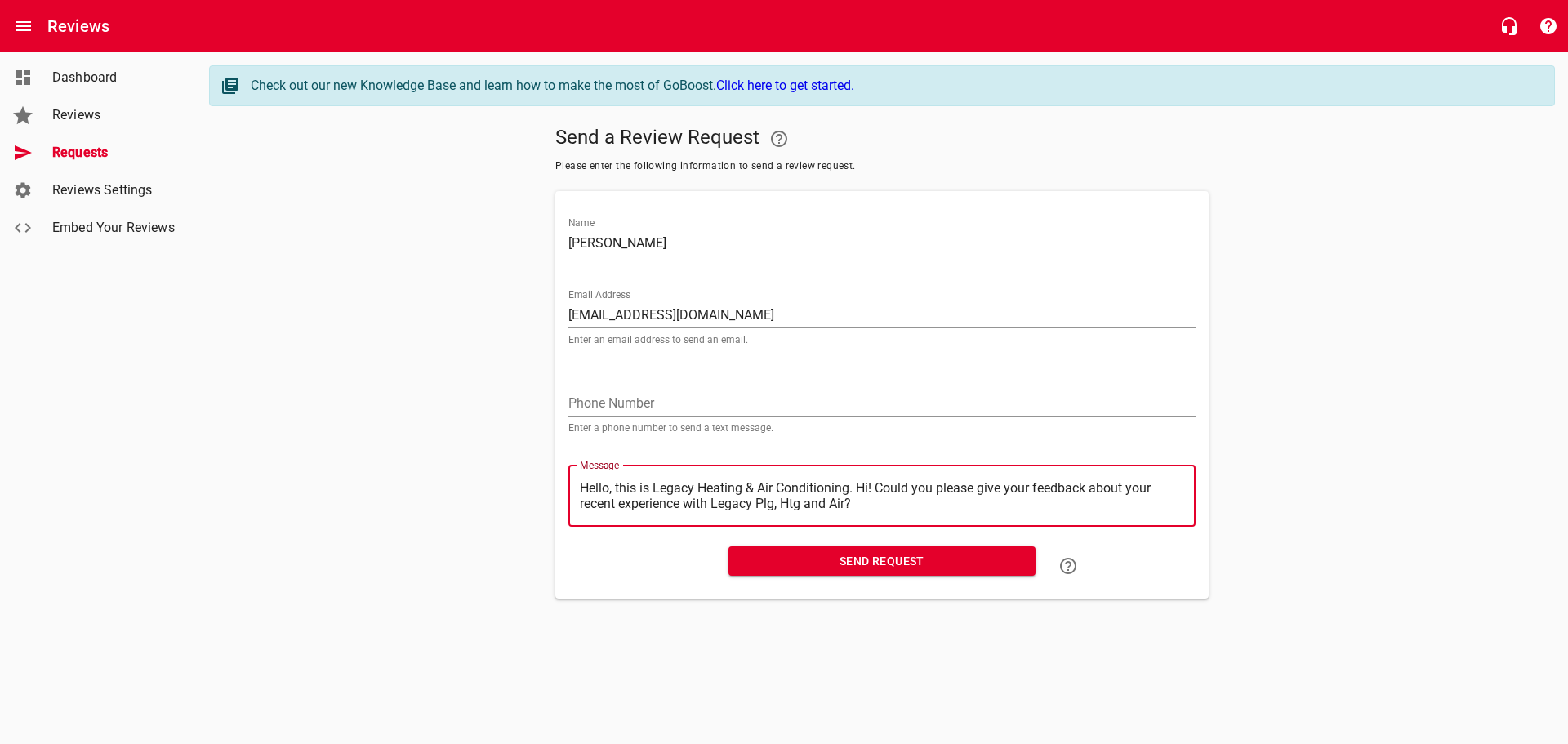
click at [858, 482] on textarea "Hello, this is Legacy Heating & Air Conditioning. Hi! Could you please give you…" at bounding box center [882, 495] width 604 height 31
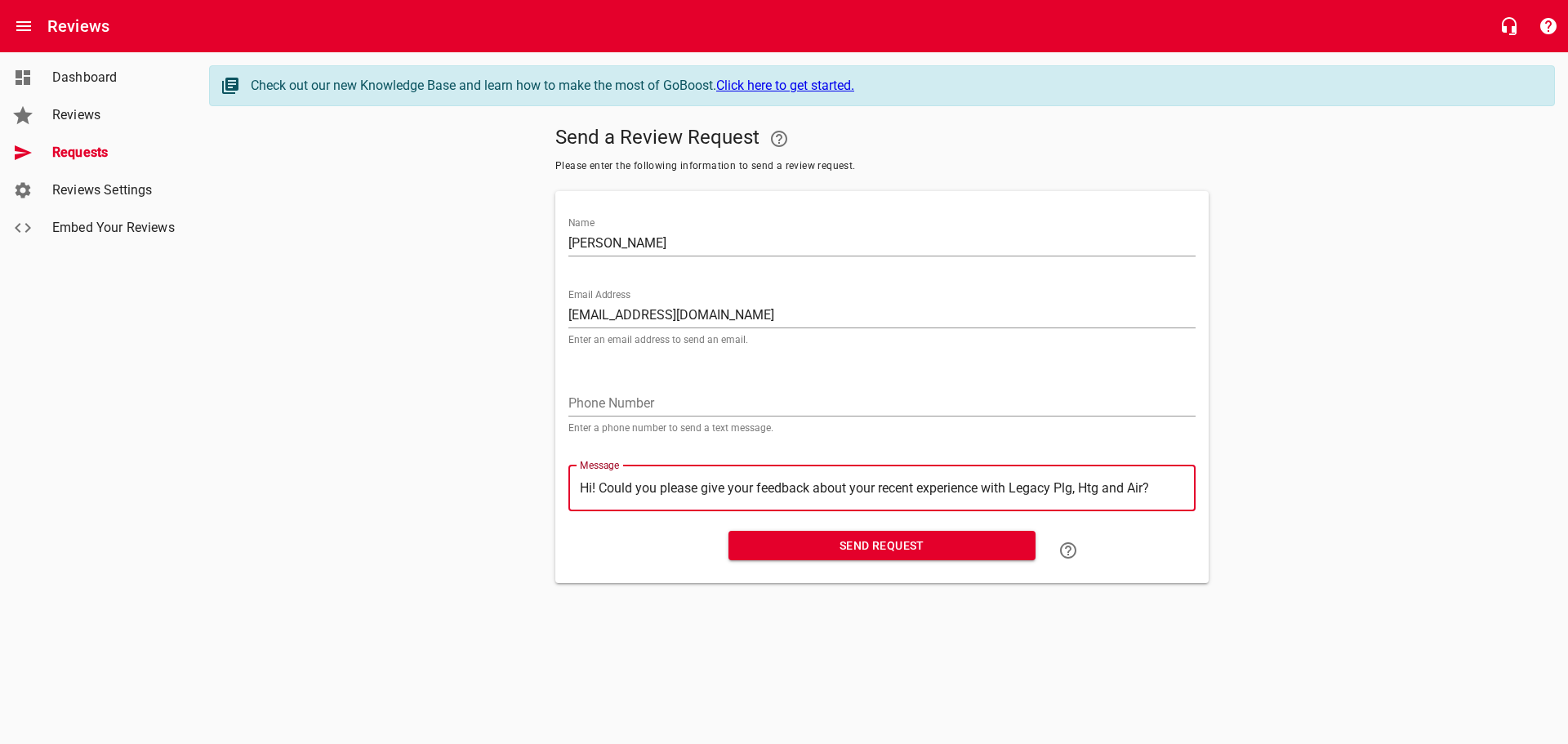
click at [851, 554] on span "Send Request" at bounding box center [882, 546] width 281 height 21
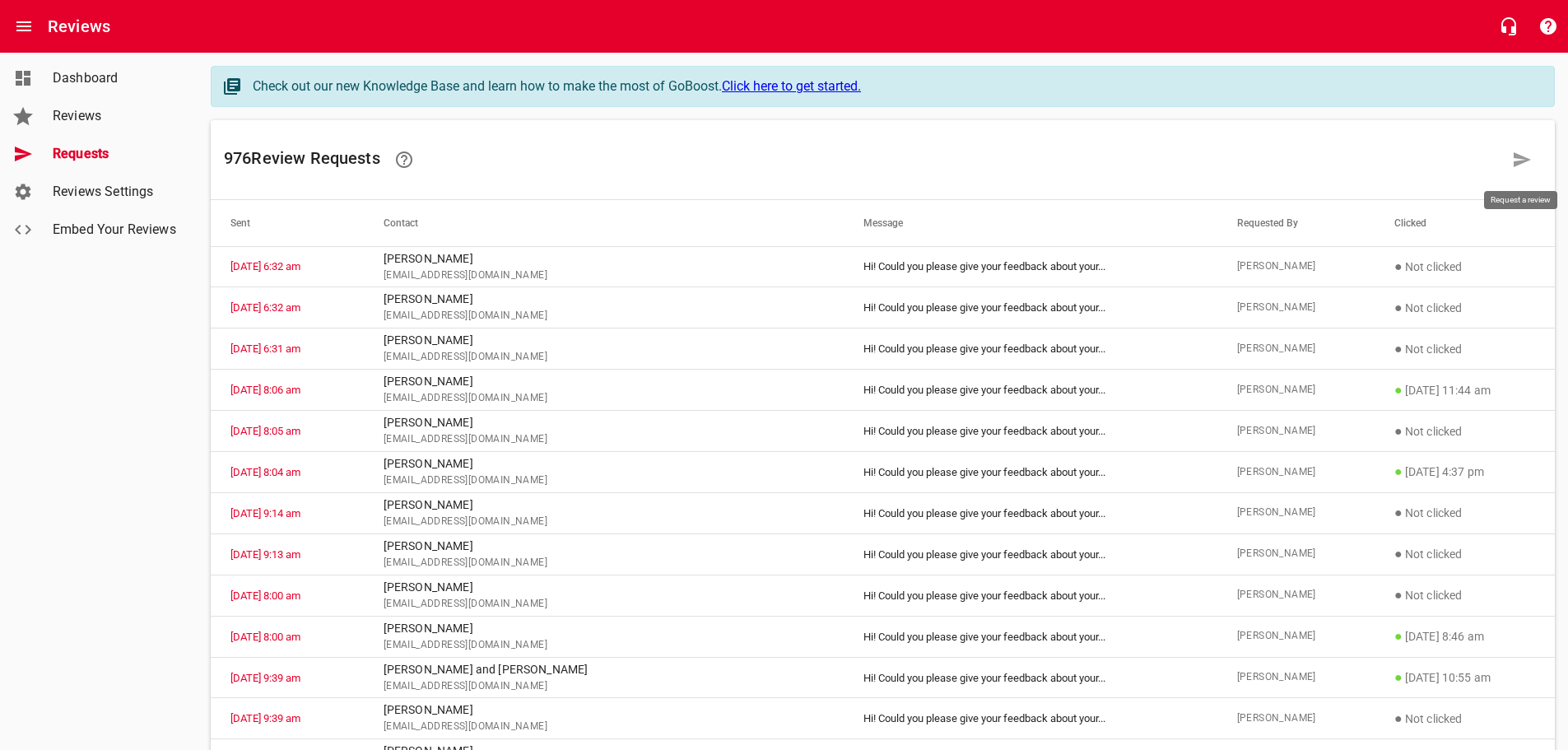
click at [1528, 157] on icon at bounding box center [1521, 160] width 20 height 20
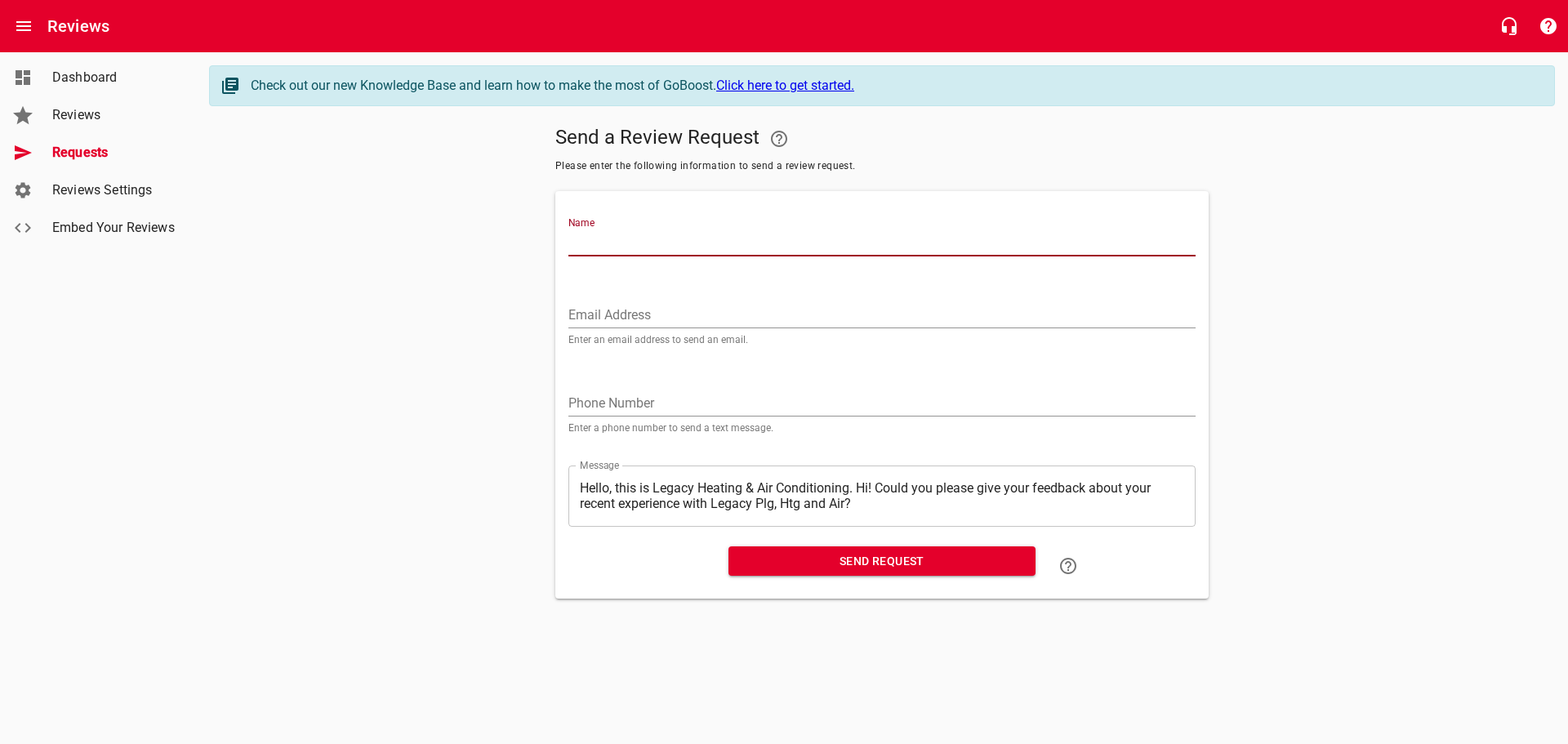
click at [617, 245] on input "Name" at bounding box center [881, 243] width 627 height 26
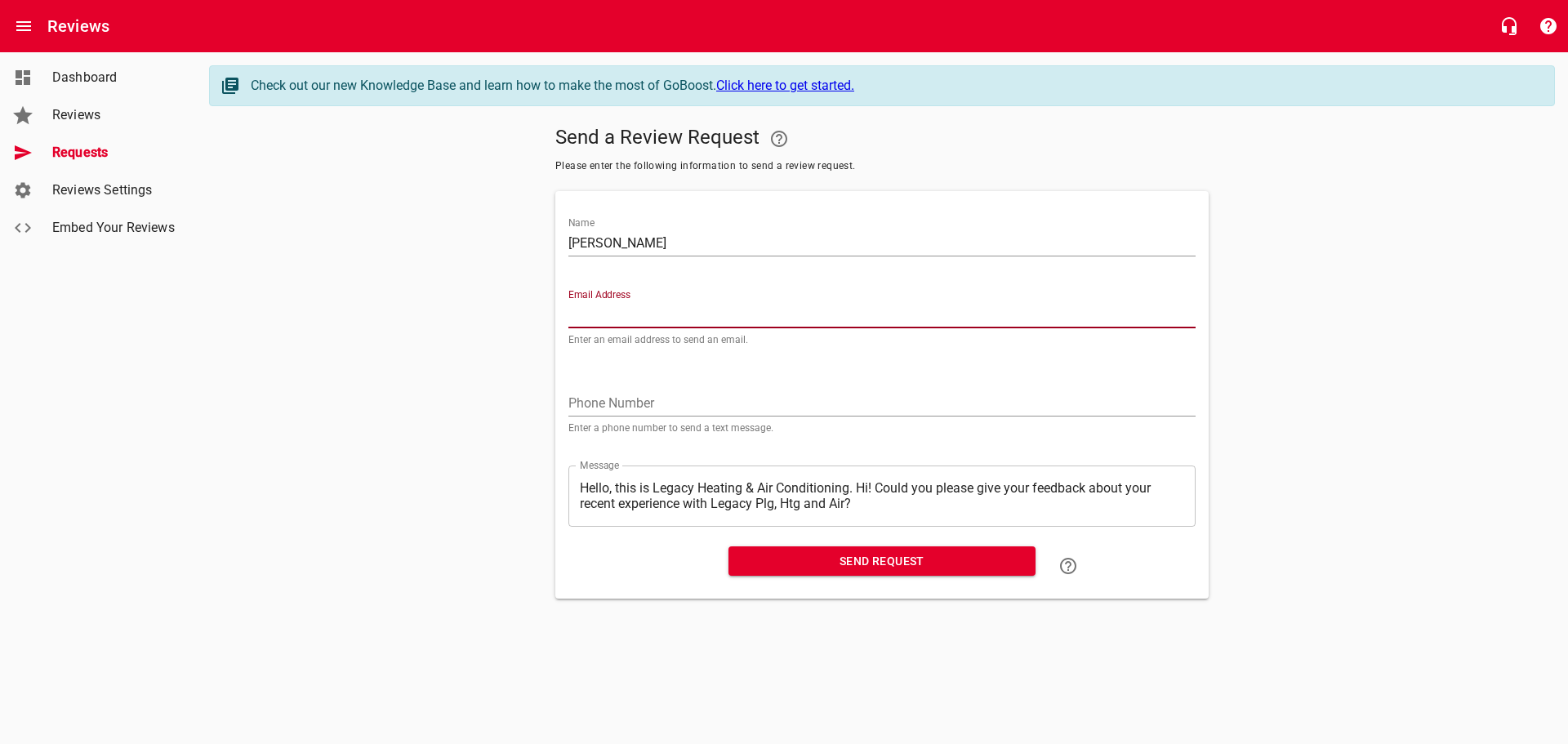
paste input "[EMAIL_ADDRESS][DOMAIN_NAME]"
click at [858, 481] on textarea "Hello, this is Legacy Heating & Air Conditioning. Hi! Could you please give you…" at bounding box center [882, 495] width 604 height 31
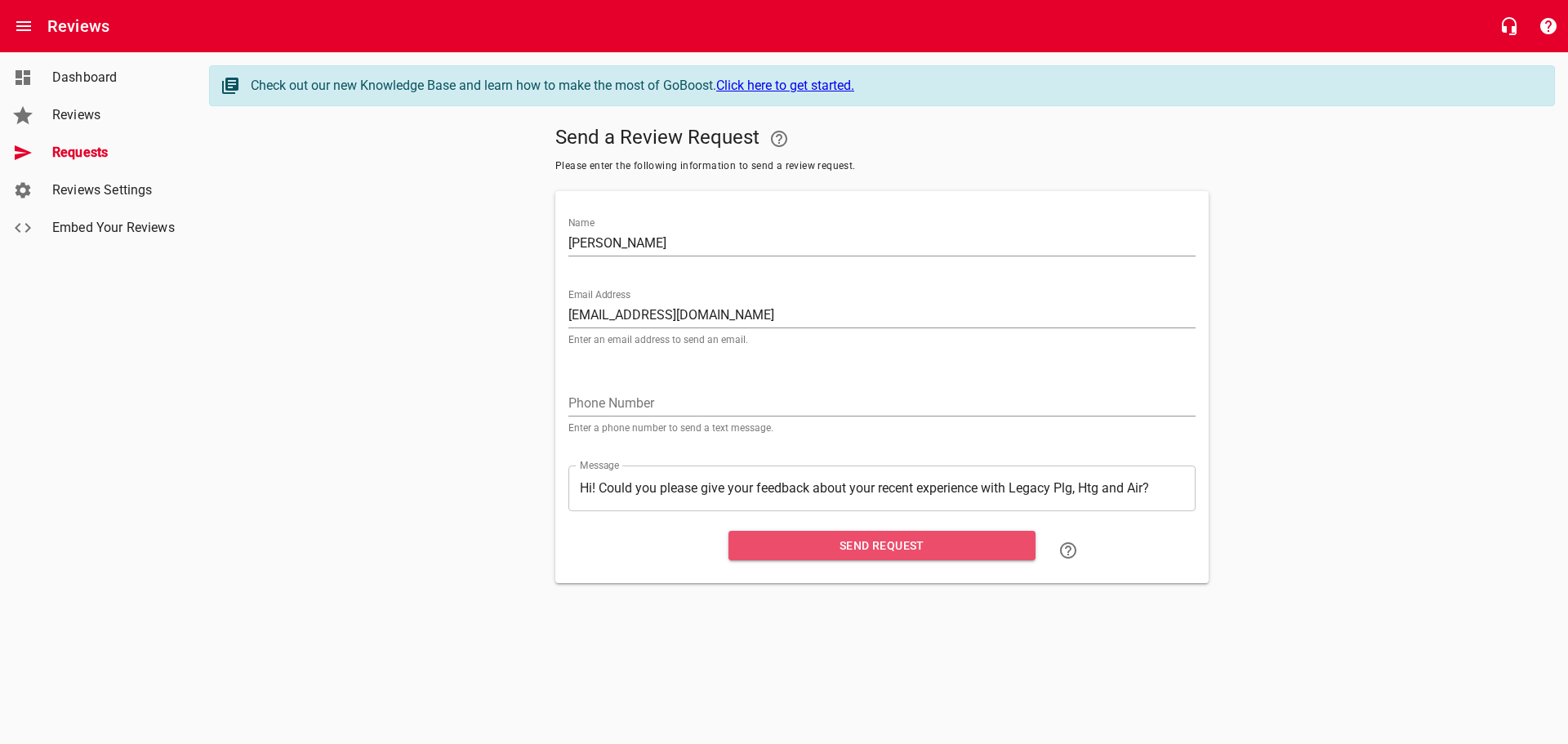
click at [861, 537] on span "Send Request" at bounding box center [882, 546] width 281 height 21
